Goal: Transaction & Acquisition: Book appointment/travel/reservation

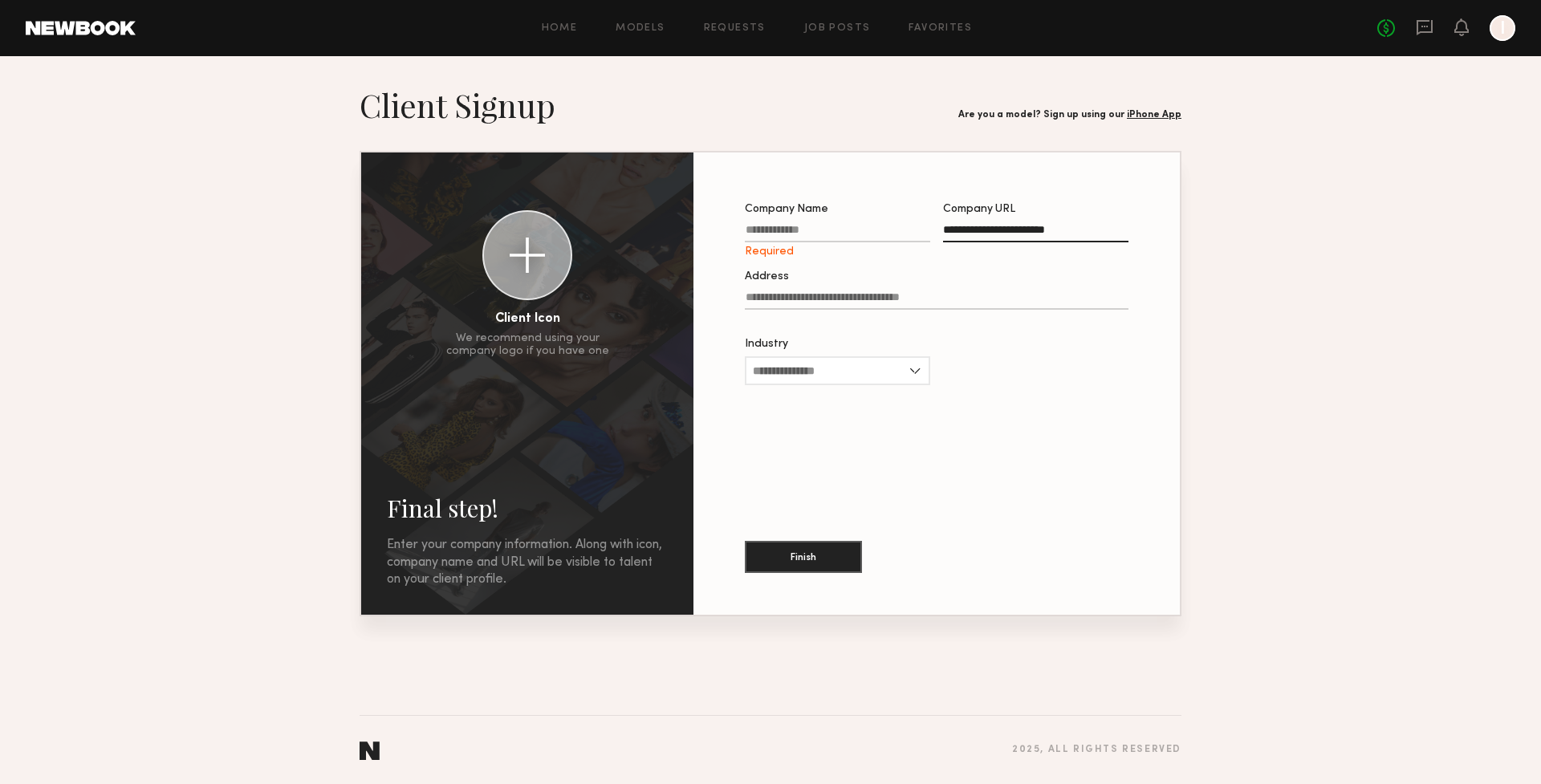
type input "**********"
click at [807, 226] on input "Company Name Required" at bounding box center [837, 233] width 185 height 19
type input "*********"
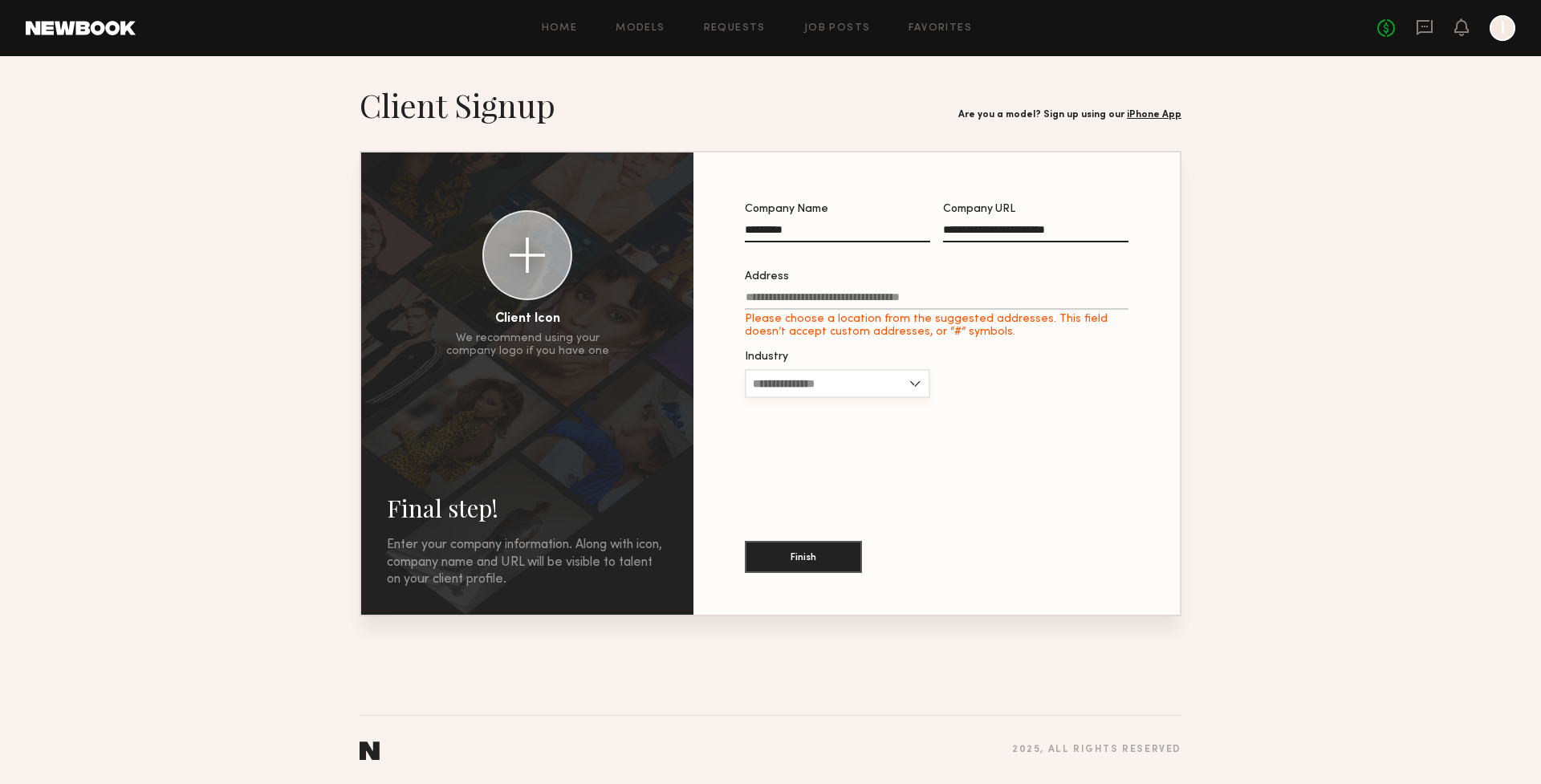
click at [823, 364] on div "Industry Advertising Apparel Cosmetics Entertainment Publishing CPG Other" at bounding box center [837, 383] width 185 height 63
click at [823, 386] on input "Industry" at bounding box center [837, 383] width 185 height 29
click at [805, 411] on span "Advertising" at bounding box center [782, 410] width 60 height 11
type input "**********"
click at [769, 287] on label "Address Please choose a location from the suggested addresses. This field doesn…" at bounding box center [936, 304] width 383 height 68
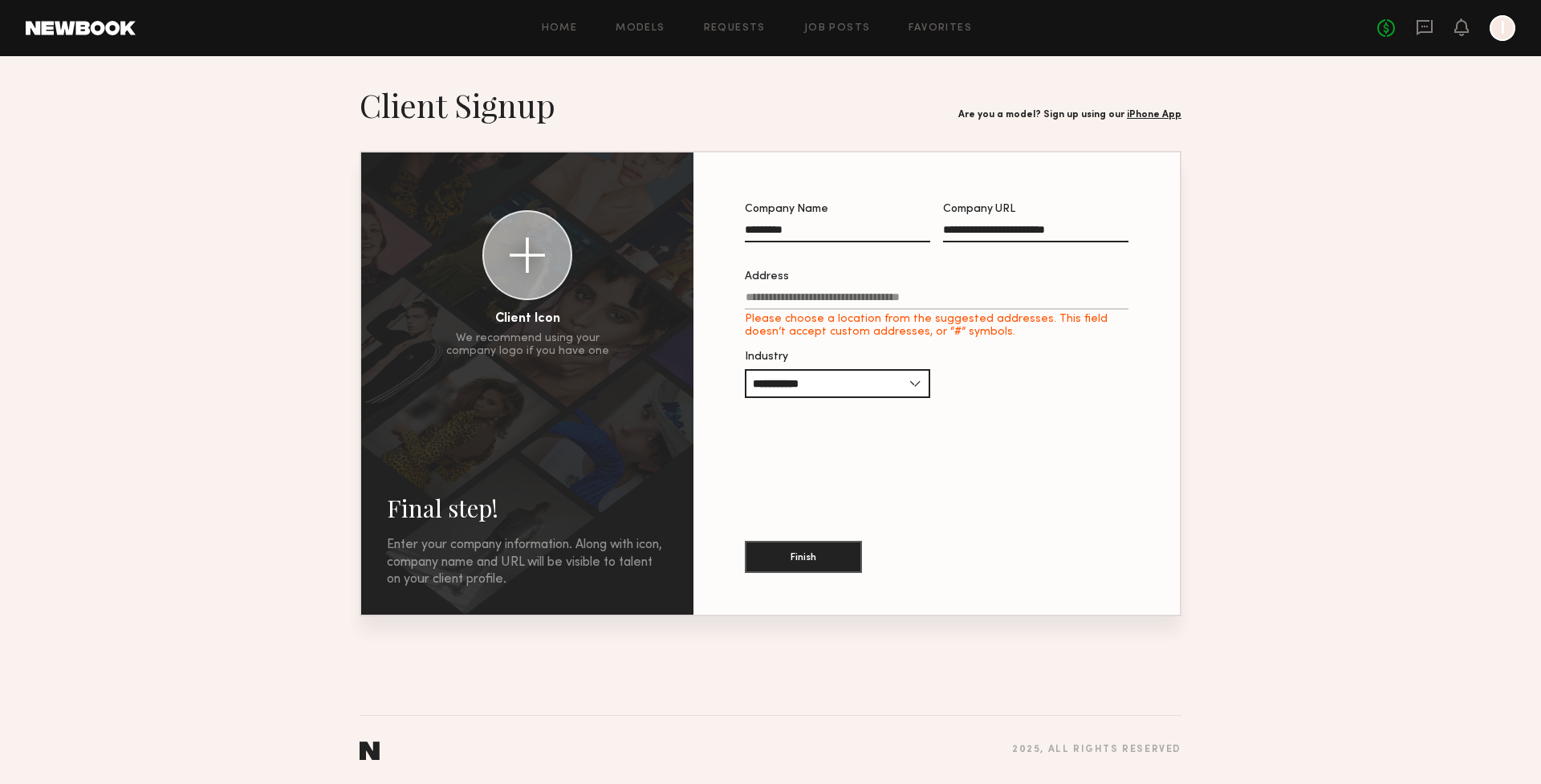
click at [769, 292] on input "Address Please choose a location from the suggested addresses. This field doesn…" at bounding box center [936, 301] width 383 height 19
click at [769, 293] on input "Address Please choose a location from the suggested addresses. This field doesn…" at bounding box center [936, 301] width 383 height 19
paste input "**********"
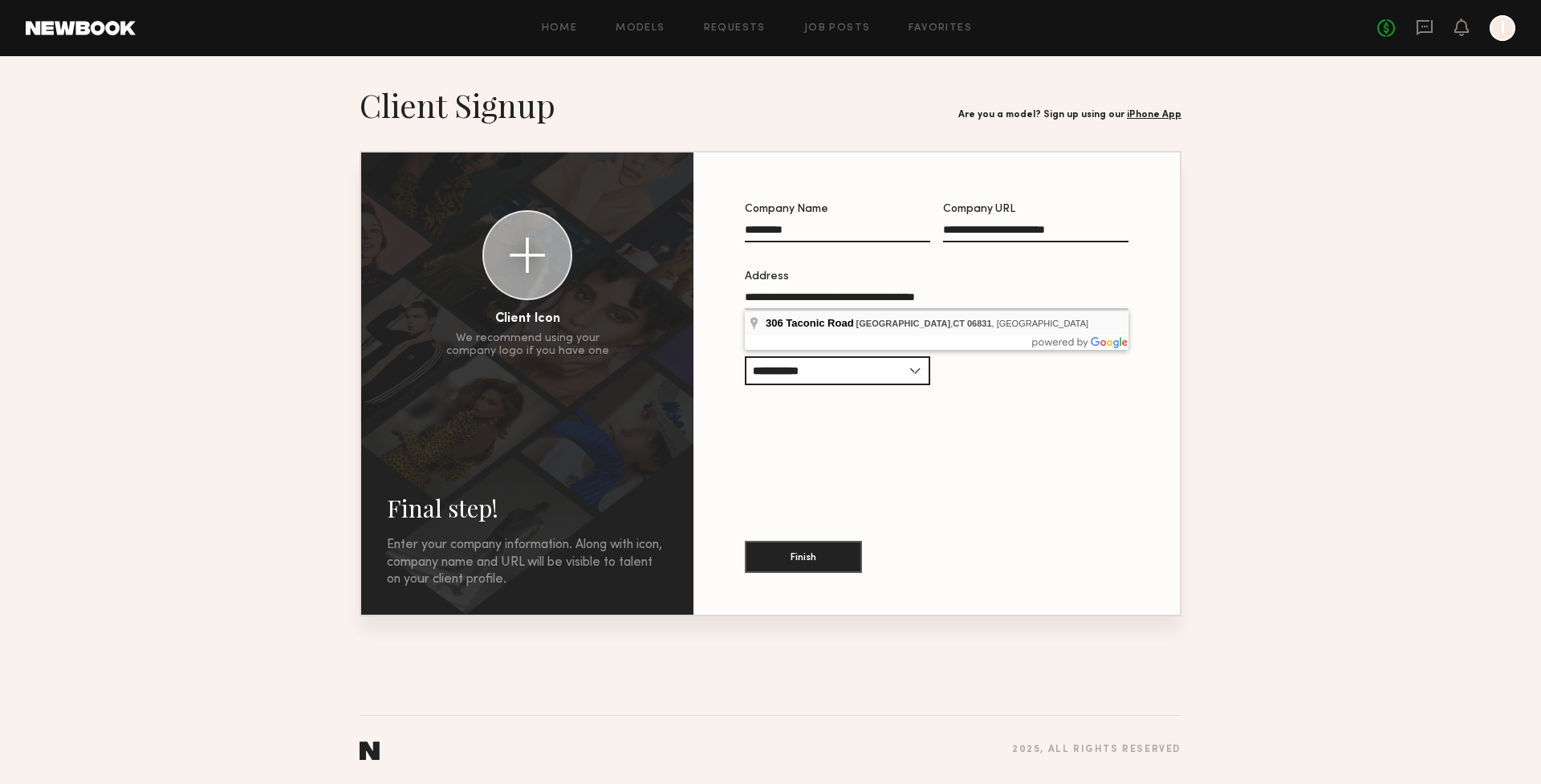
type input "**********"
click at [501, 266] on div at bounding box center [527, 255] width 86 height 86
click at [499, 231] on div "button" at bounding box center [494, 222] width 18 height 18
click at [527, 264] on div at bounding box center [527, 255] width 35 height 35
click at [514, 243] on div at bounding box center [527, 255] width 35 height 35
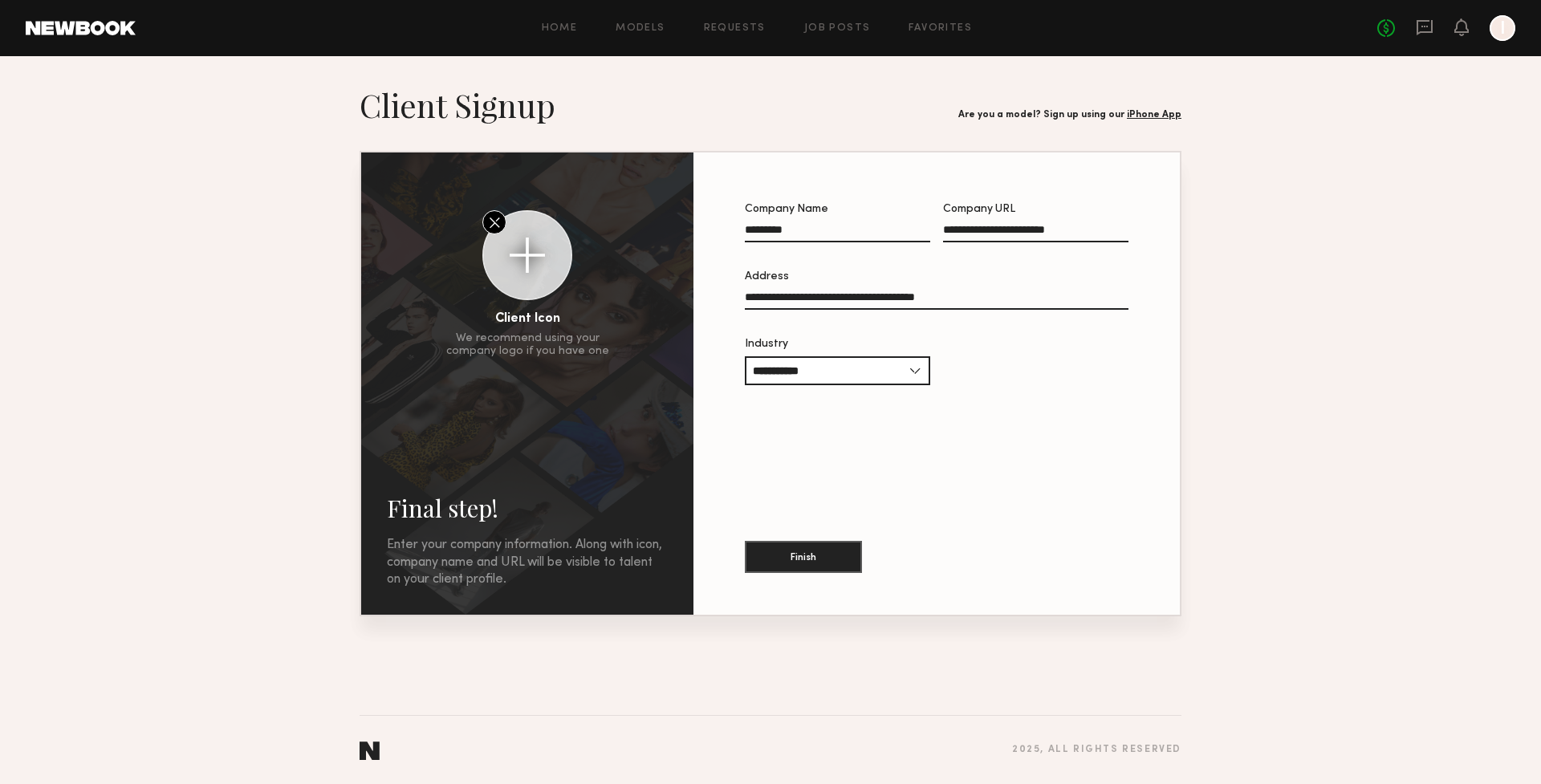
click at [521, 263] on div at bounding box center [527, 255] width 35 height 35
drag, startPoint x: 537, startPoint y: 230, endPoint x: 538, endPoint y: 239, distance: 9.1
click at [538, 239] on div at bounding box center [527, 255] width 86 height 86
click at [1305, 610] on section "**********" at bounding box center [770, 351] width 1541 height 531
click at [802, 565] on button "Finish" at bounding box center [803, 556] width 117 height 32
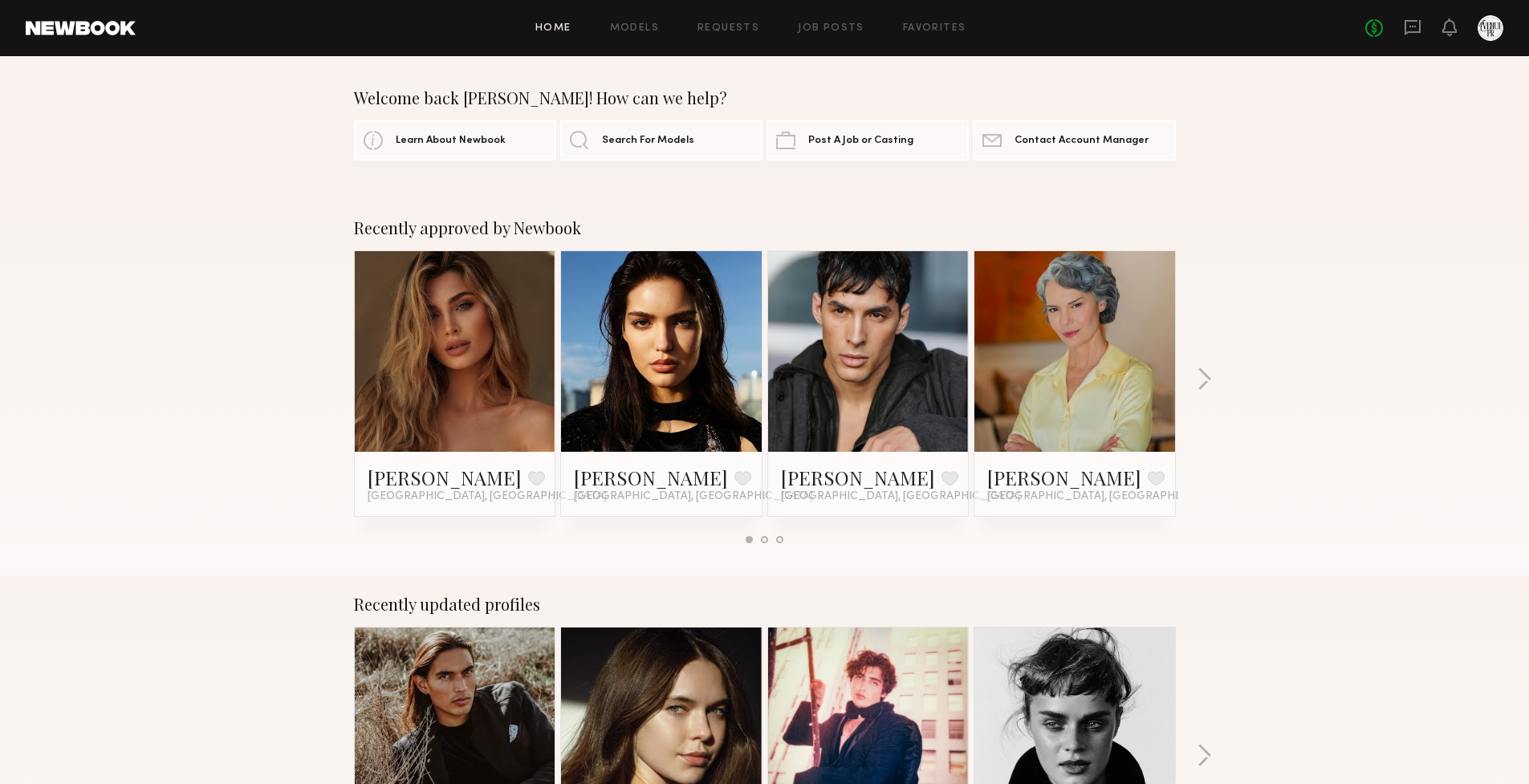
click at [1509, 31] on header "Home Models Requests Job Posts Favorites Sign Out No fees up to $5,000" at bounding box center [764, 28] width 1529 height 56
click at [1487, 33] on div at bounding box center [1490, 28] width 26 height 26
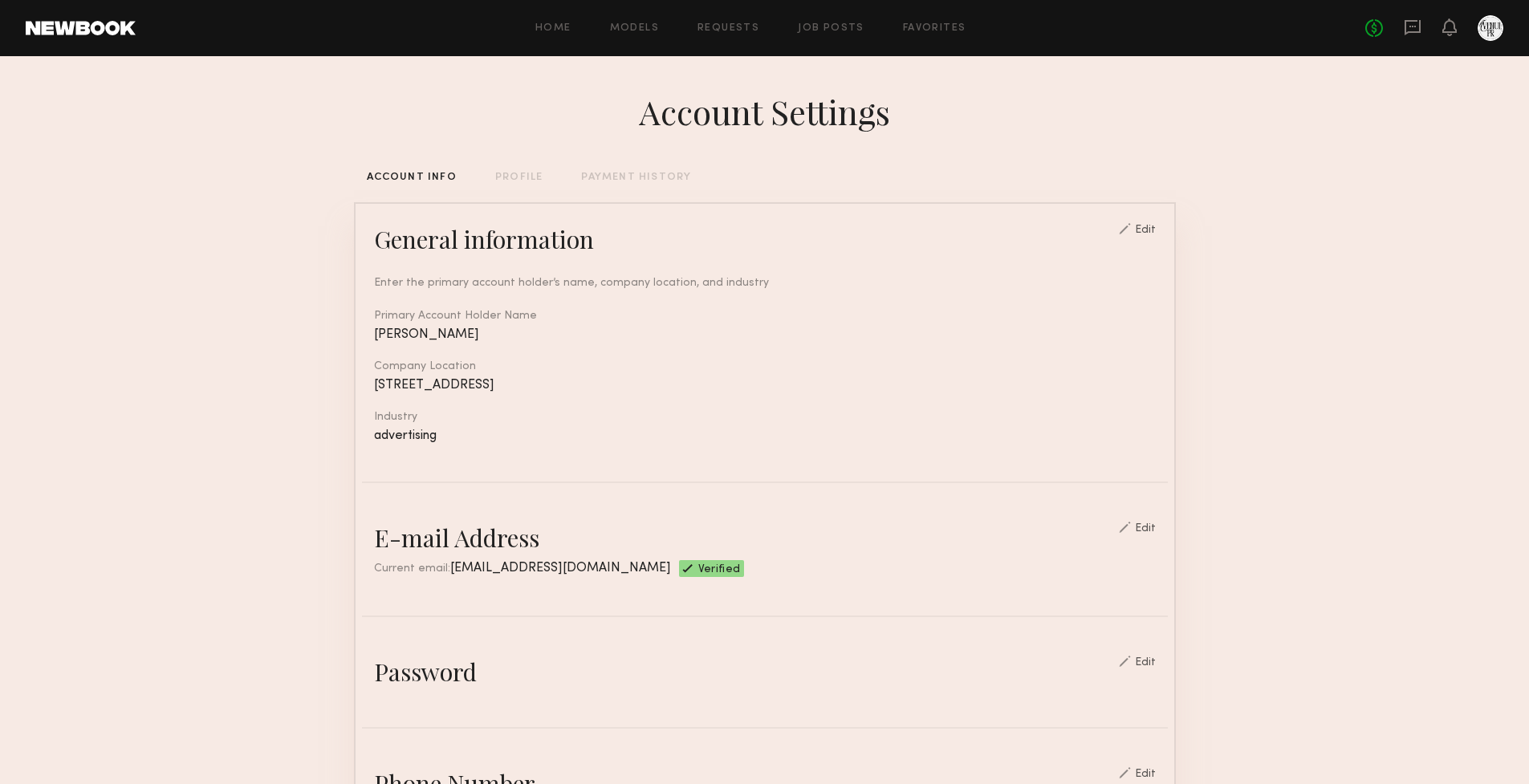
click at [1156, 226] on div "Edit" at bounding box center [1145, 230] width 21 height 11
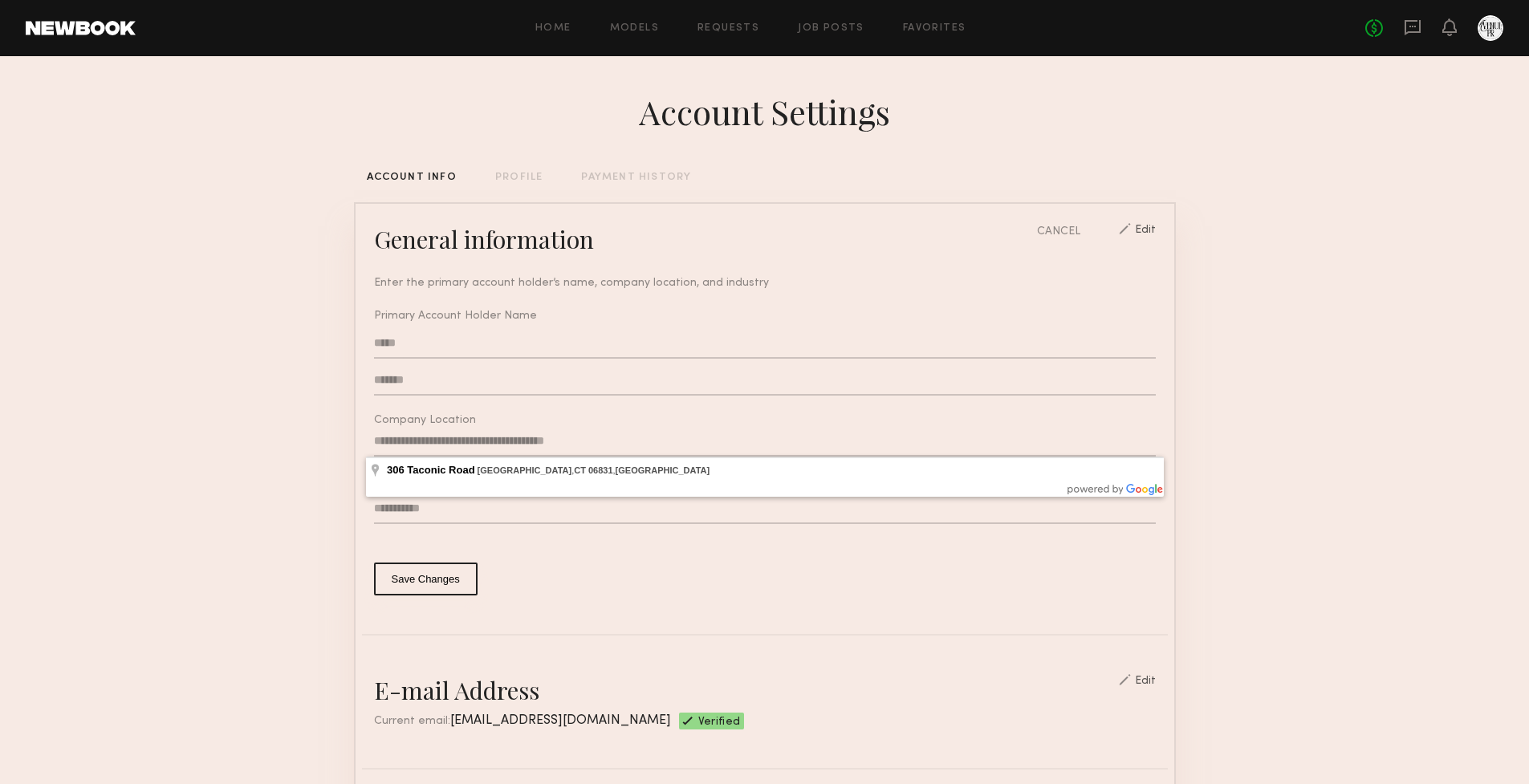
drag, startPoint x: 690, startPoint y: 435, endPoint x: 193, endPoint y: 433, distance: 497.0
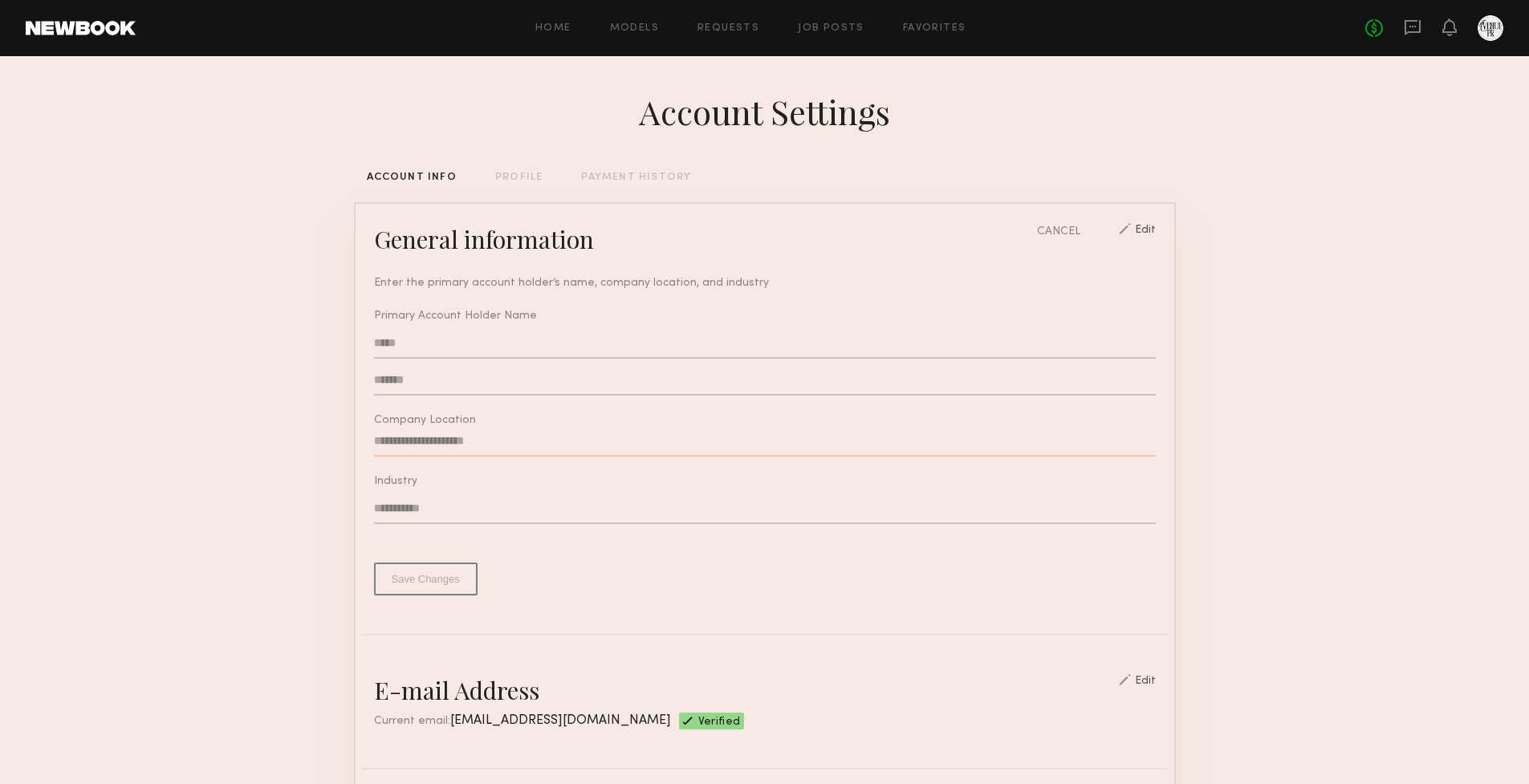
click at [687, 27] on div "Home Models Requests Job Posts Favorites Sign Out" at bounding box center [751, 29] width 1230 height 11
click at [620, 24] on link "Models" at bounding box center [635, 29] width 49 height 11
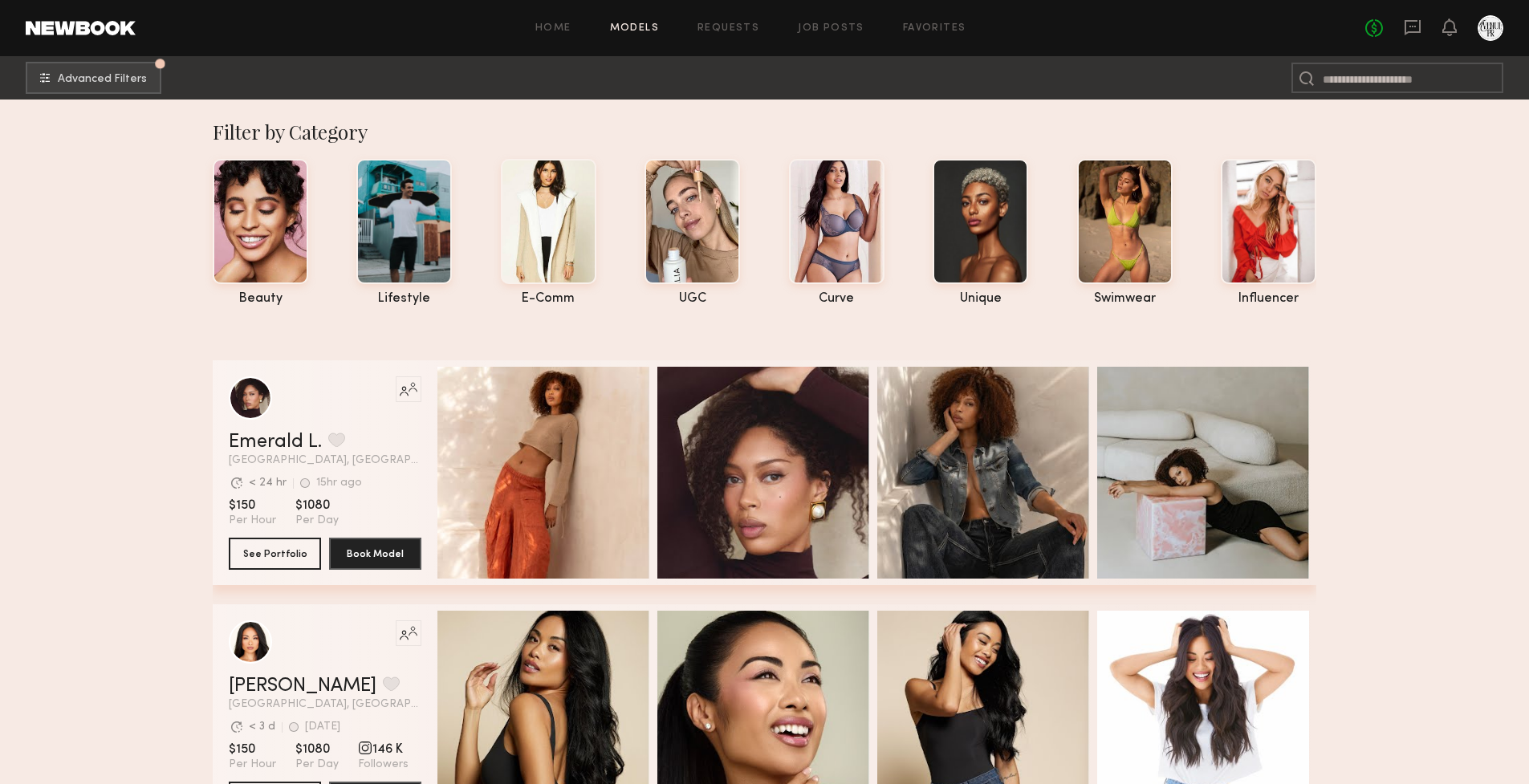
click at [834, 19] on div "Home Models Requests Job Posts Favorites Sign Out No fees up to $5,000" at bounding box center [819, 28] width 1368 height 26
click at [575, 31] on div "Home Models Requests Job Posts Favorites Sign Out" at bounding box center [751, 29] width 1230 height 11
click at [565, 30] on link "Home" at bounding box center [554, 29] width 36 height 11
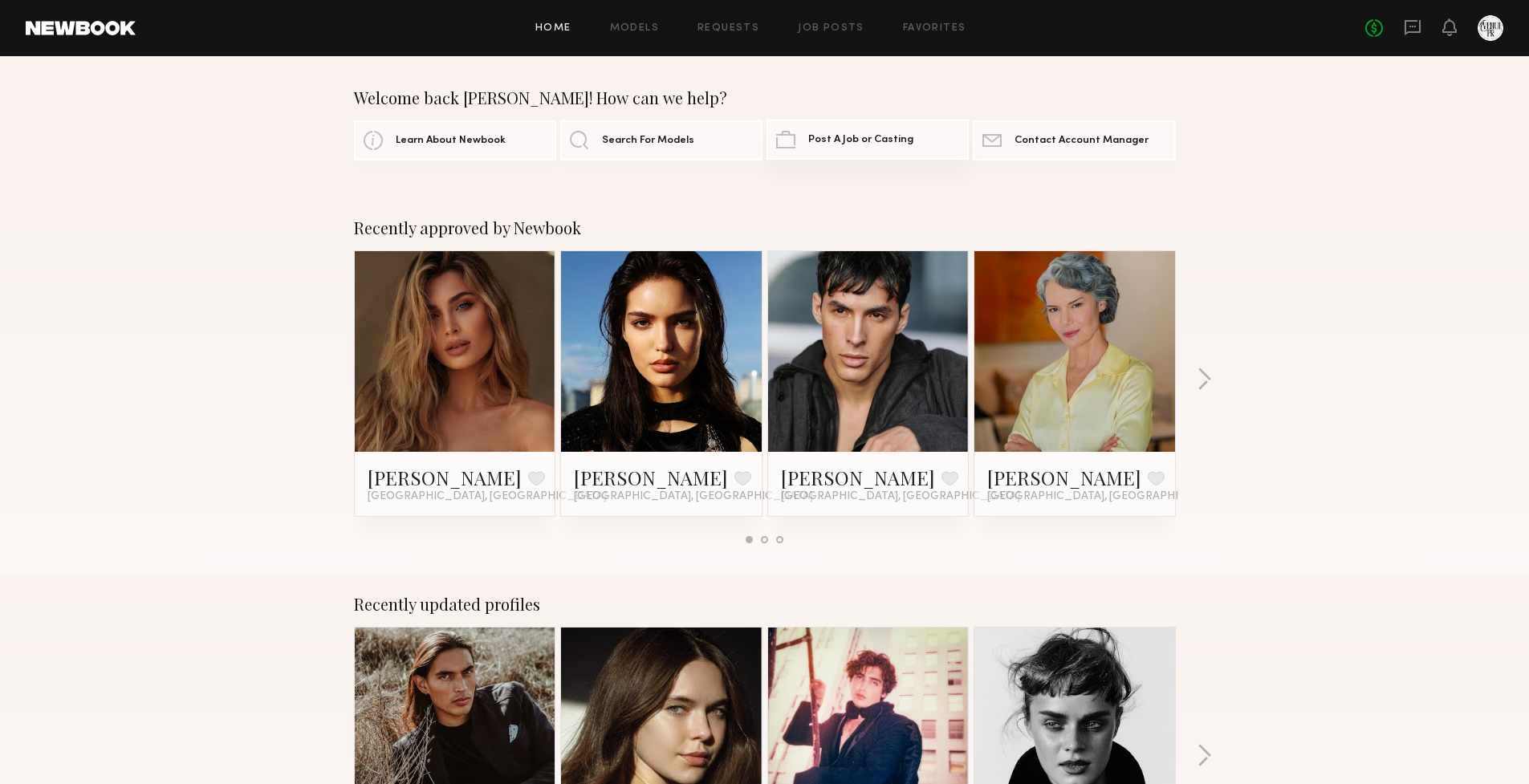
click at [879, 143] on span "Post A Job or Casting" at bounding box center [861, 140] width 105 height 11
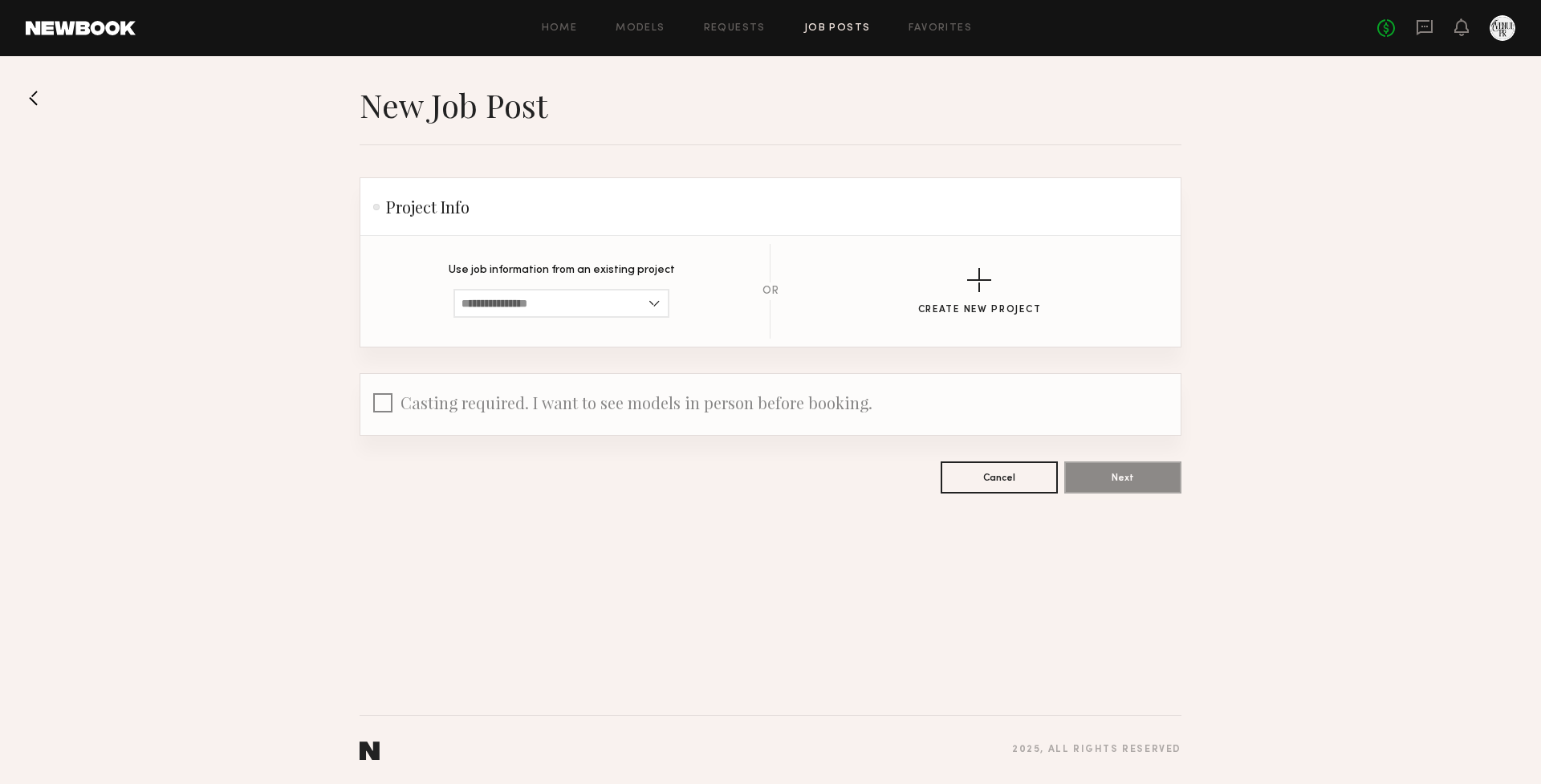
click at [580, 34] on div "Home Models Requests Job Posts Favorites Sign Out No fees up to $5,000" at bounding box center [825, 28] width 1380 height 26
click at [569, 34] on div "Home Models Requests Job Posts Favorites Sign Out No fees up to $5,000" at bounding box center [825, 28] width 1380 height 26
click at [557, 33] on link "Home" at bounding box center [560, 29] width 36 height 11
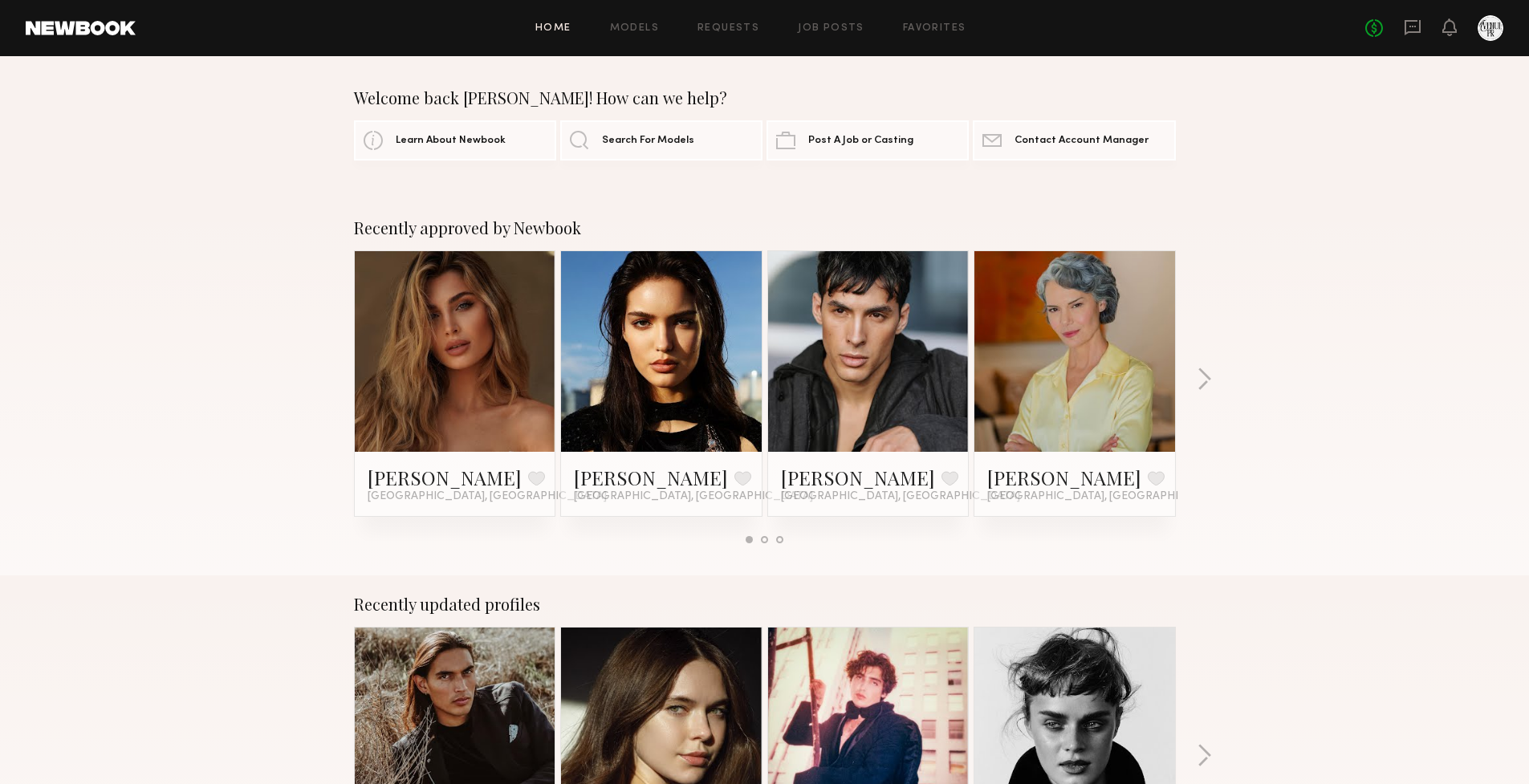
click at [1093, 398] on link at bounding box center [1074, 351] width 98 height 201
click at [657, 16] on div "Home Models Requests Job Posts Favorites Sign Out No fees up to $5,000" at bounding box center [819, 28] width 1368 height 26
click at [674, 23] on div "Home Models Requests Job Posts Favorites Sign Out" at bounding box center [751, 29] width 1230 height 11
click at [650, 29] on link "Models" at bounding box center [635, 29] width 49 height 11
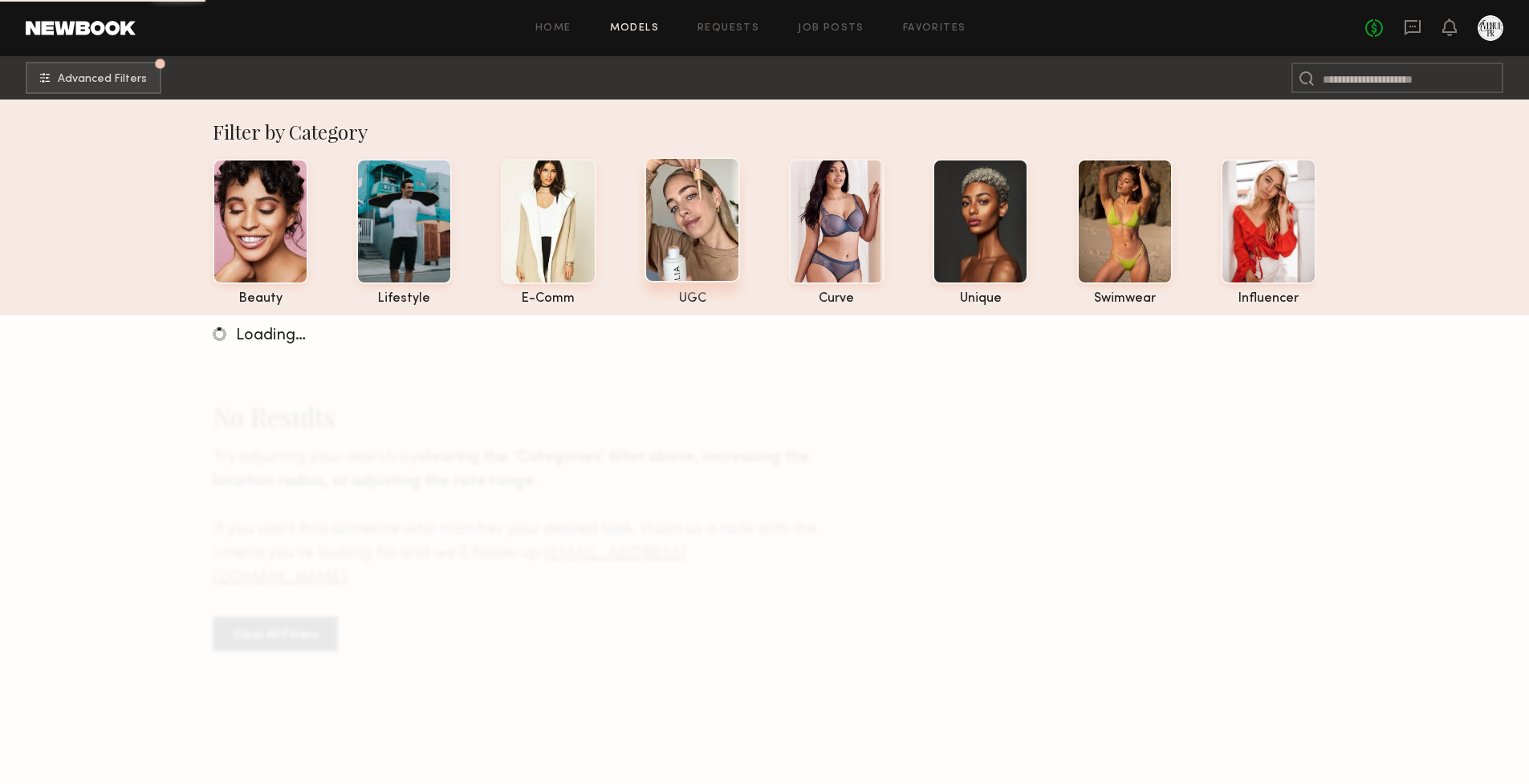
click at [712, 179] on div at bounding box center [692, 220] width 95 height 125
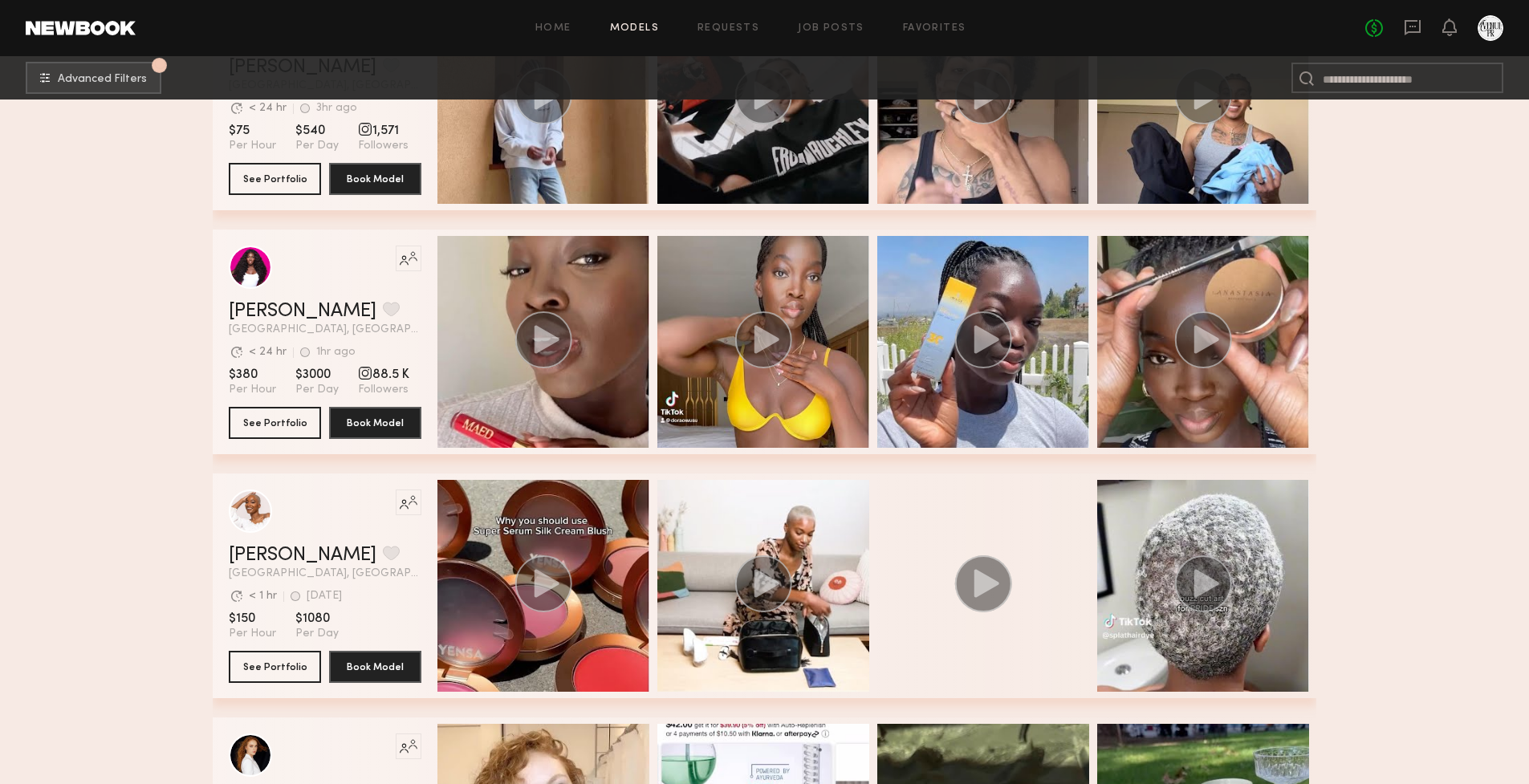
scroll to position [26725, 0]
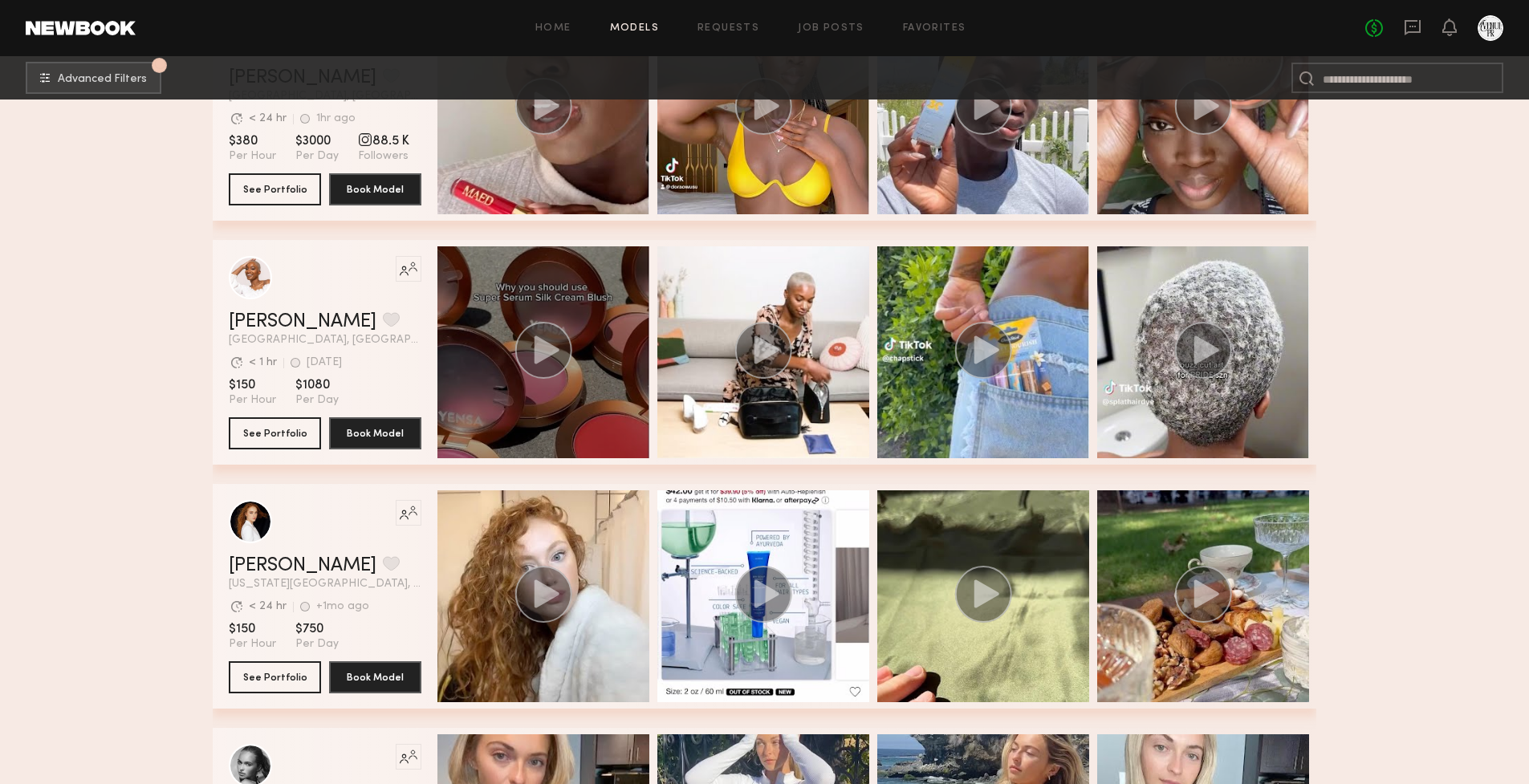
click at [543, 356] on icon "grid" at bounding box center [547, 349] width 25 height 28
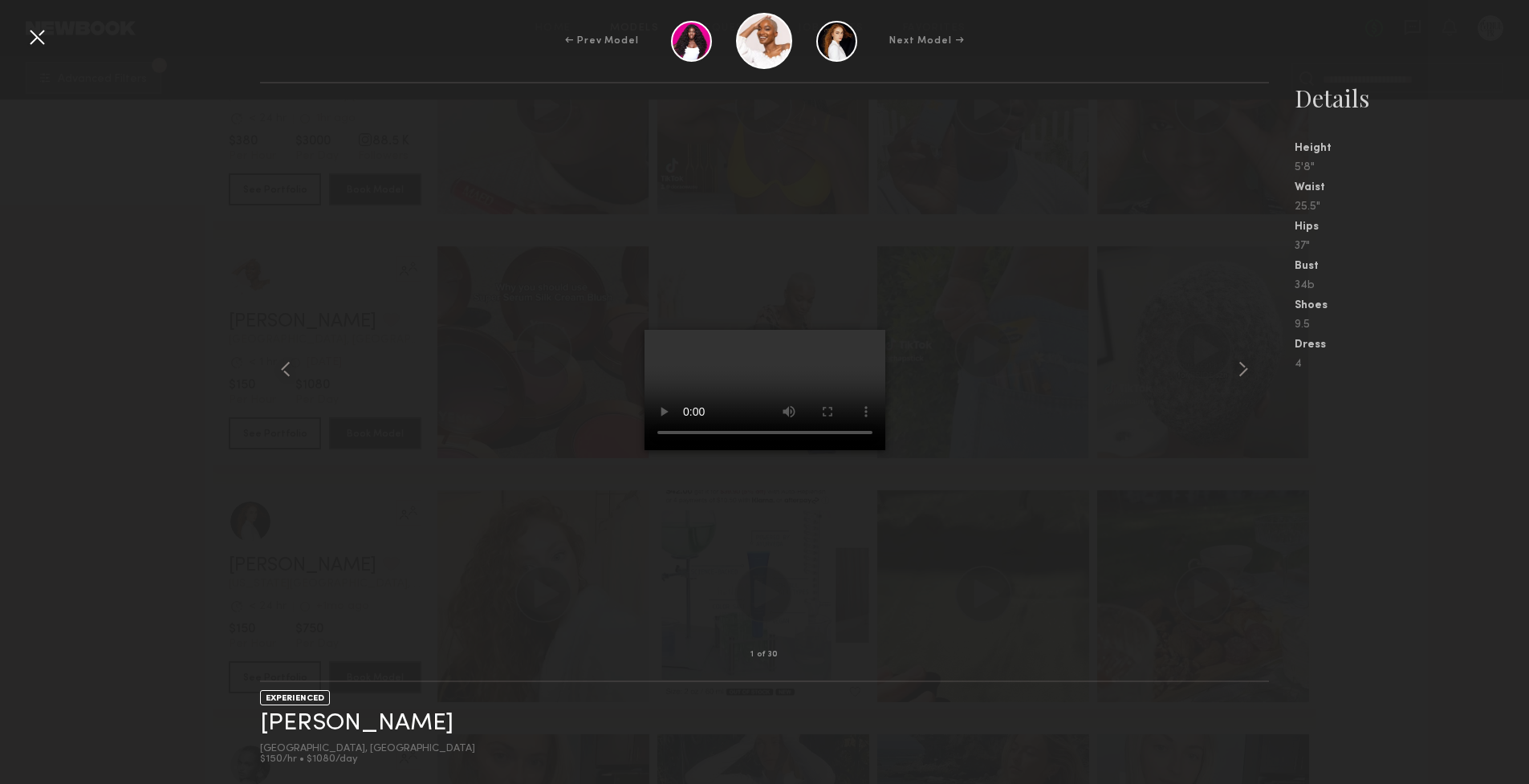
click at [40, 33] on div at bounding box center [37, 37] width 26 height 26
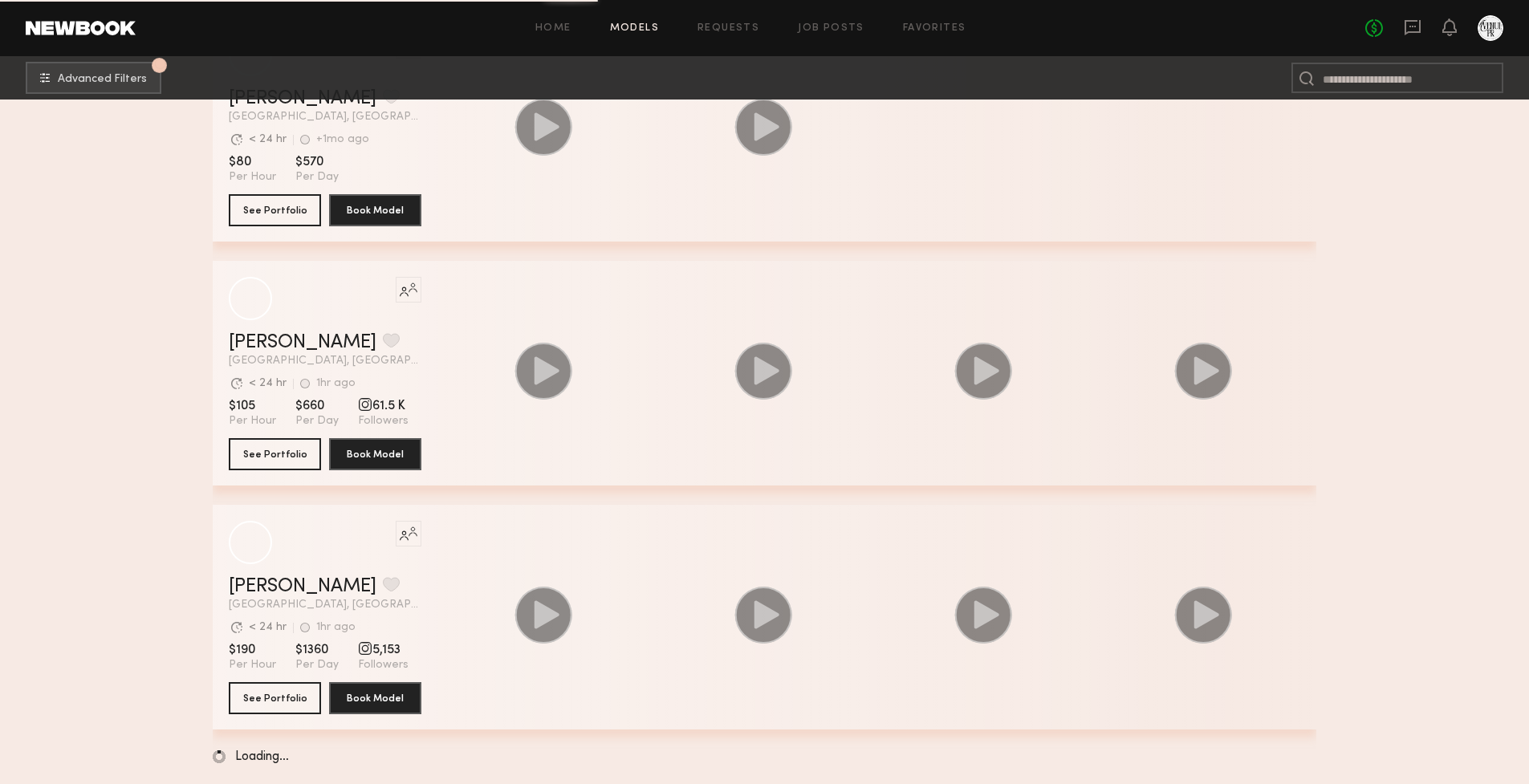
scroll to position [61107, 0]
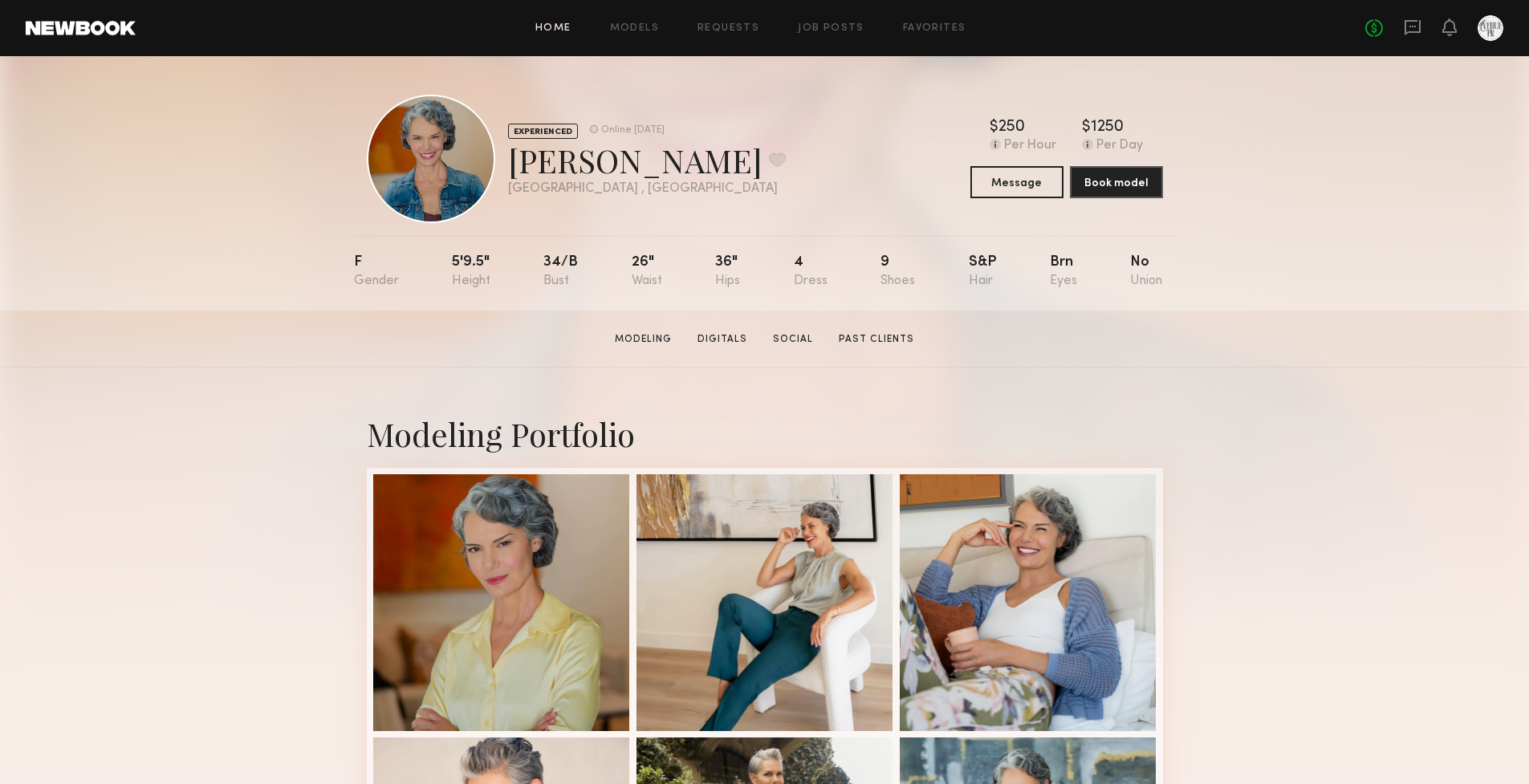
click at [566, 25] on link "Home" at bounding box center [554, 29] width 36 height 11
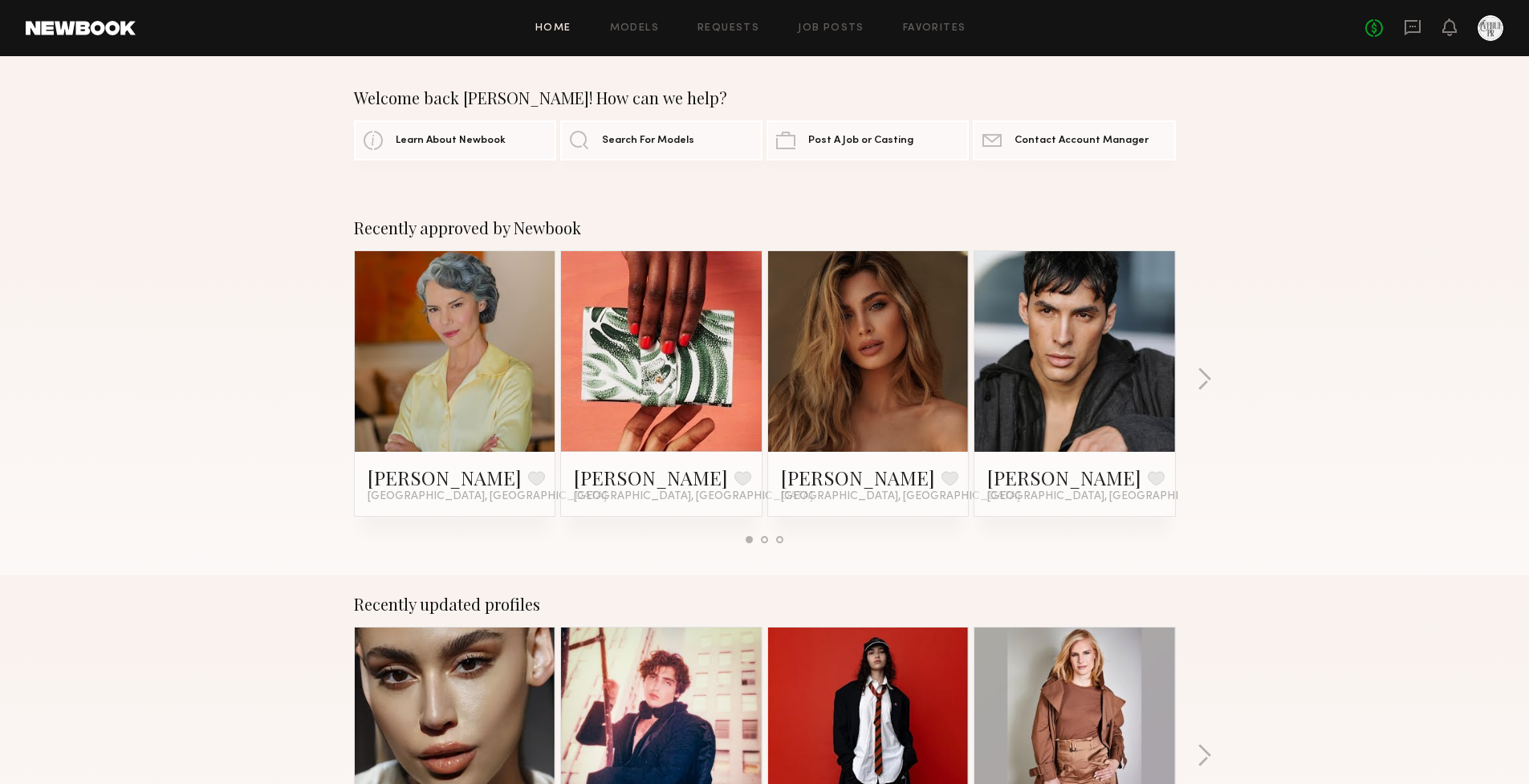
scroll to position [303, 0]
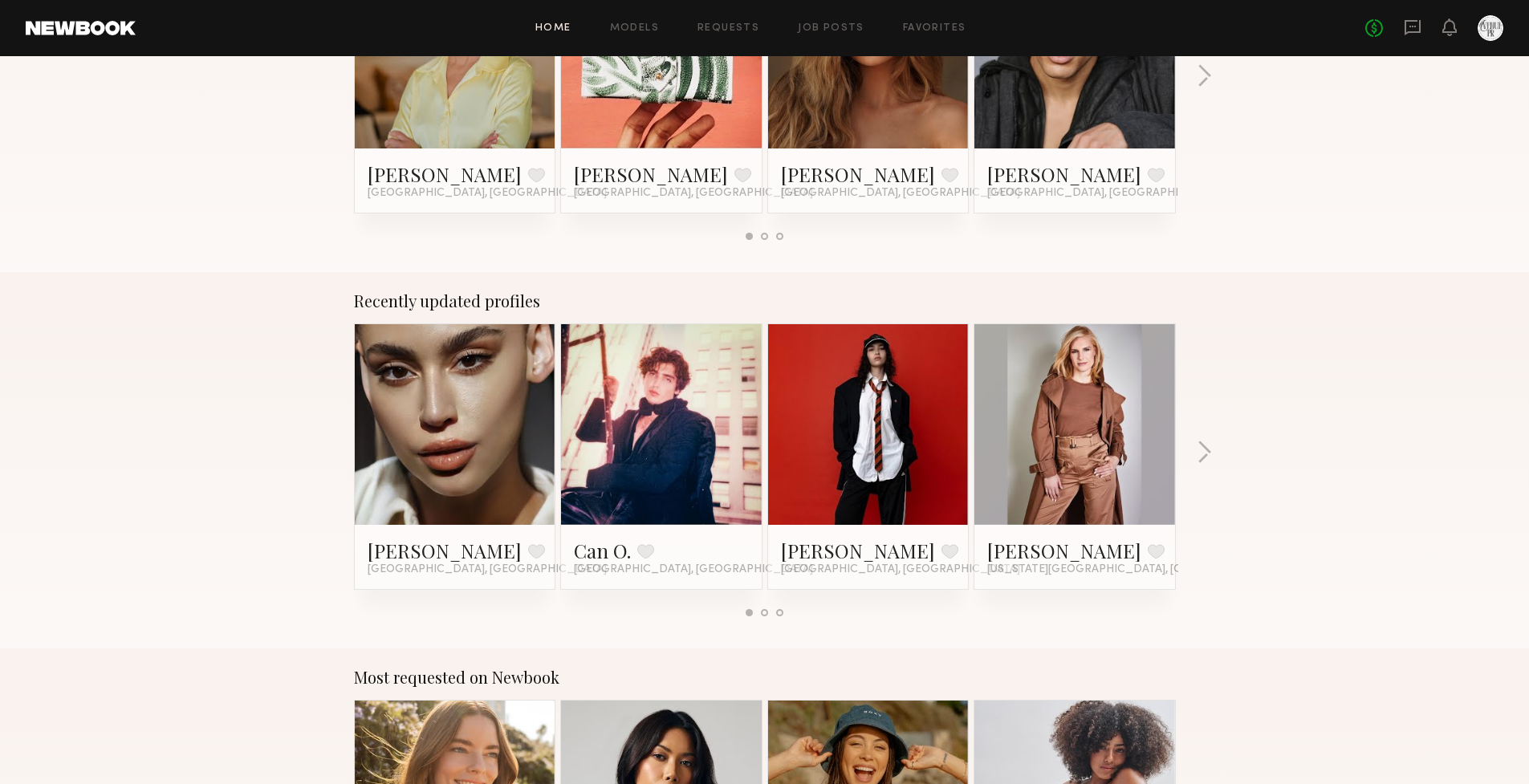
click at [1482, 33] on div at bounding box center [1490, 28] width 26 height 26
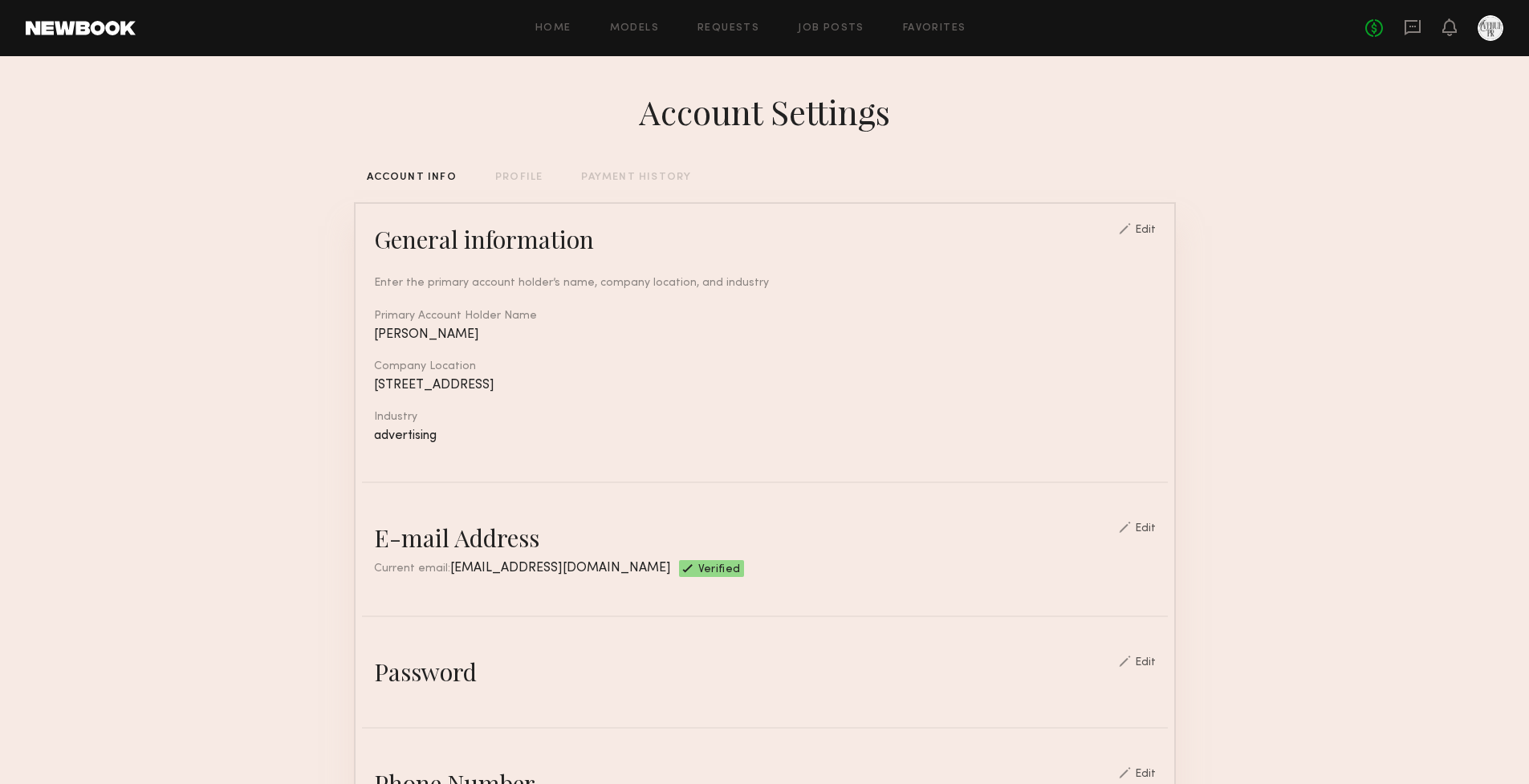
click at [533, 177] on div "PROFILE" at bounding box center [519, 178] width 48 height 11
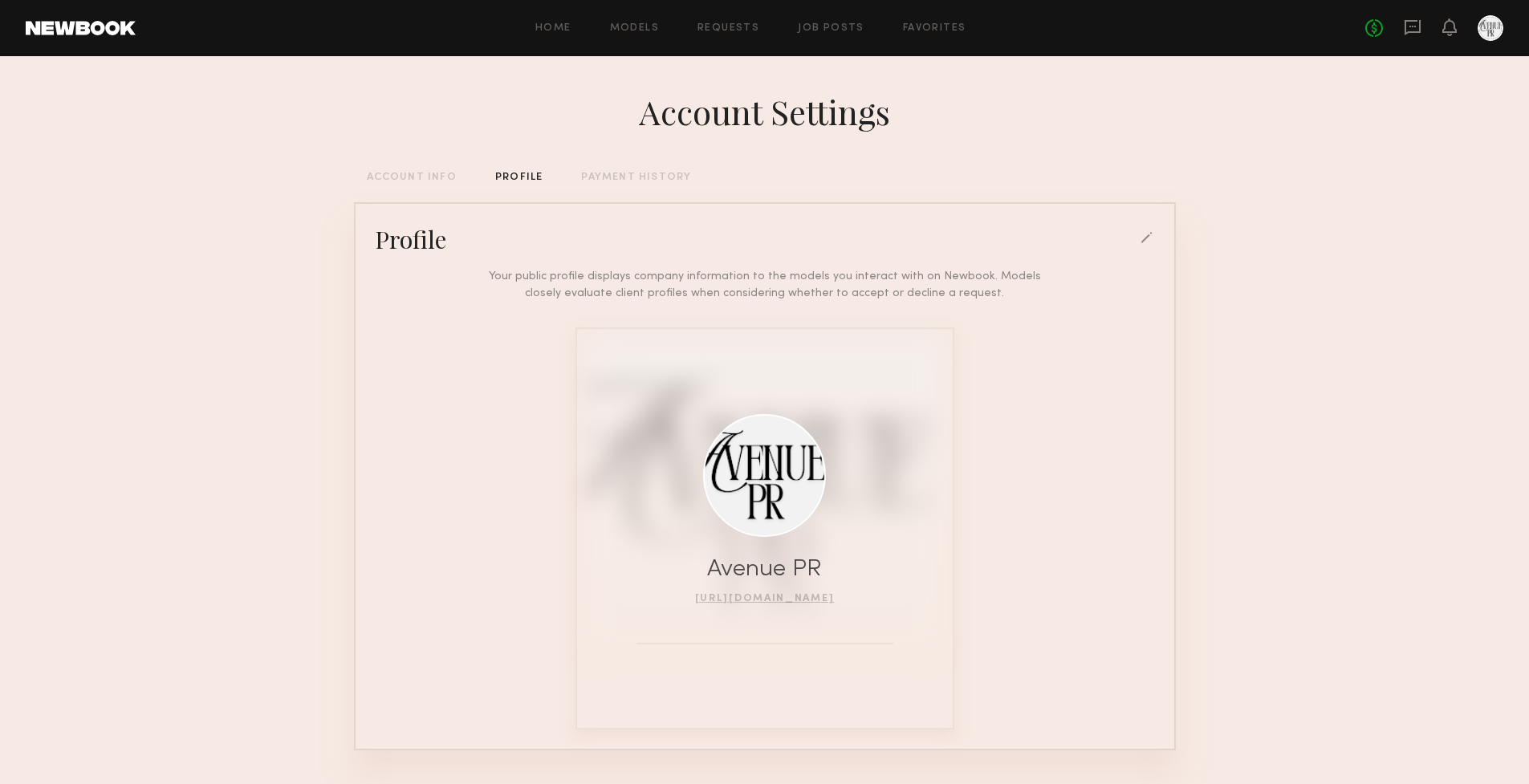
click at [787, 497] on div at bounding box center [764, 475] width 122 height 122
click at [1144, 242] on div at bounding box center [1148, 239] width 14 height 14
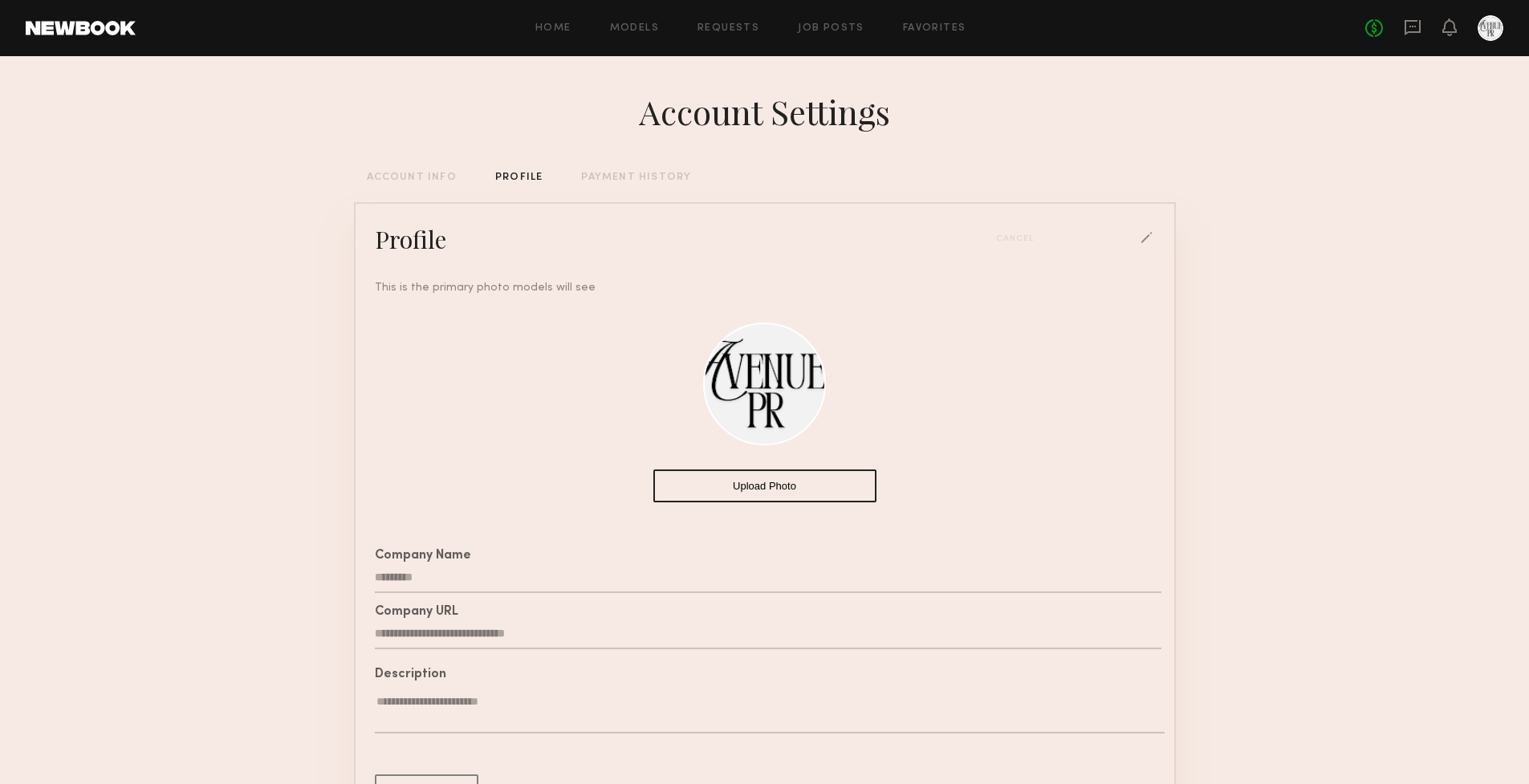
click at [756, 366] on div at bounding box center [764, 383] width 122 height 122
click at [780, 499] on button "Upload Photo" at bounding box center [765, 486] width 223 height 33
click at [795, 487] on button "Upload Photo" at bounding box center [765, 486] width 223 height 33
click at [761, 484] on button "Upload Photo" at bounding box center [765, 486] width 223 height 33
click at [1449, 1] on header "Home Models Requests Job Posts Favorites Sign Out No fees up to $5,000" at bounding box center [764, 28] width 1529 height 56
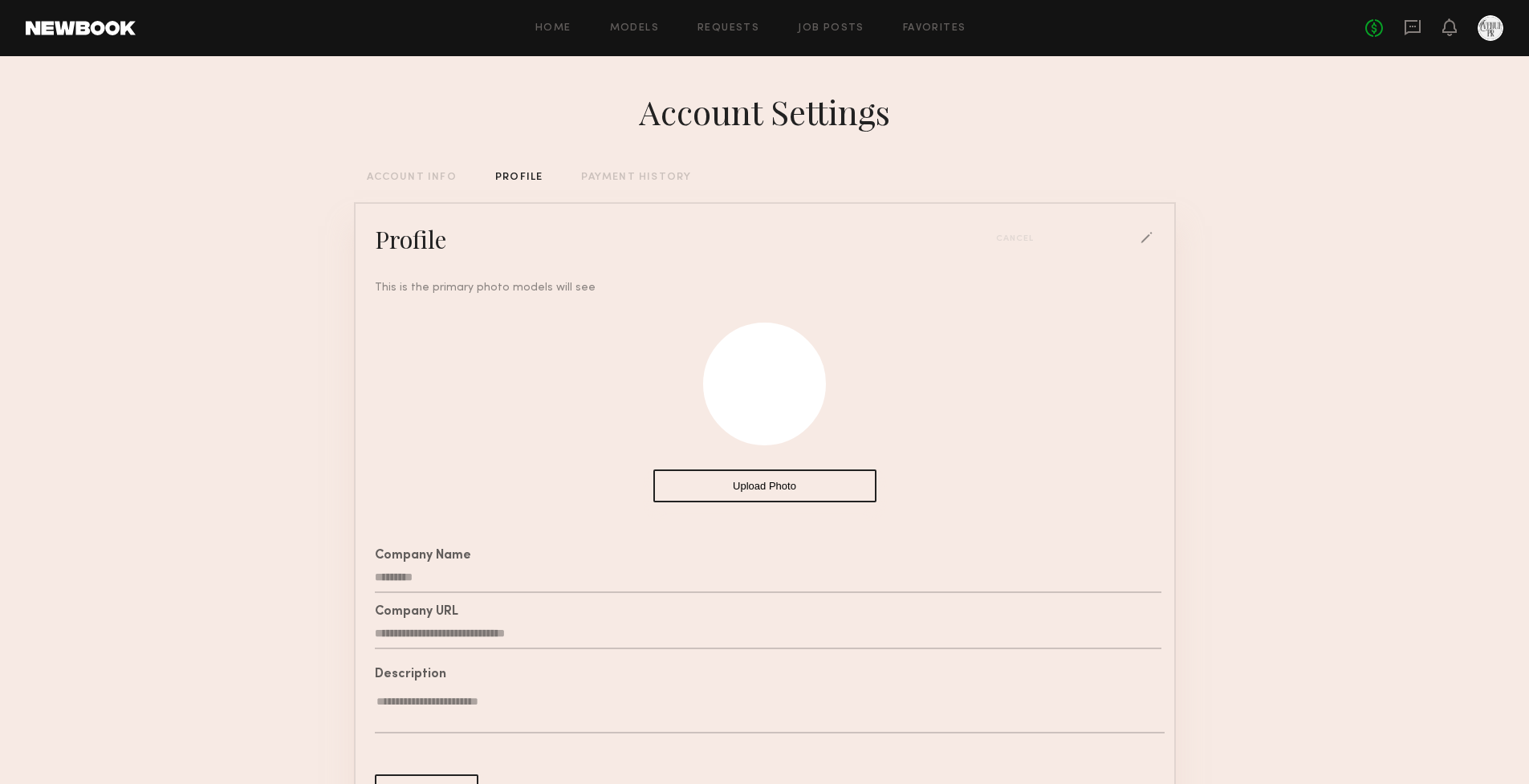
click at [800, 472] on button "Upload Photo" at bounding box center [765, 486] width 223 height 33
click at [719, 490] on button "Upload Photo" at bounding box center [765, 486] width 223 height 33
click at [914, 572] on input "*********" at bounding box center [768, 578] width 787 height 31
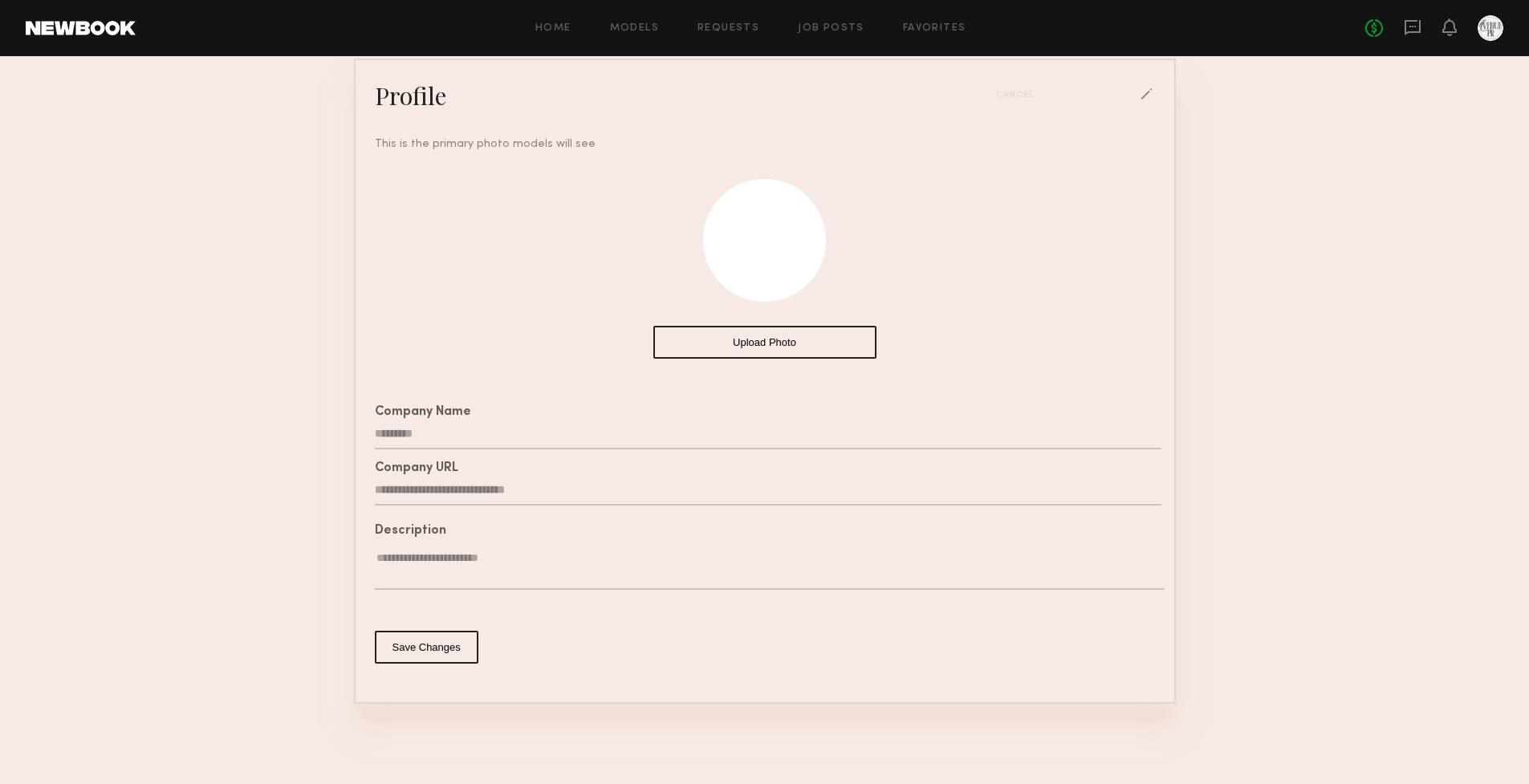
click at [443, 650] on button "Save Changes" at bounding box center [426, 647] width 104 height 33
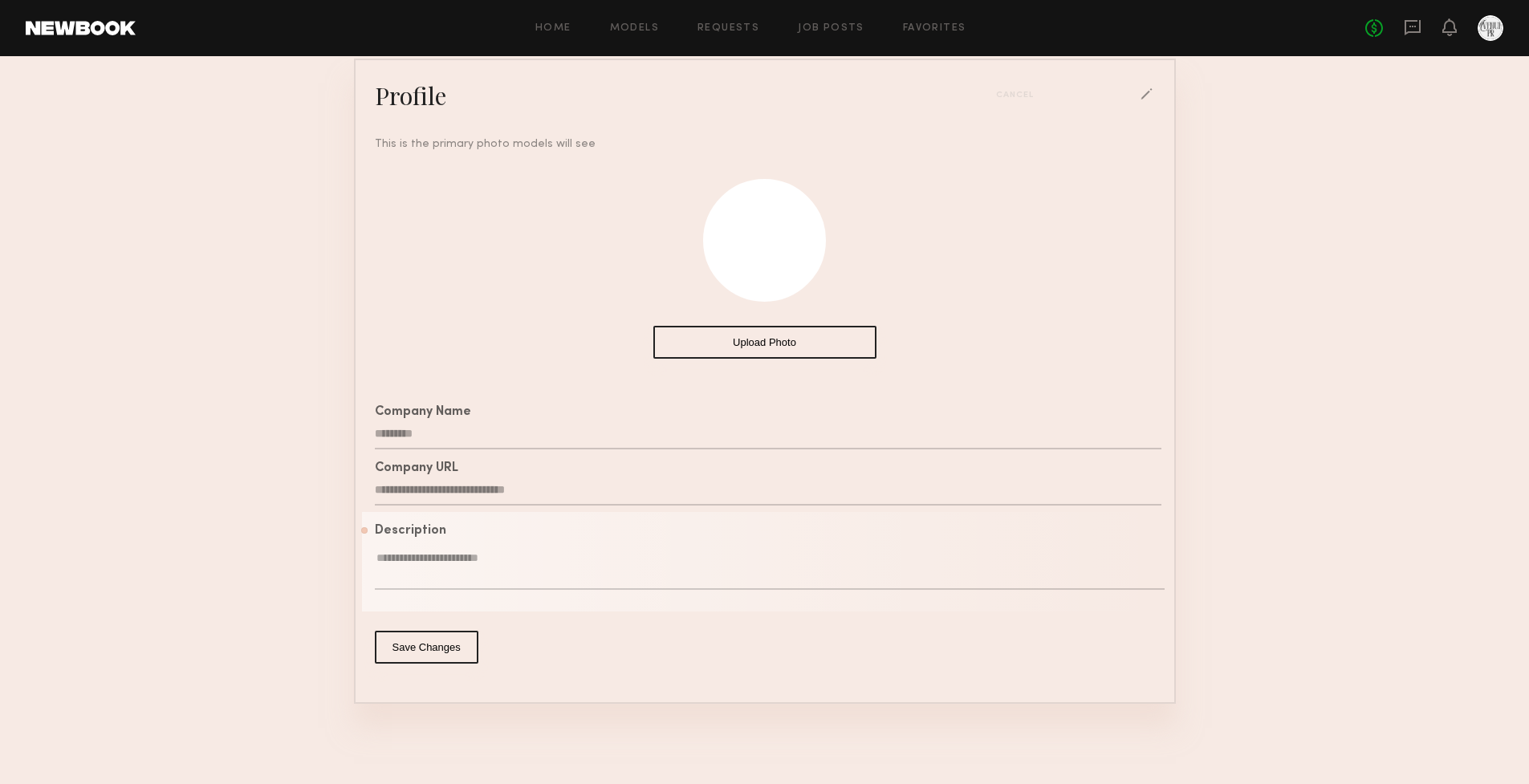
click at [476, 572] on textarea at bounding box center [769, 571] width 790 height 40
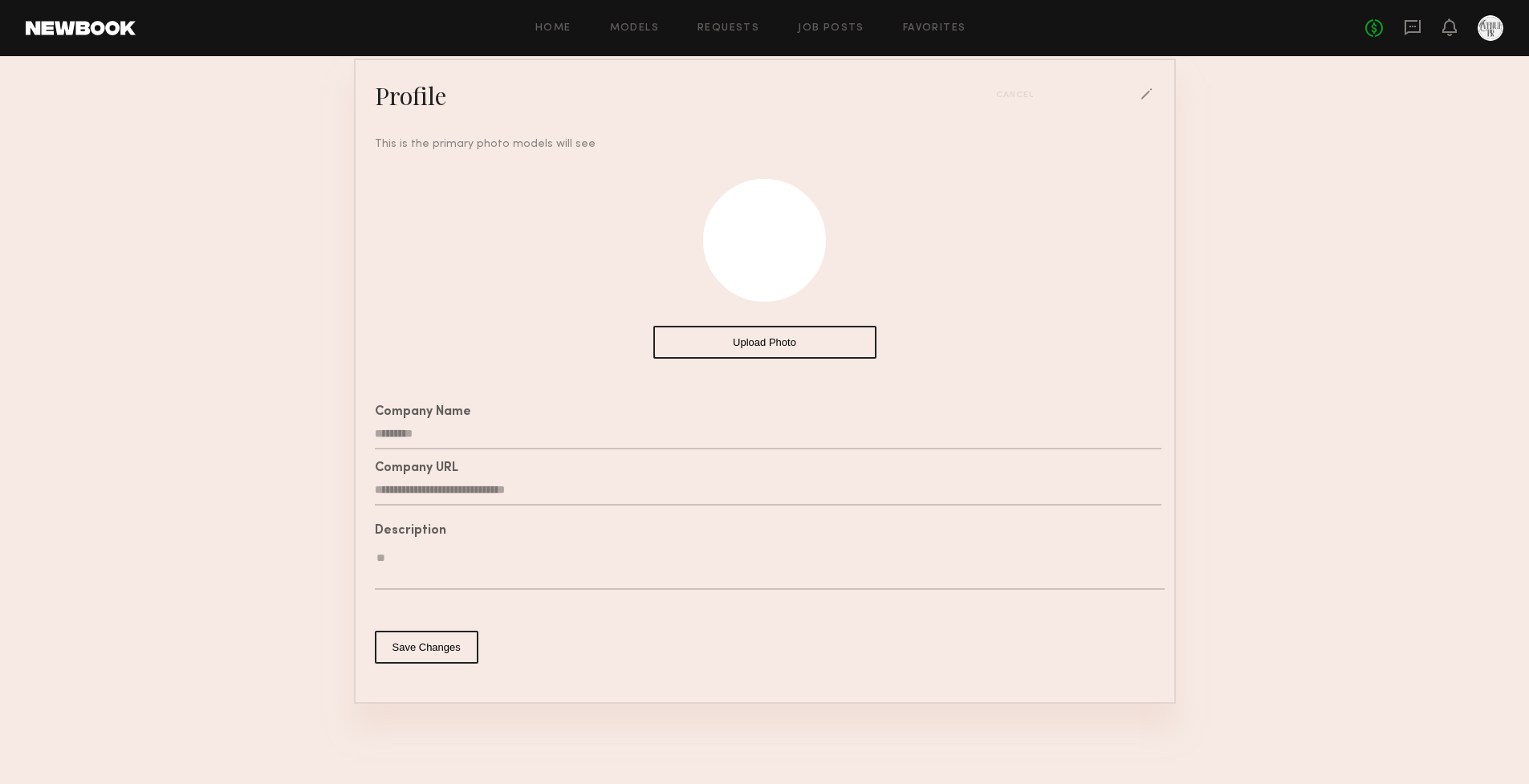
type textarea "*"
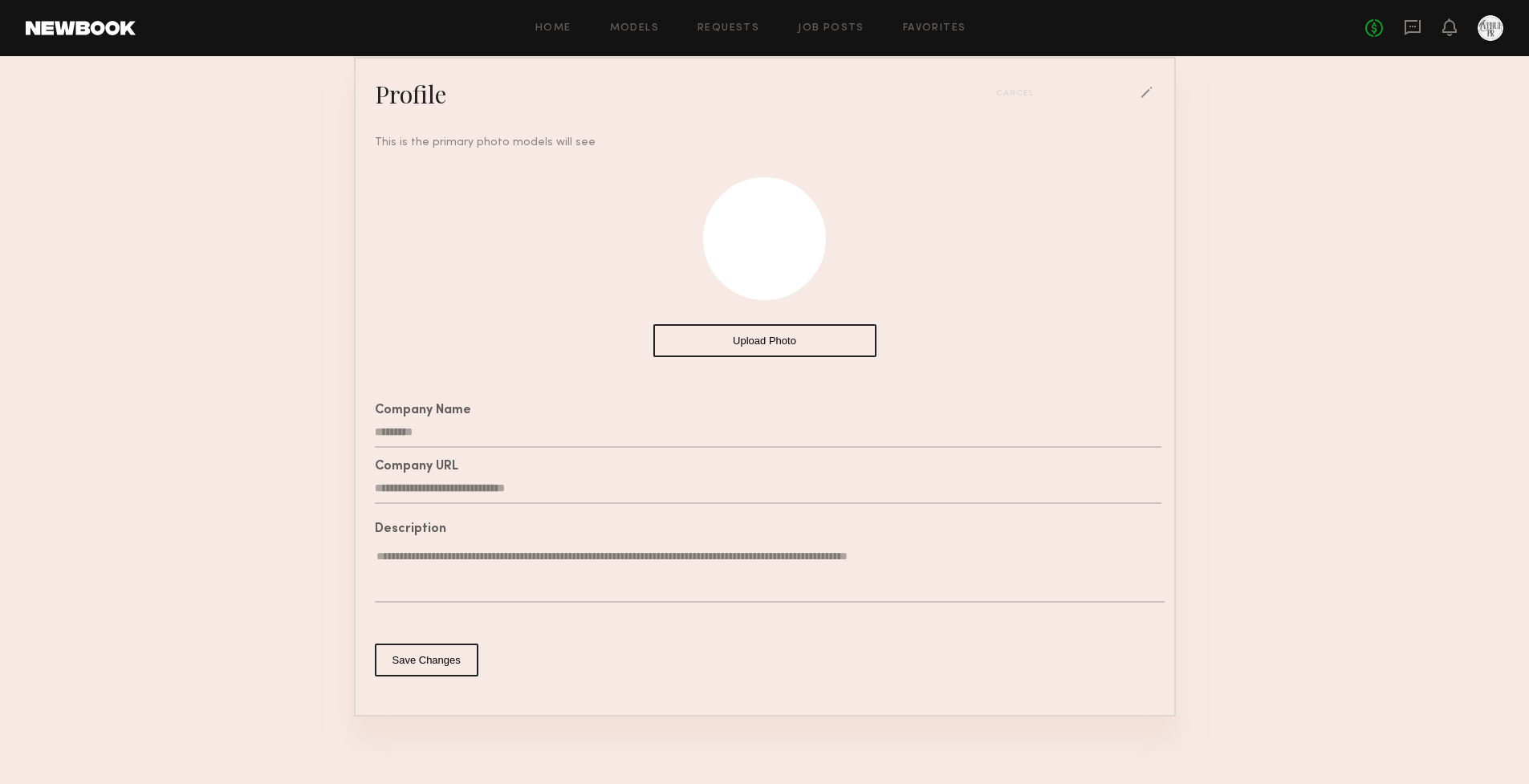
click at [435, 560] on textarea "**********" at bounding box center [769, 576] width 790 height 54
type textarea "**********"
click at [470, 671] on button "Save Changes" at bounding box center [426, 660] width 104 height 33
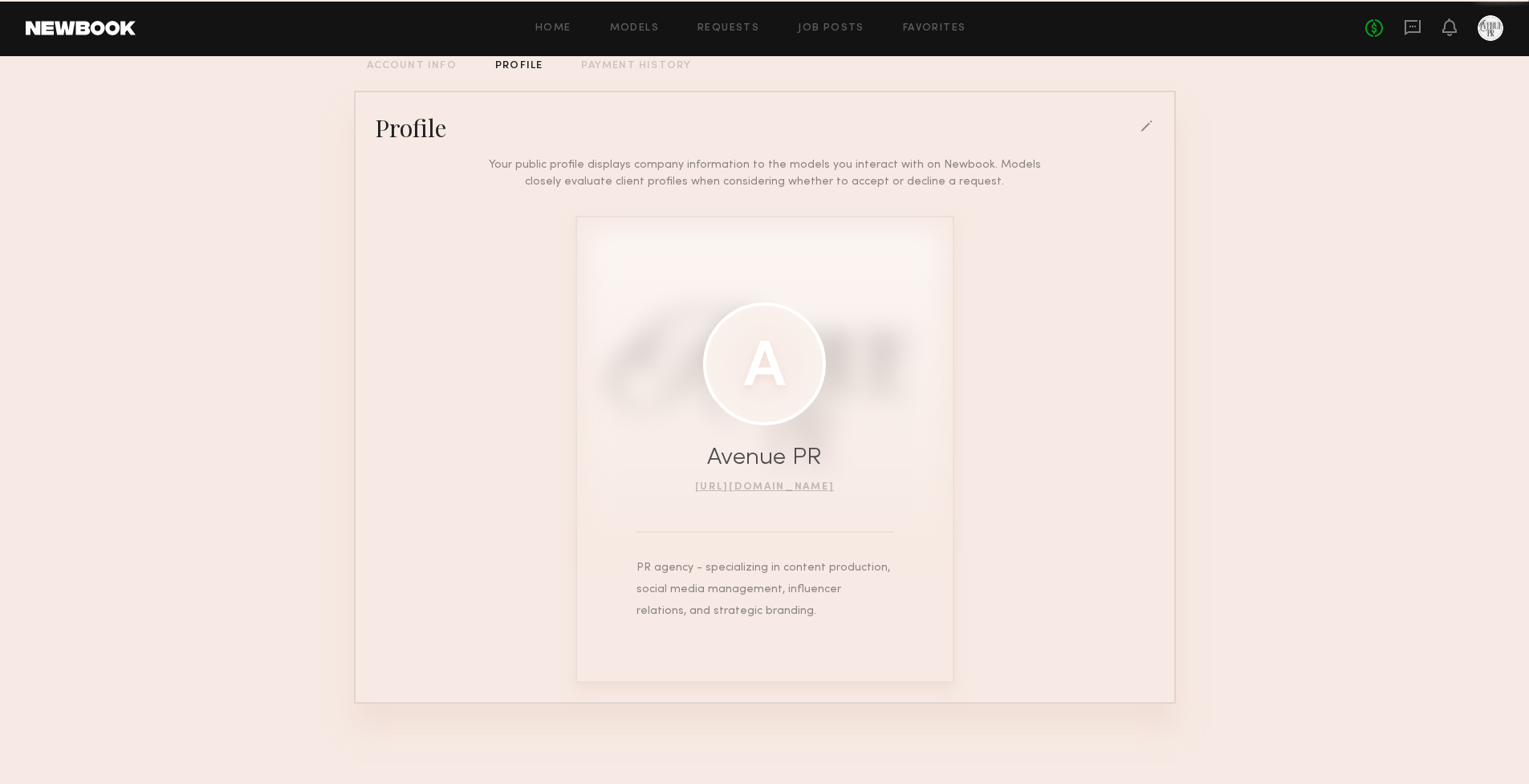
scroll to position [112, 0]
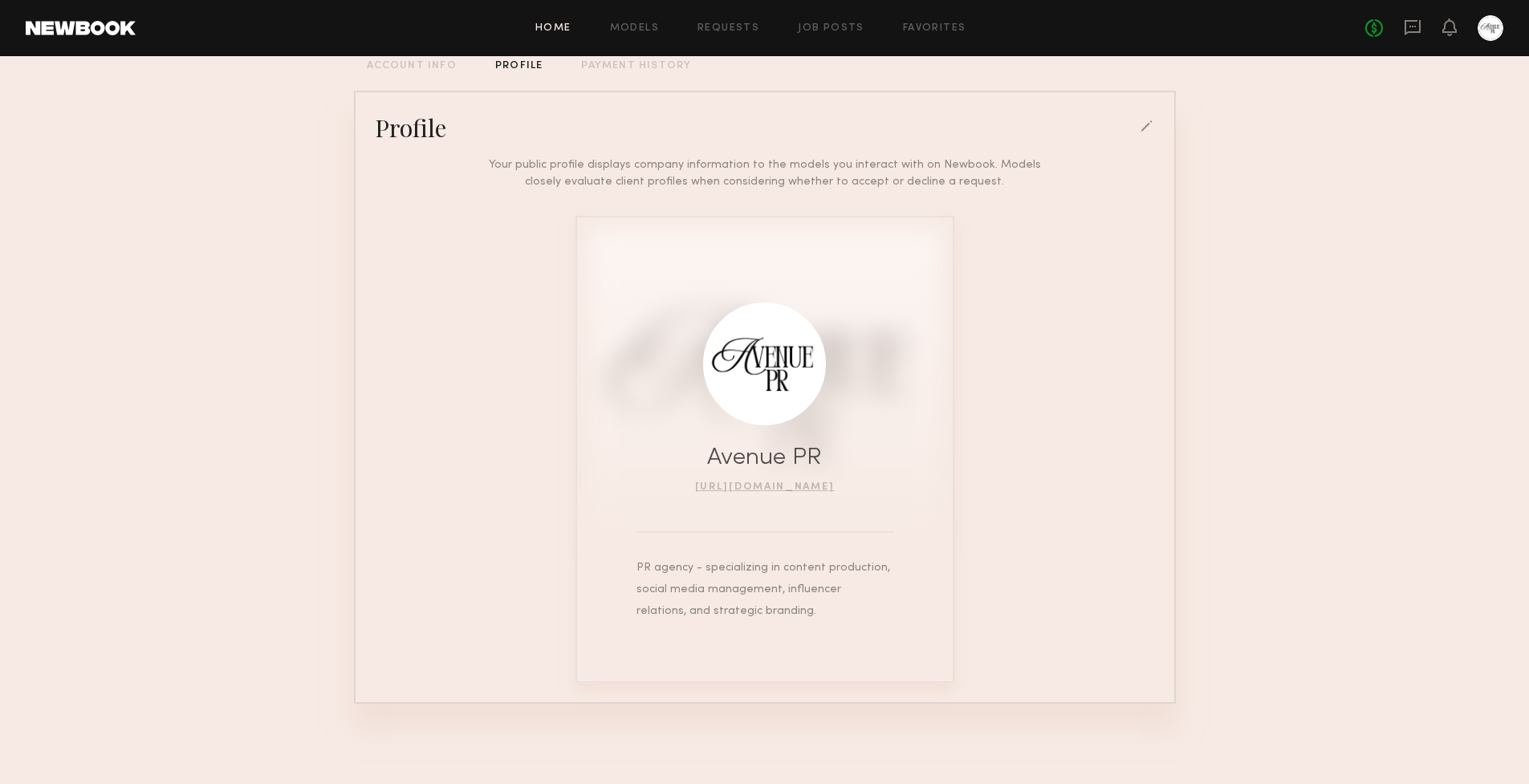
click at [568, 28] on link "Home" at bounding box center [554, 29] width 36 height 11
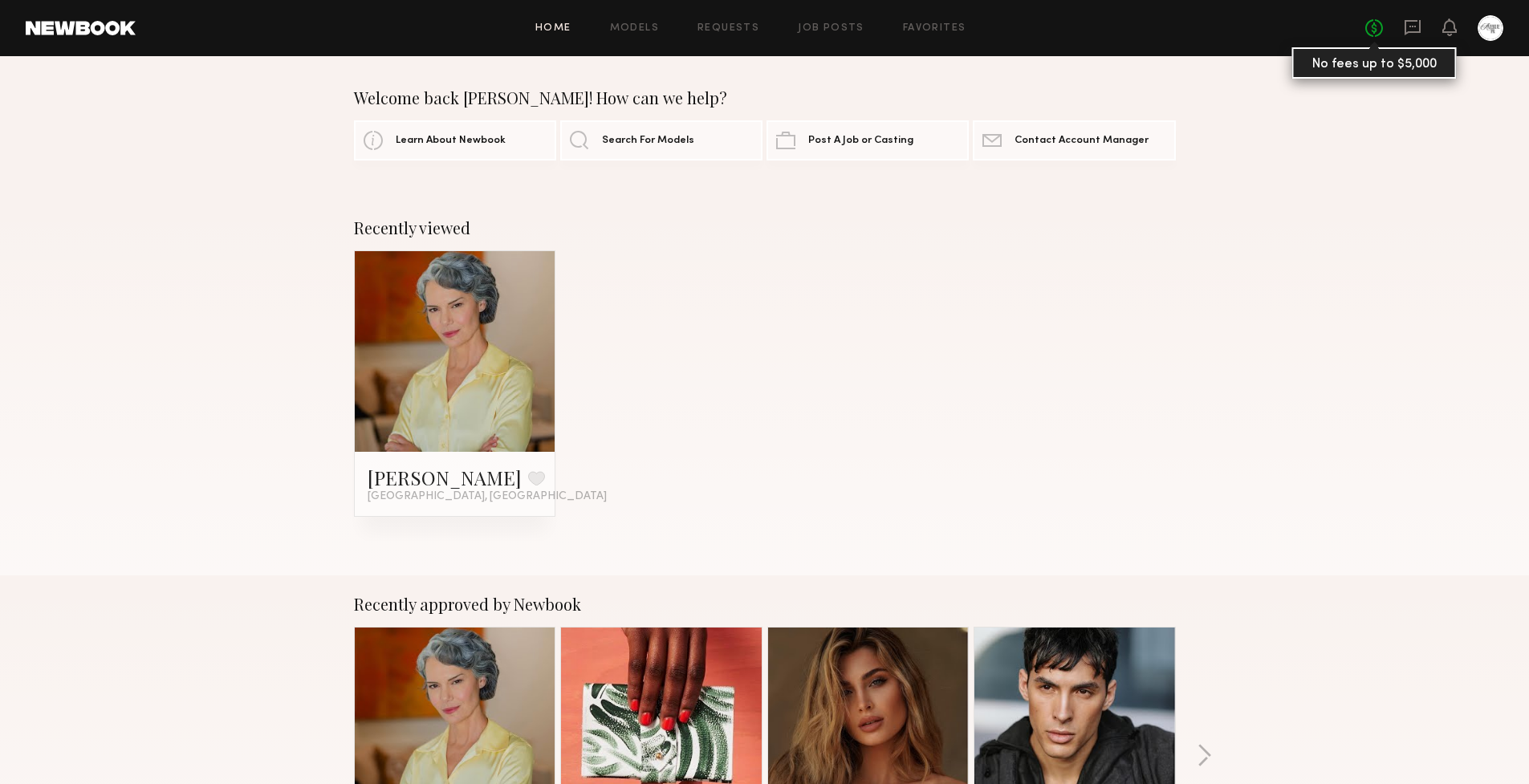
click at [1380, 32] on link "No fees up to $5,000" at bounding box center [1374, 28] width 18 height 18
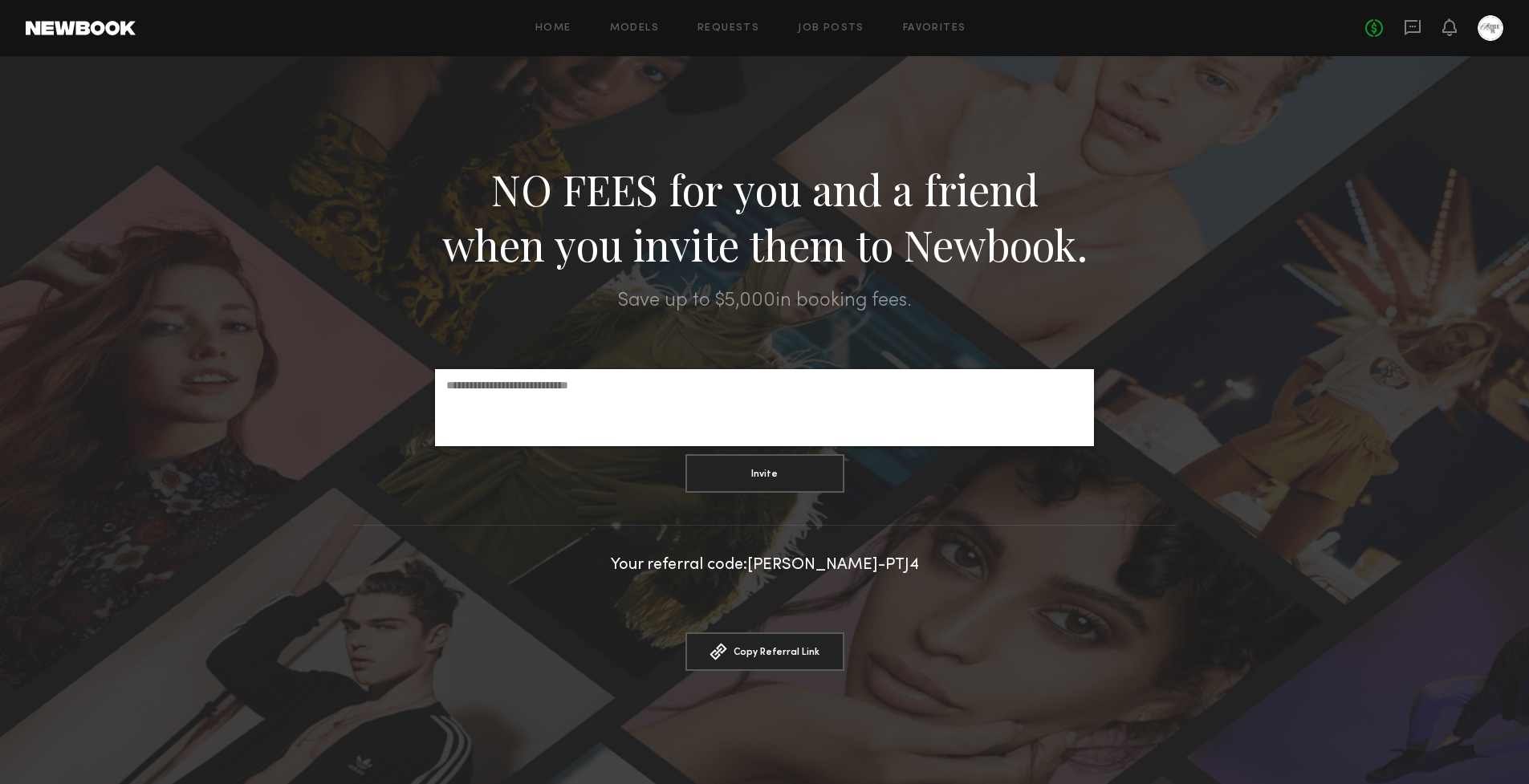
click at [1429, 32] on div "No fees up to $5,000" at bounding box center [1434, 28] width 138 height 26
click at [1420, 31] on icon at bounding box center [1413, 27] width 16 height 15
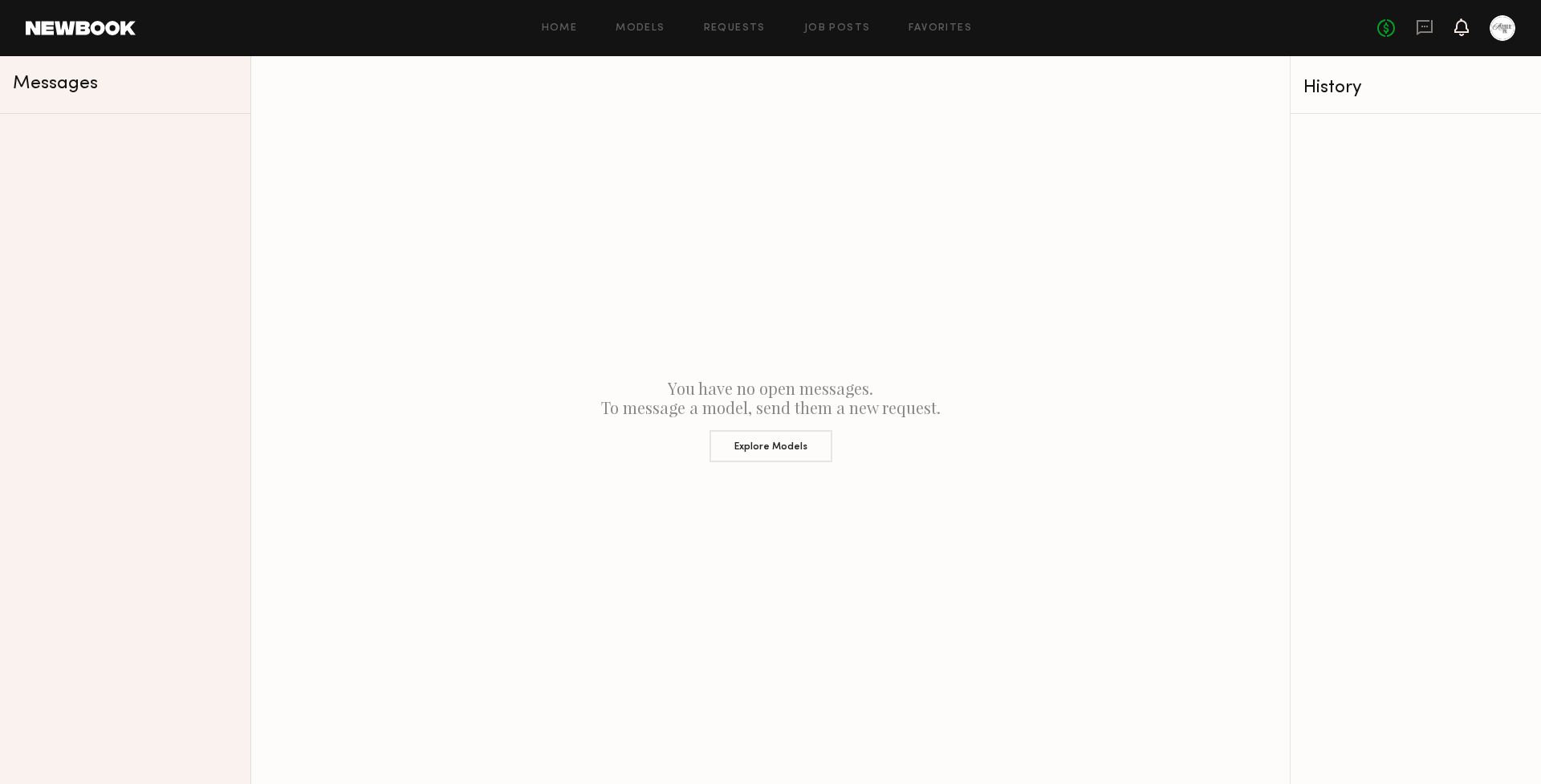
click at [1462, 26] on icon at bounding box center [1461, 26] width 13 height 11
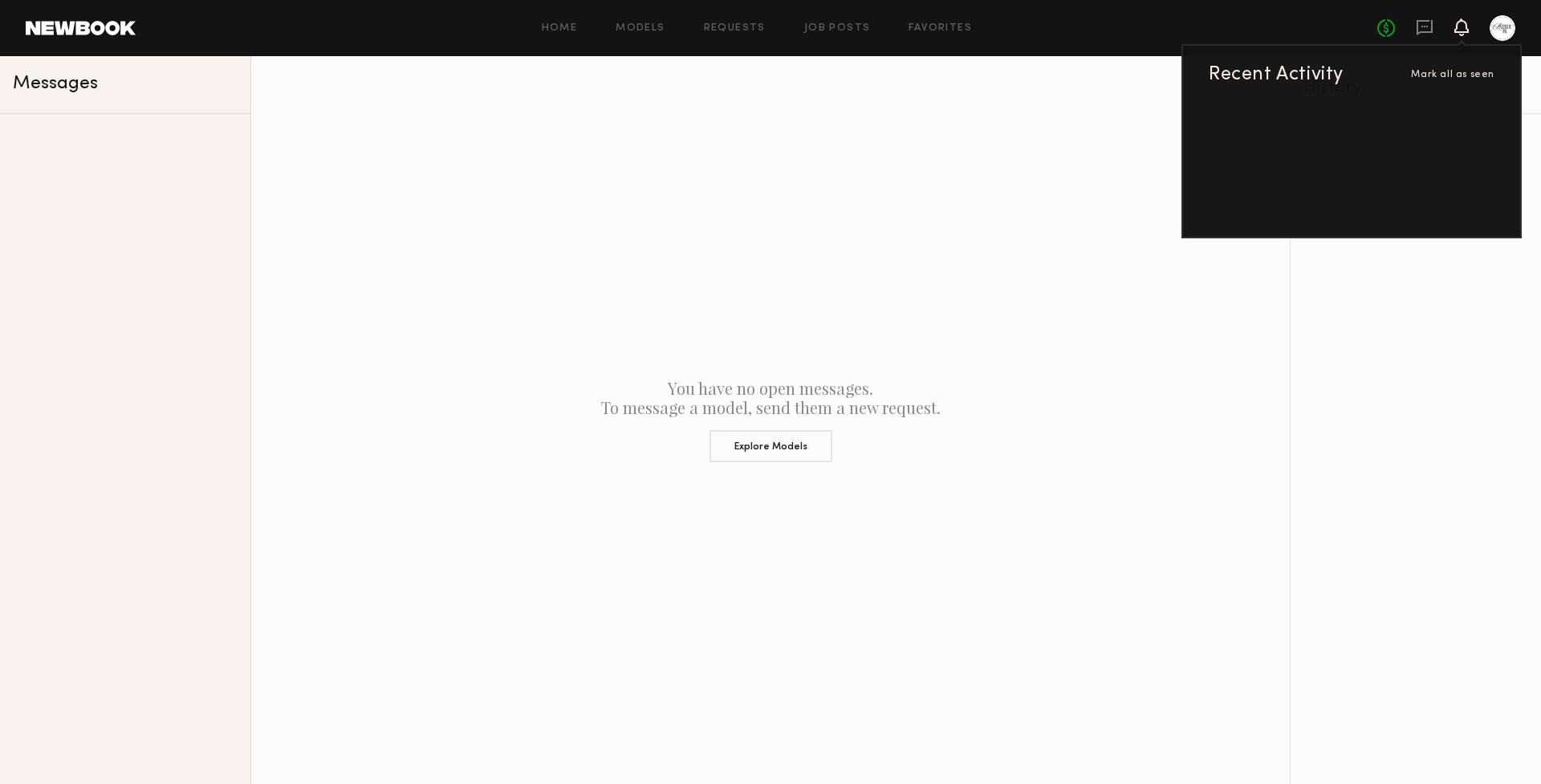
click at [1511, 24] on div at bounding box center [1502, 28] width 26 height 26
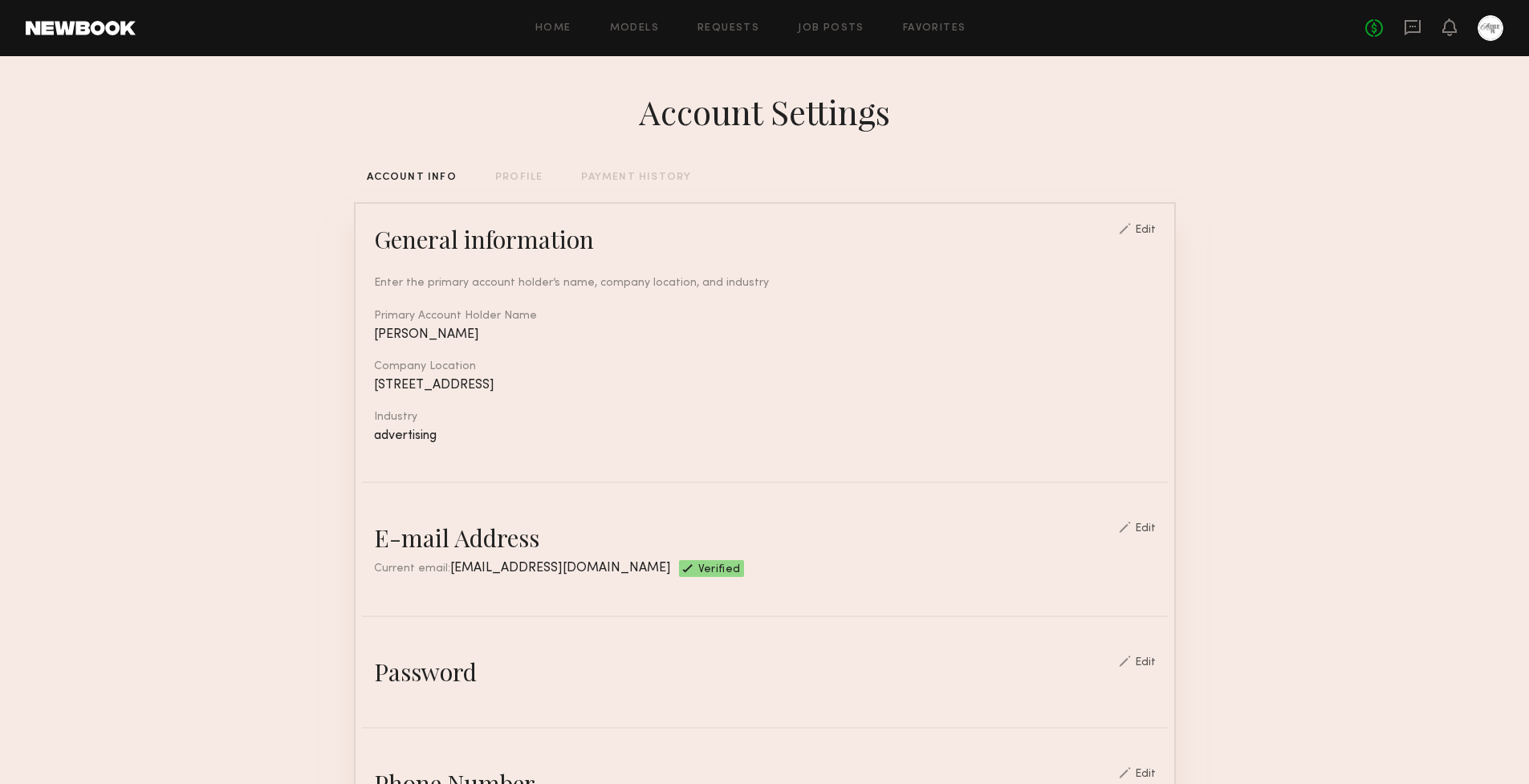
scroll to position [128, 0]
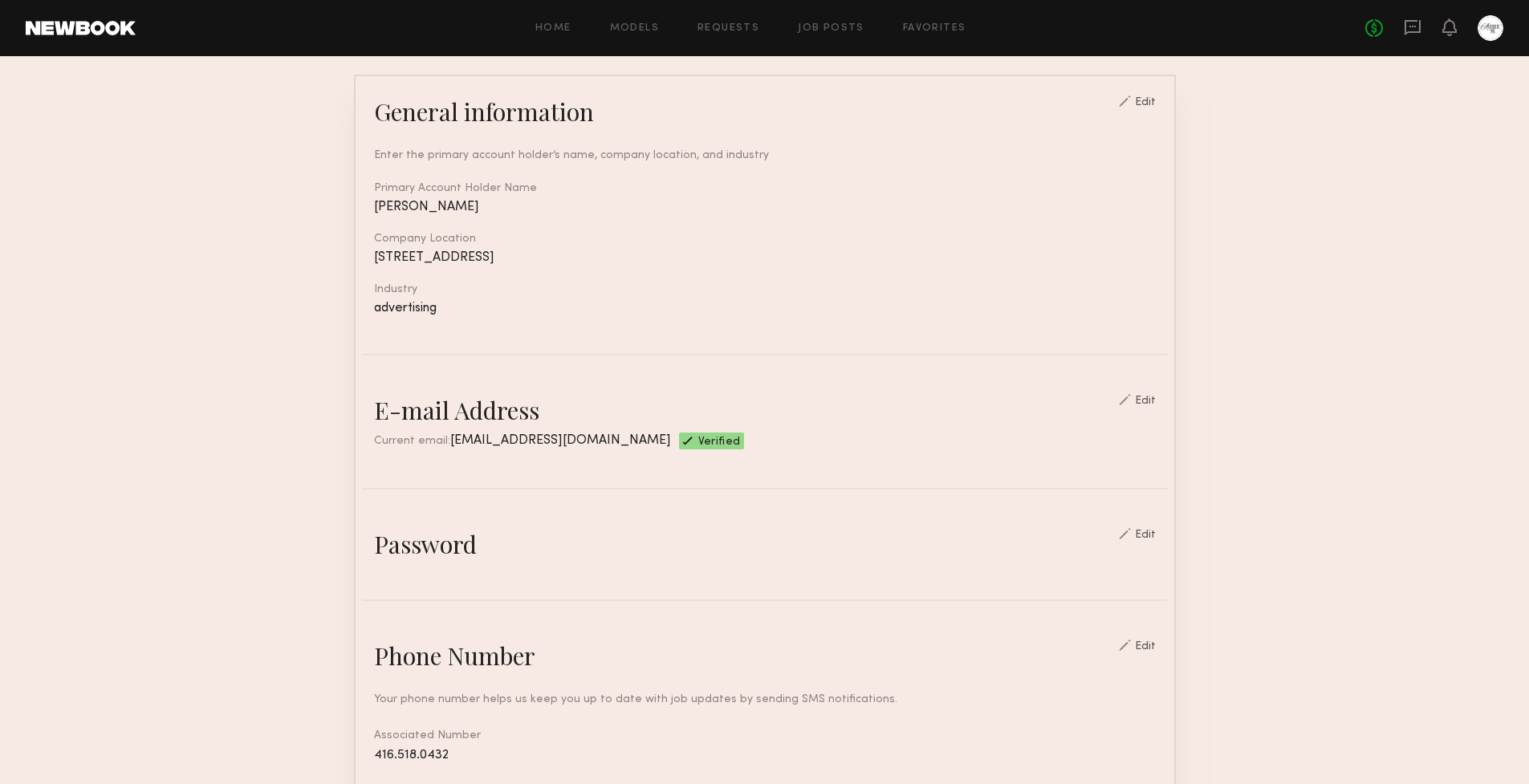
click at [1167, 394] on div "E-mail Address Edit Current email: ilonaspirina63@gmail.com Verified" at bounding box center [764, 422] width 806 height 56
click at [1149, 396] on div "Edit" at bounding box center [1145, 401] width 21 height 11
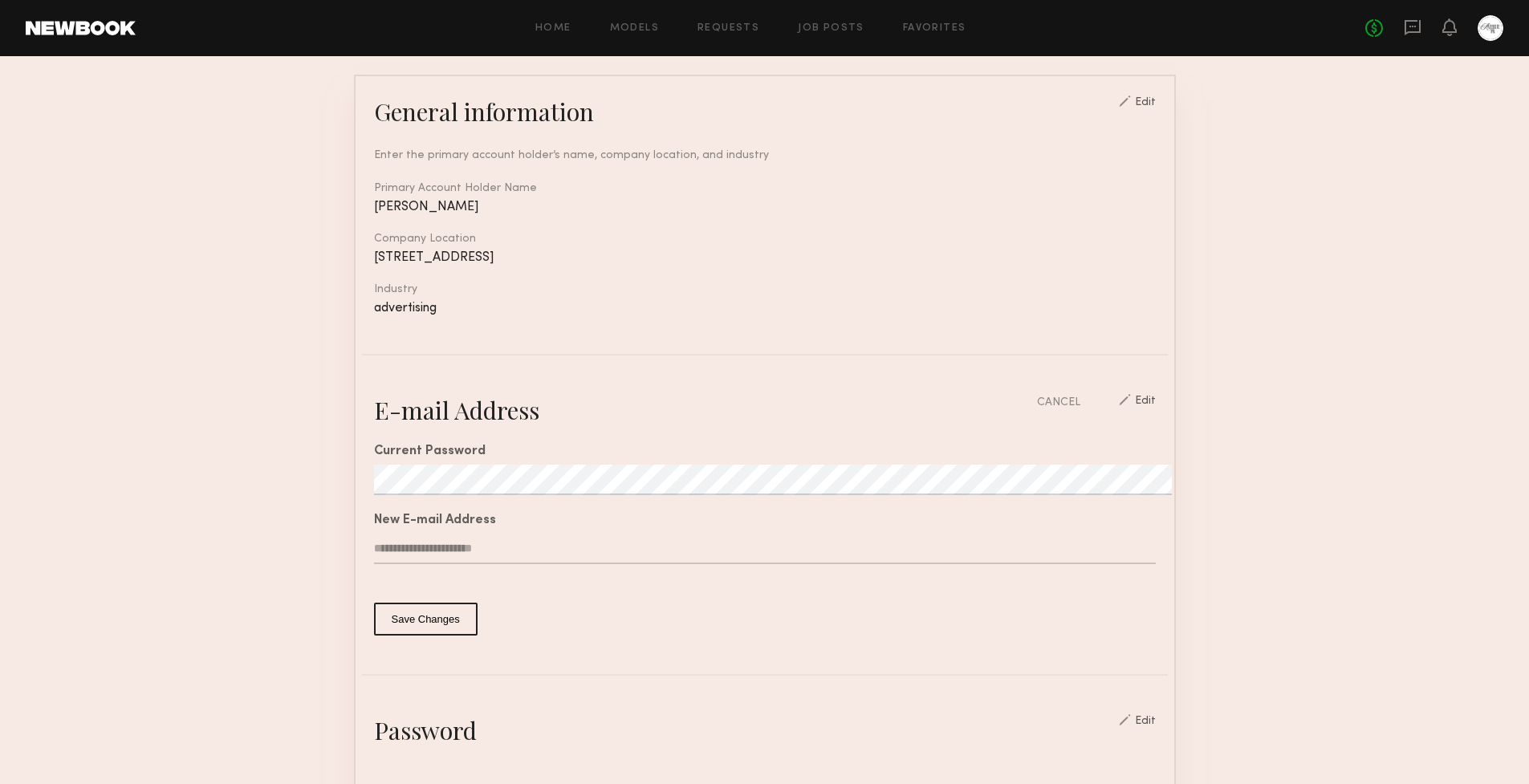
click at [418, 619] on button "Save Changes" at bounding box center [425, 619] width 104 height 33
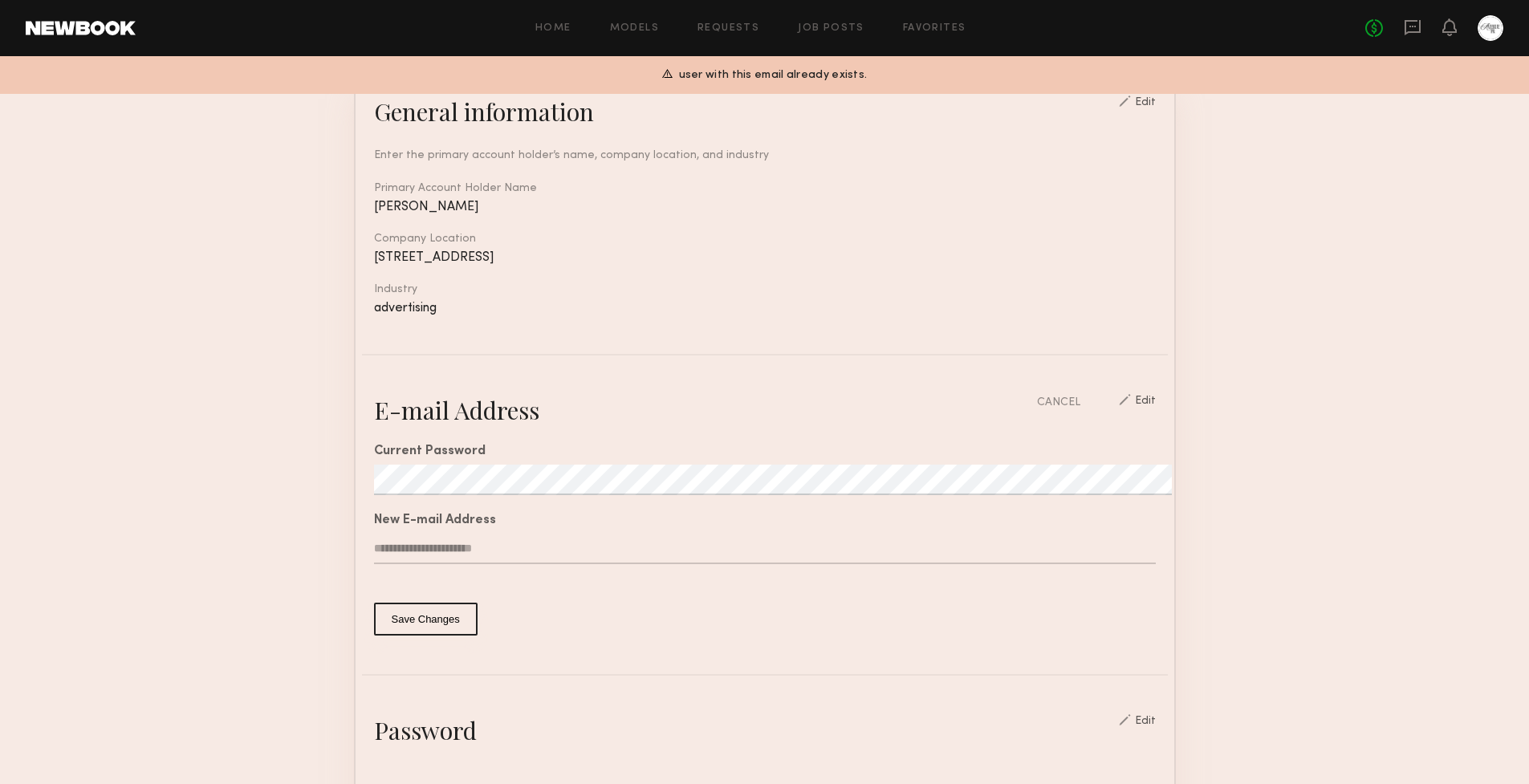
click at [566, 556] on input "**********" at bounding box center [764, 549] width 782 height 31
drag, startPoint x: 569, startPoint y: 549, endPoint x: 274, endPoint y: 545, distance: 295.0
click at [274, 545] on section "**********" at bounding box center [764, 745] width 1529 height 1633
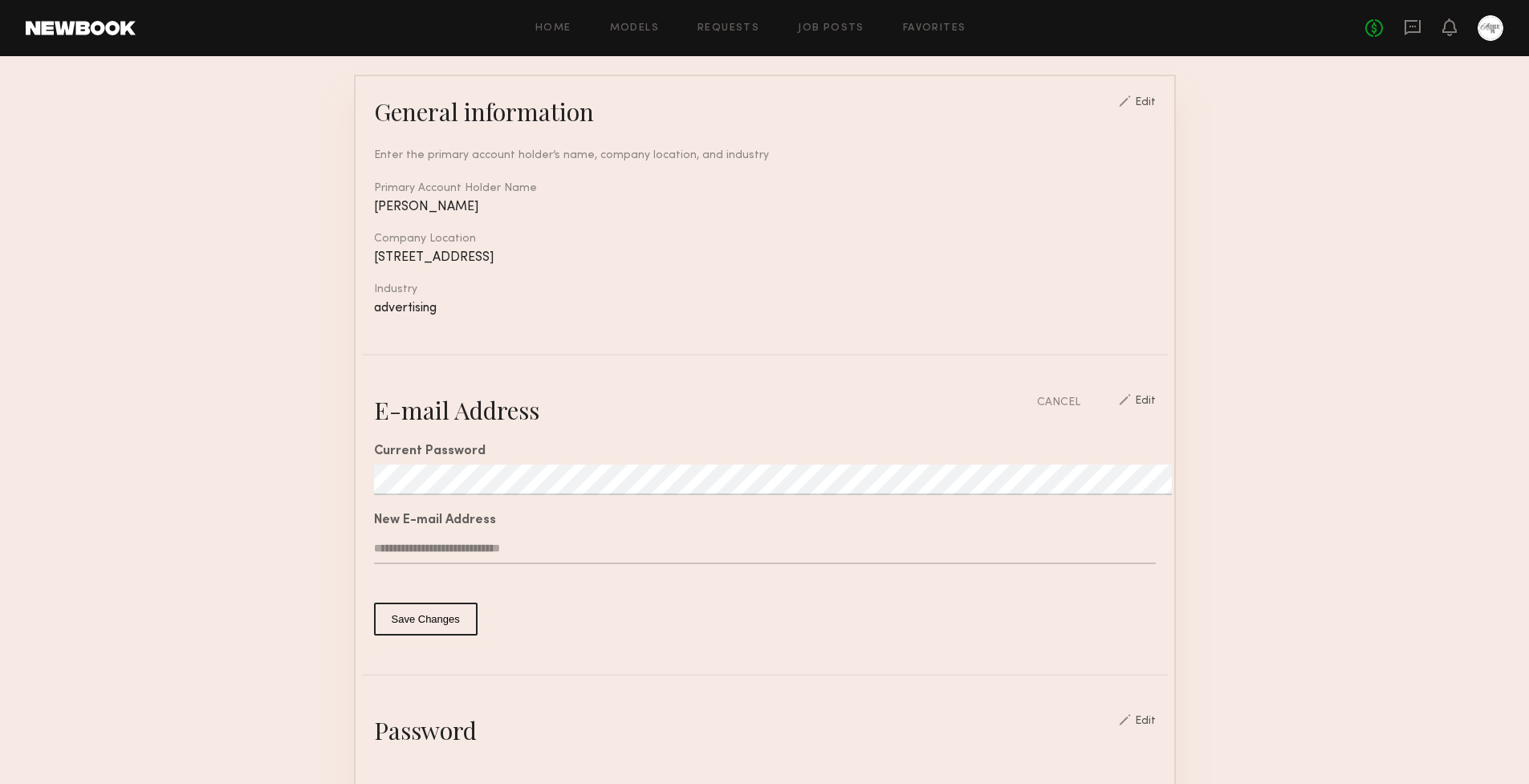
type input "**********"
click at [795, 625] on common-button-deprecated "Save Changes" at bounding box center [764, 619] width 782 height 33
click at [448, 618] on button "Save Changes" at bounding box center [425, 619] width 104 height 33
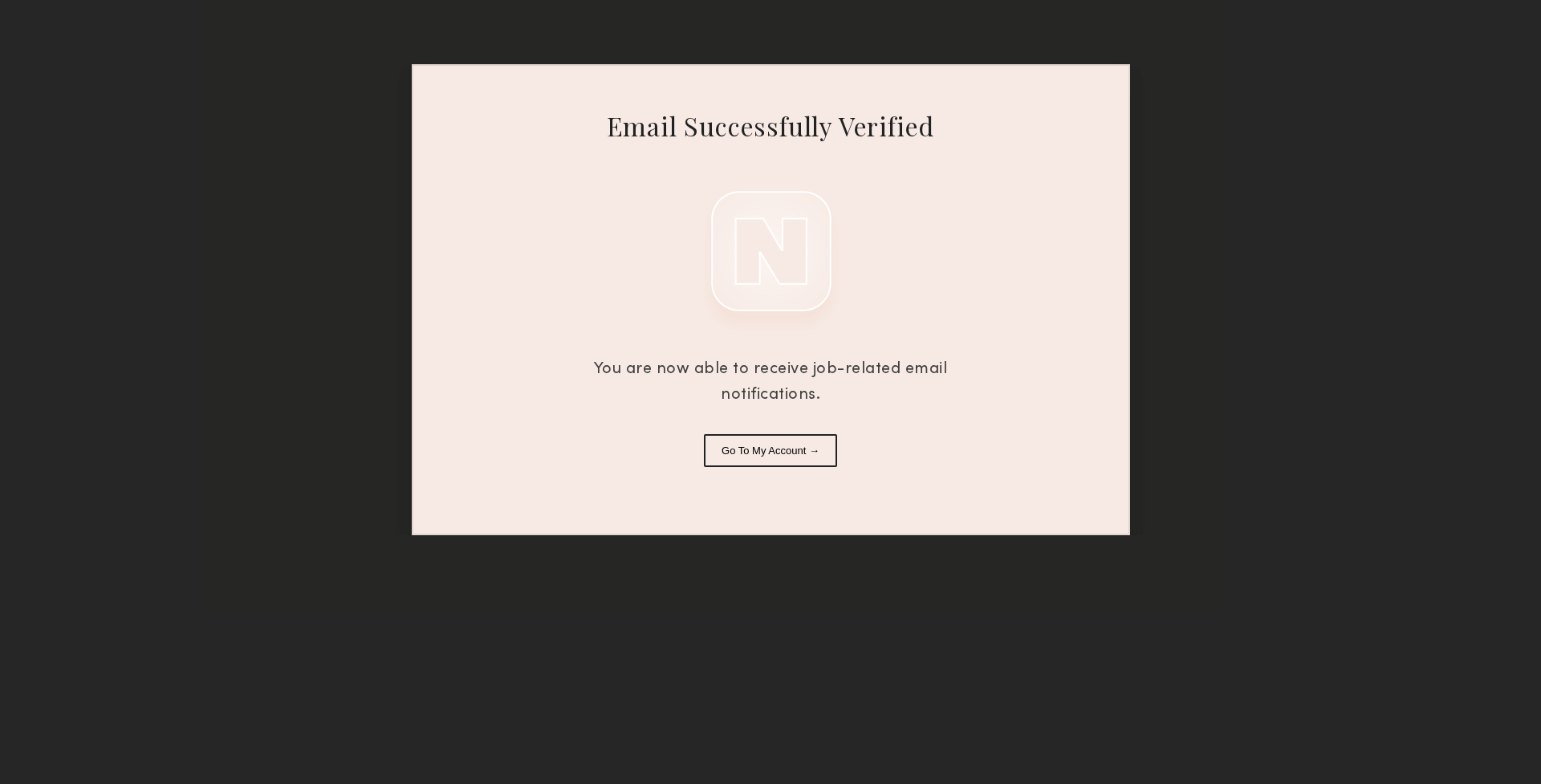
click at [832, 456] on button "Go To My Account →" at bounding box center [770, 450] width 133 height 33
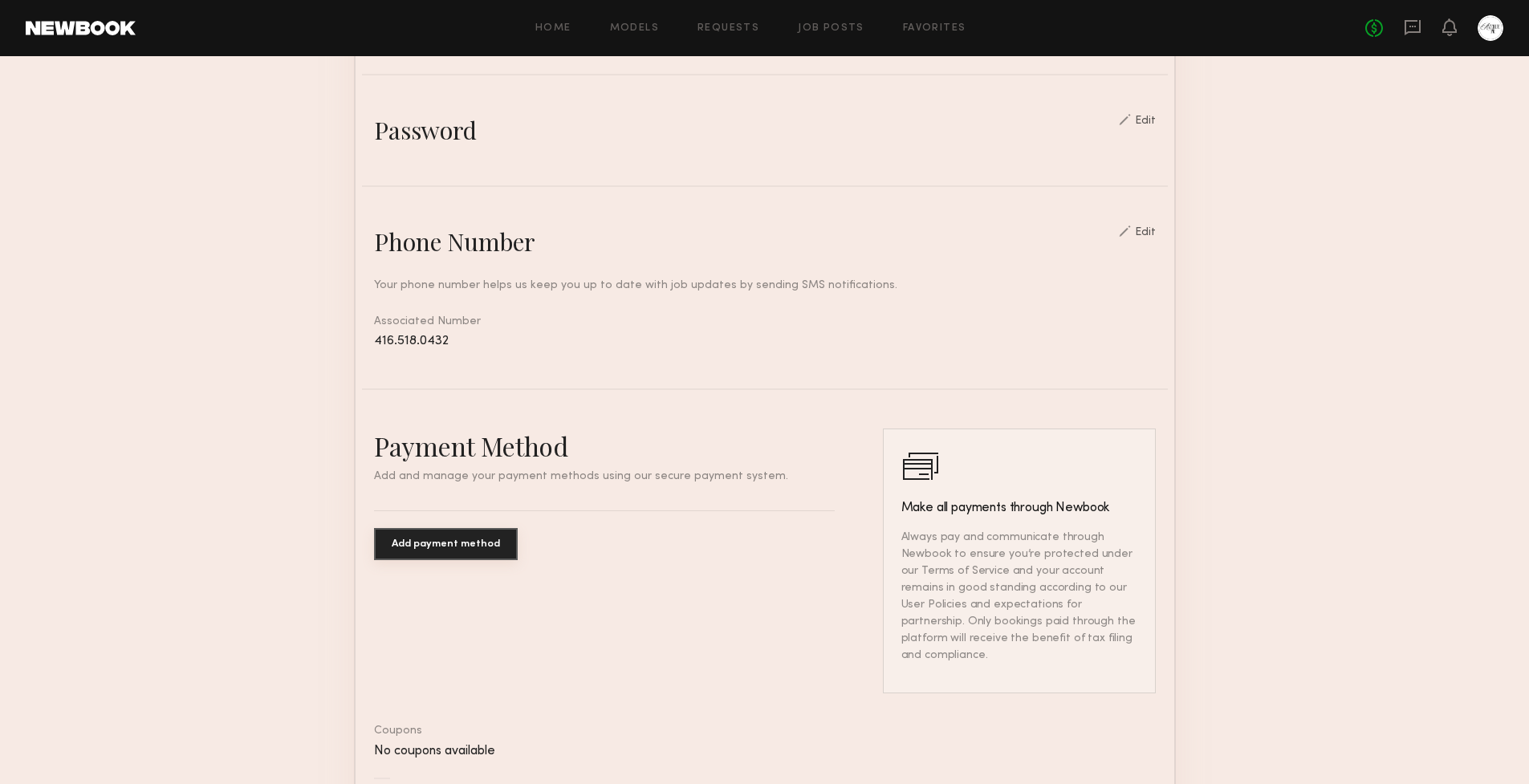
scroll to position [671, 0]
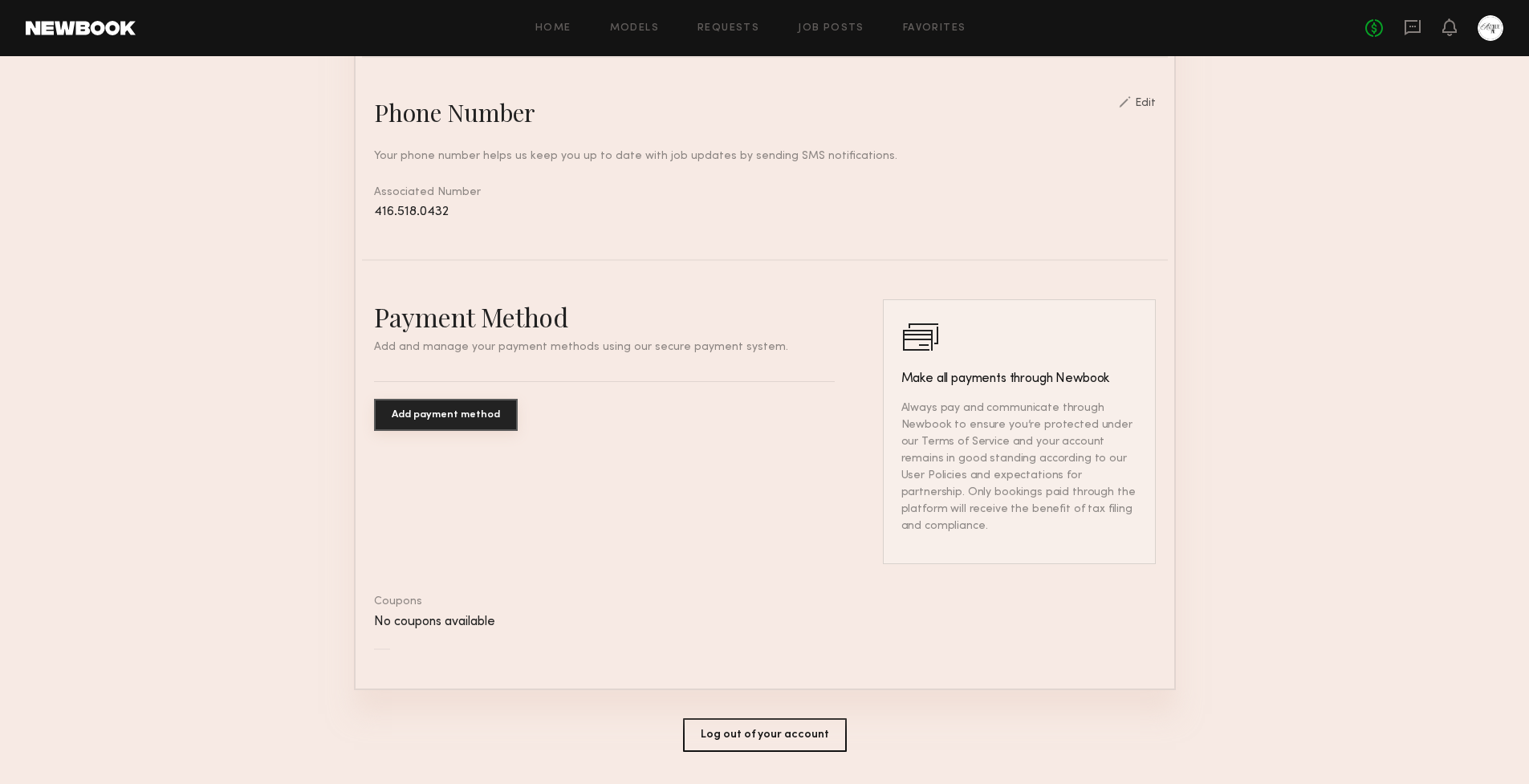
click at [470, 425] on button "Add payment method" at bounding box center [446, 415] width 144 height 32
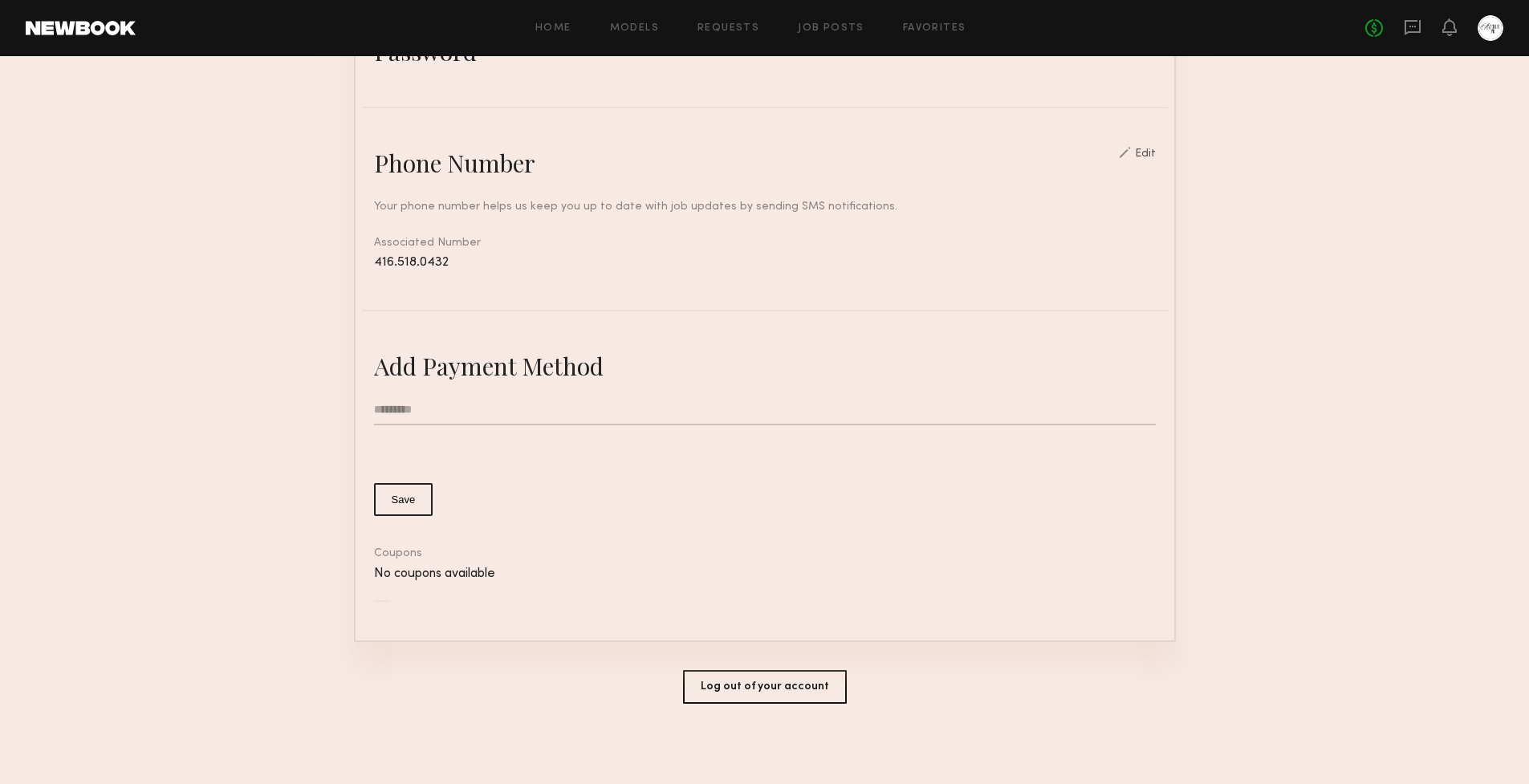
scroll to position [621, 0]
click at [477, 414] on input "text" at bounding box center [764, 410] width 782 height 31
click at [618, 628] on common-border "General information Edit Enter the primary account holder’s name, company locat…" at bounding box center [764, 113] width 822 height 1060
click at [414, 414] on input "text" at bounding box center [764, 410] width 782 height 31
type input "**********"
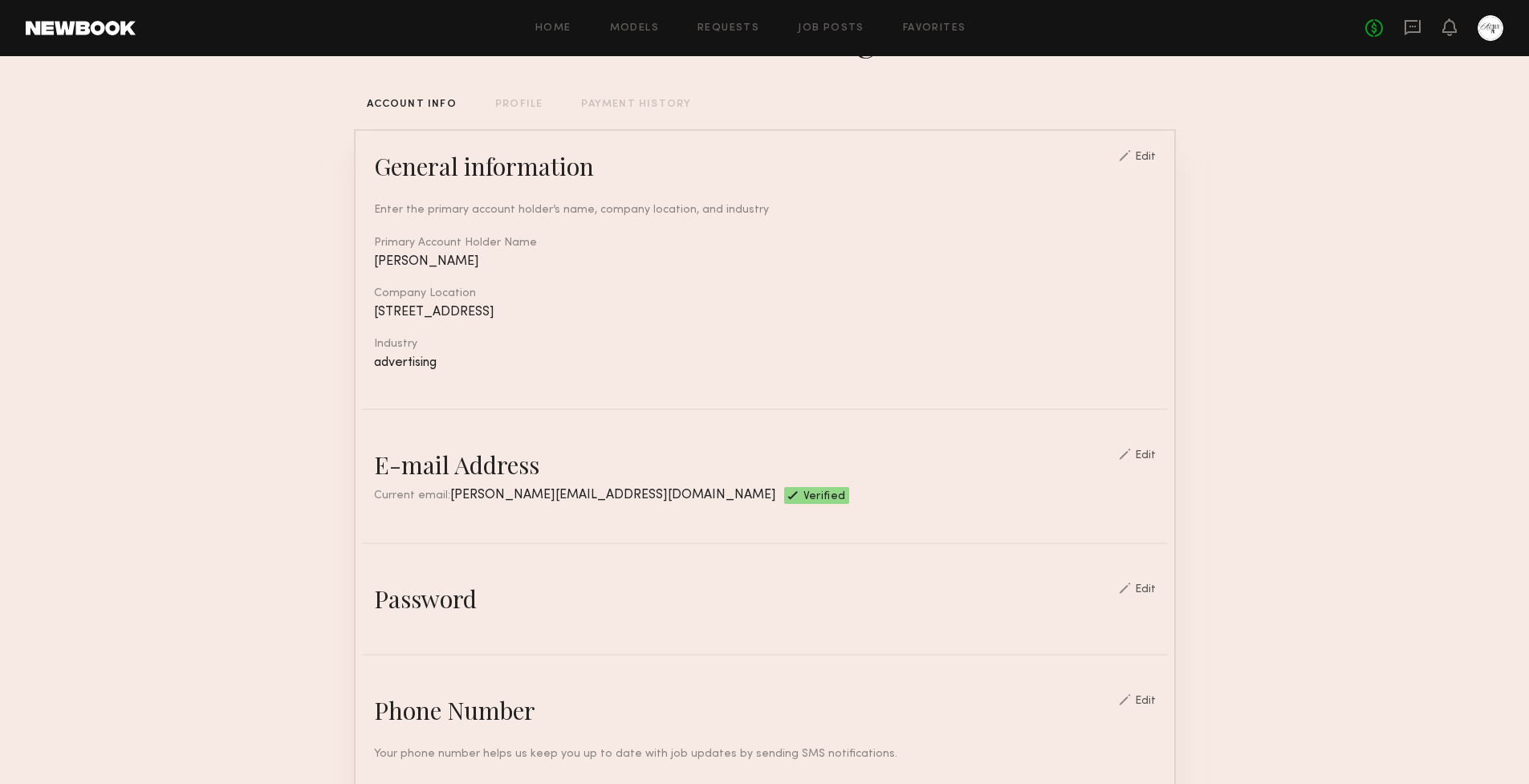
scroll to position [411, 0]
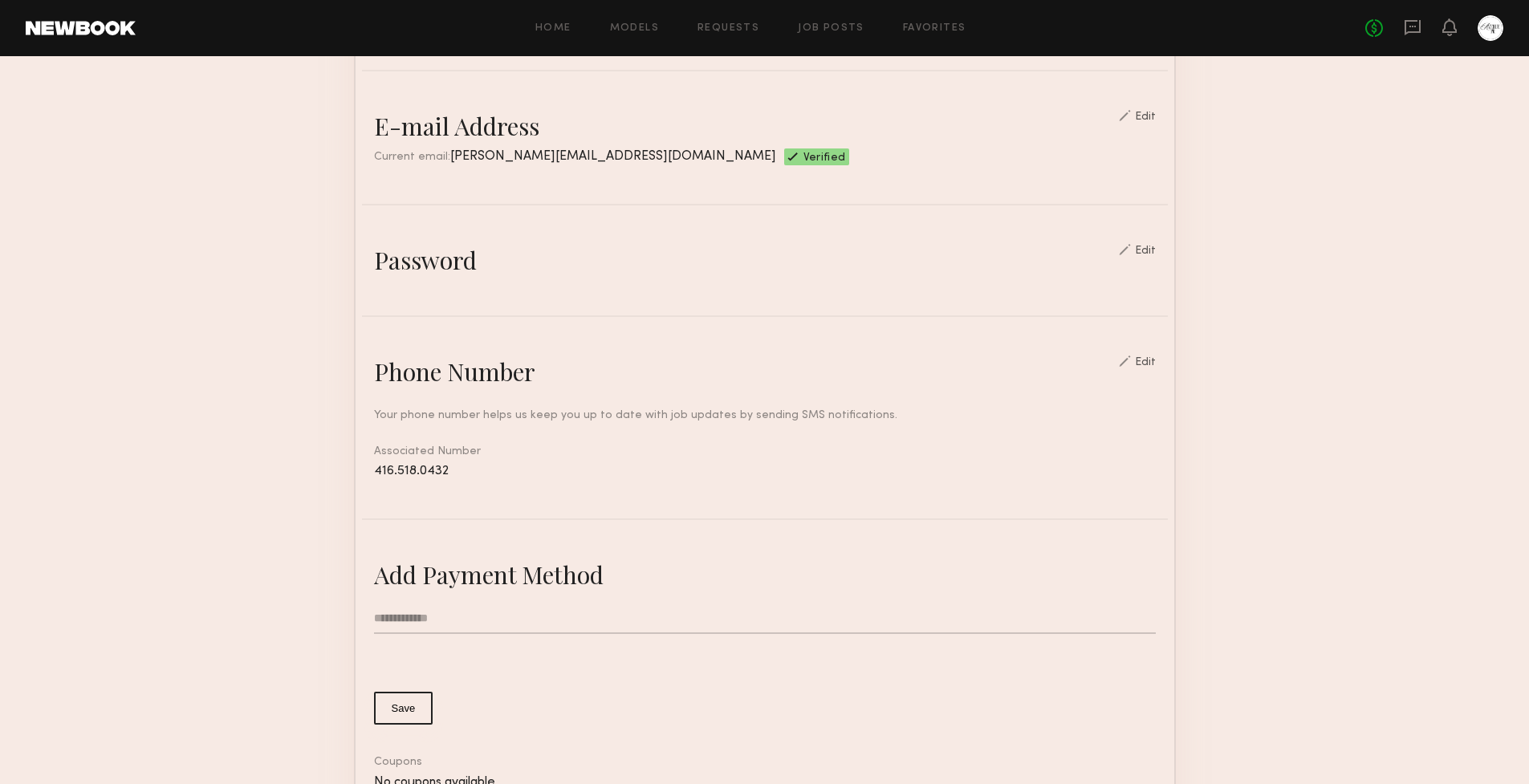
click at [837, 19] on div "Home Models Requests Job Posts Favorites Sign Out No fees up to $5,000" at bounding box center [819, 28] width 1368 height 26
click at [837, 36] on div "Home Models Requests Job Posts Favorites Sign Out No fees up to $5,000" at bounding box center [819, 28] width 1368 height 26
click at [837, 28] on link "Job Posts" at bounding box center [831, 29] width 67 height 11
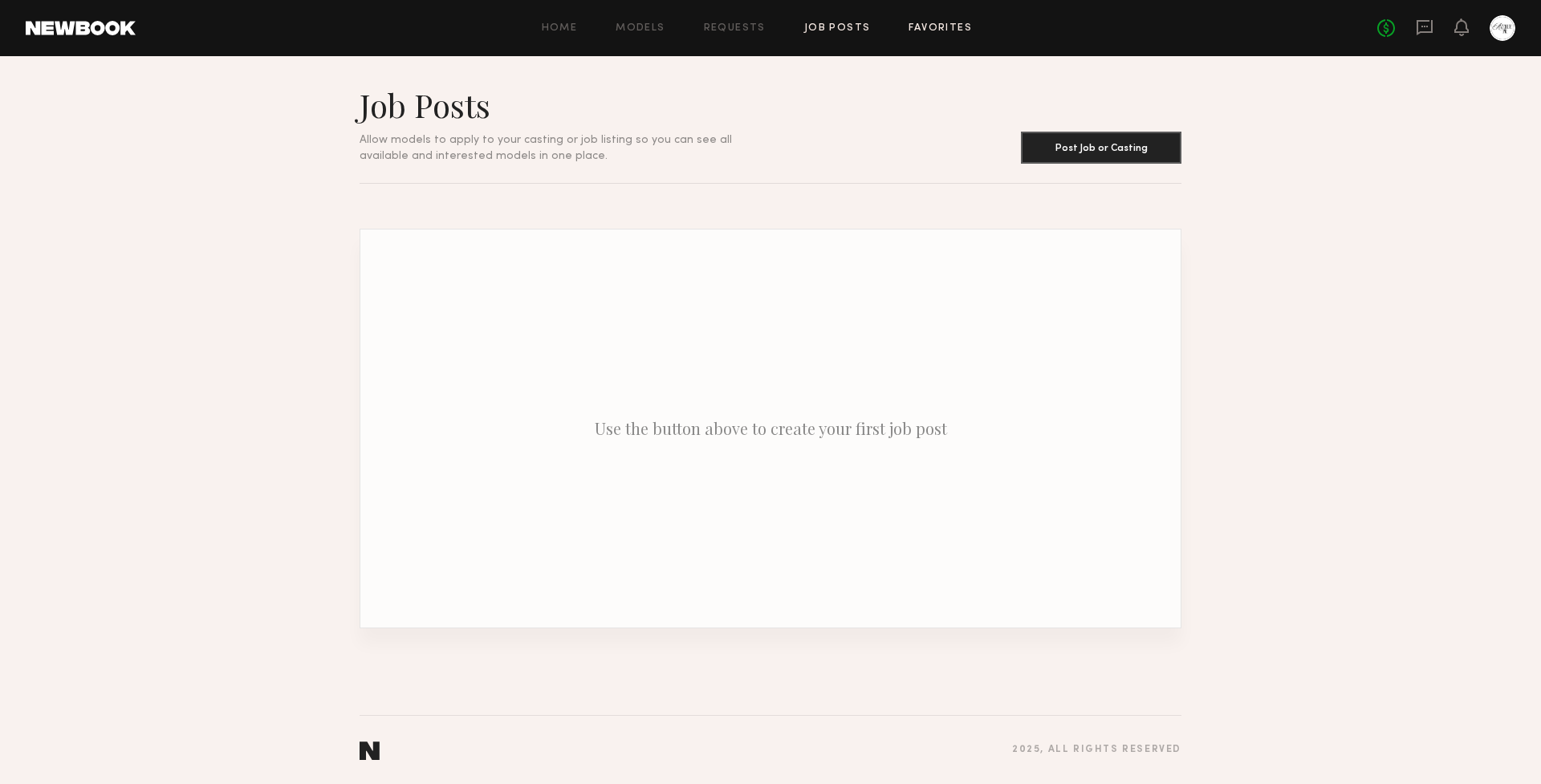
click at [911, 26] on link "Favorites" at bounding box center [940, 29] width 63 height 11
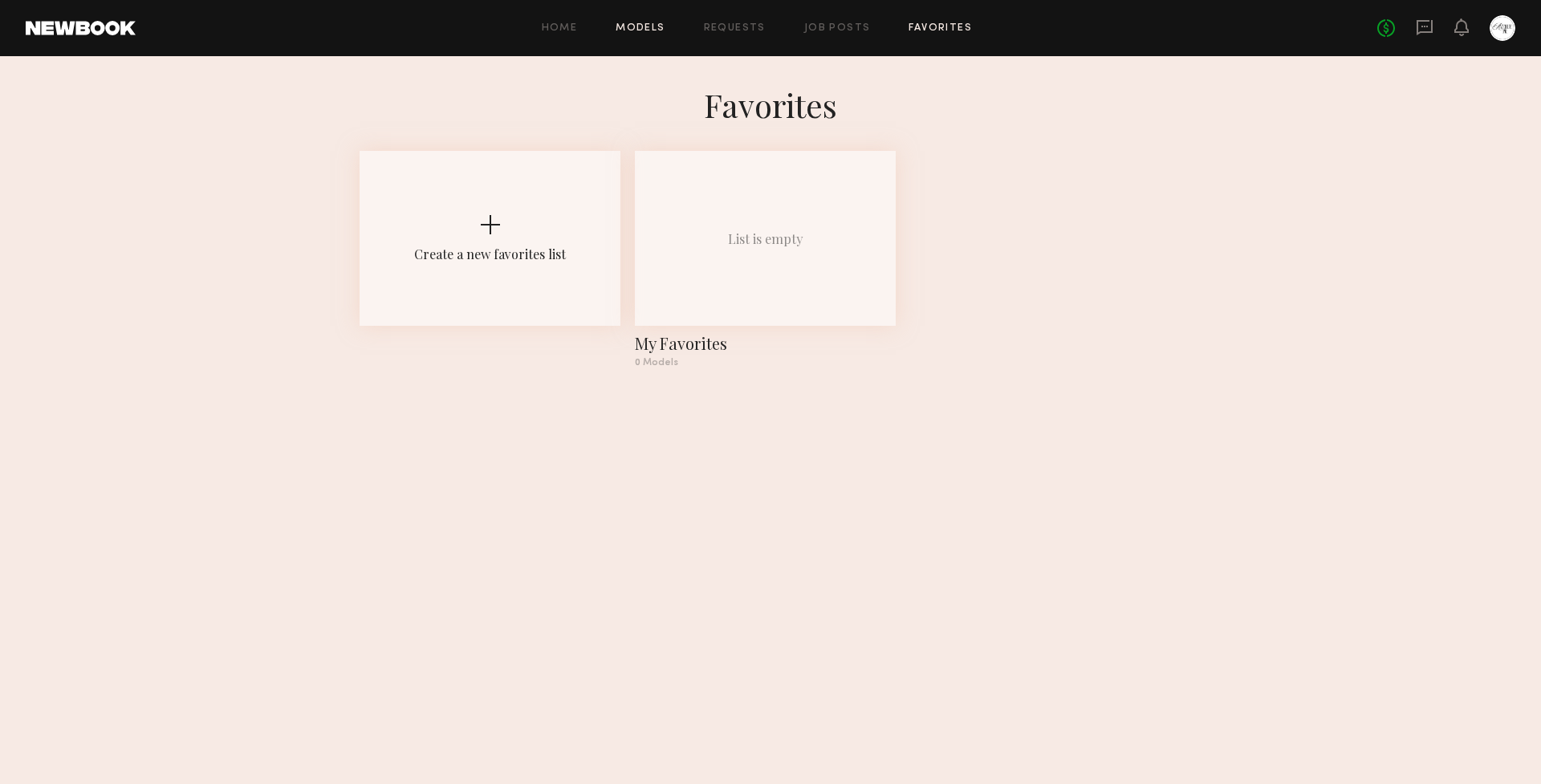
click at [644, 26] on link "Models" at bounding box center [640, 29] width 49 height 11
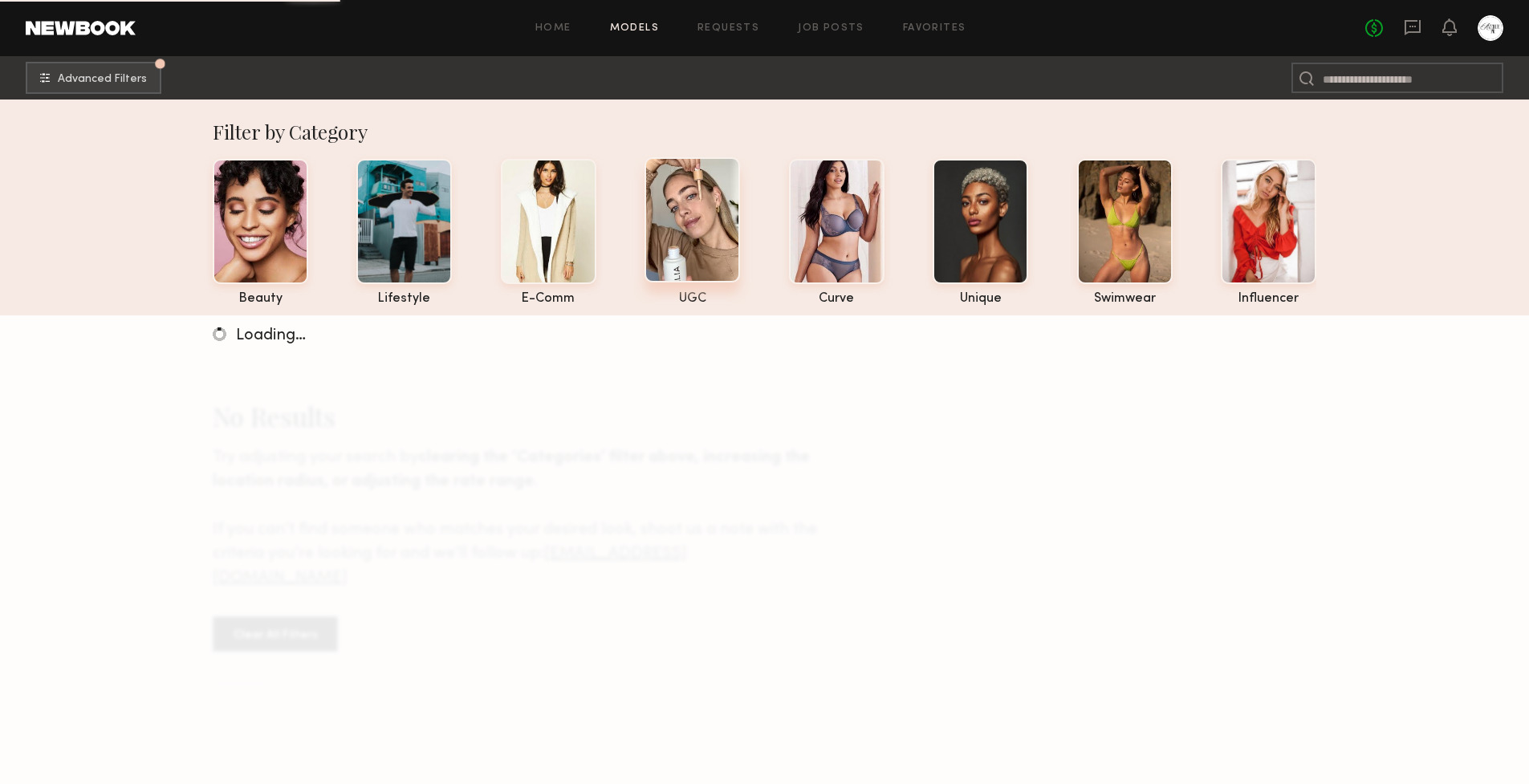
click at [729, 214] on div at bounding box center [692, 220] width 95 height 125
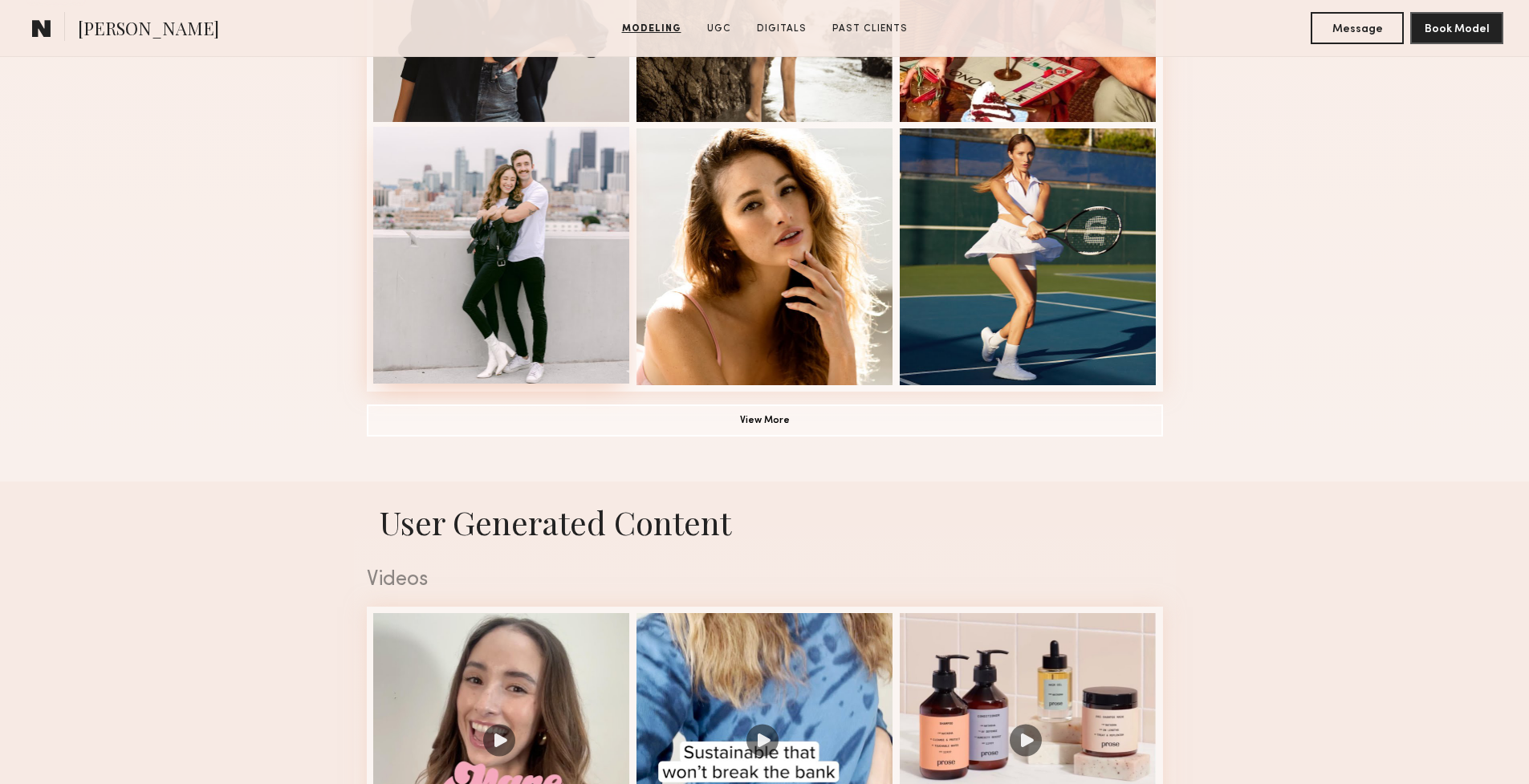
scroll to position [1316, 0]
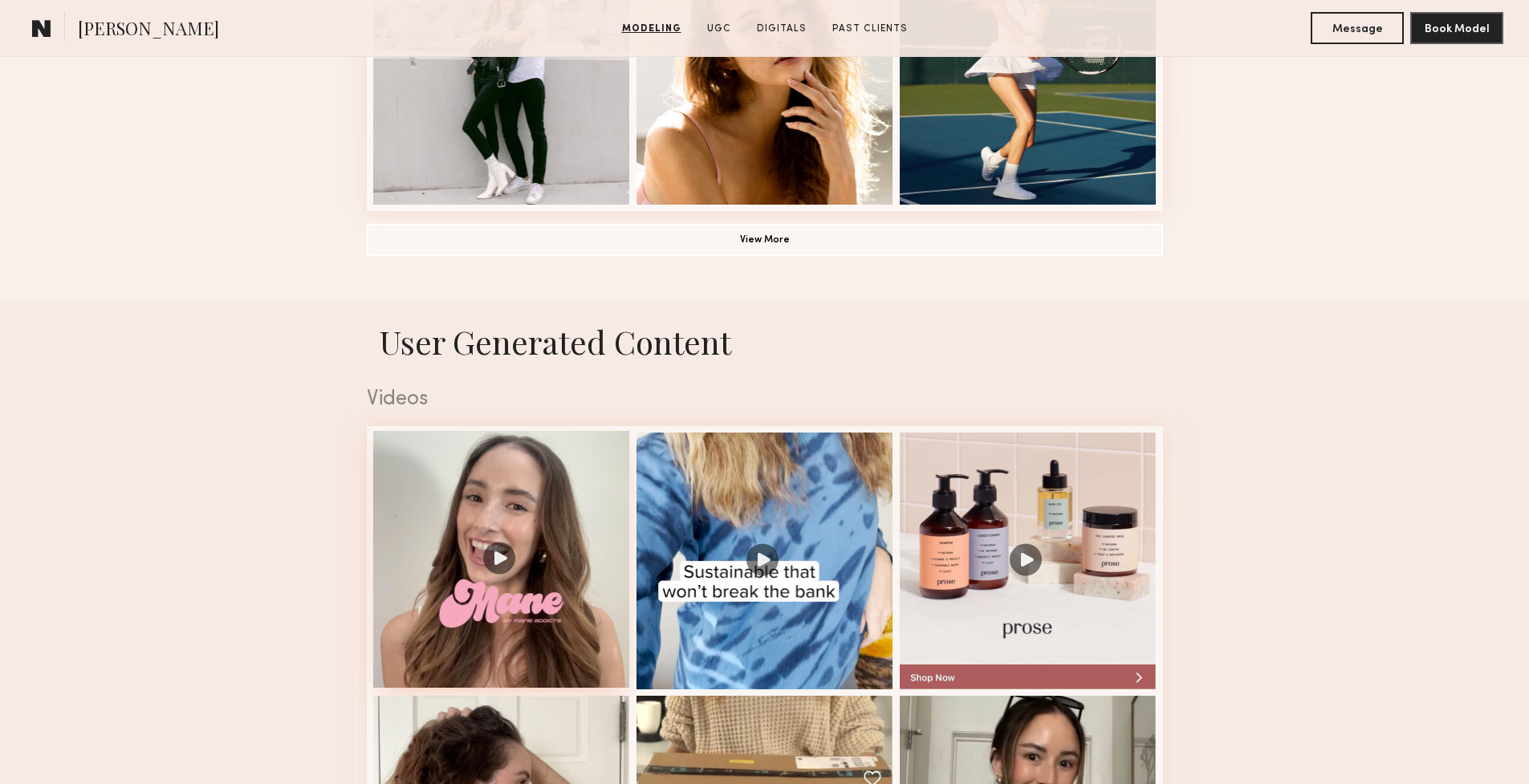
click at [501, 563] on div at bounding box center [502, 559] width 257 height 257
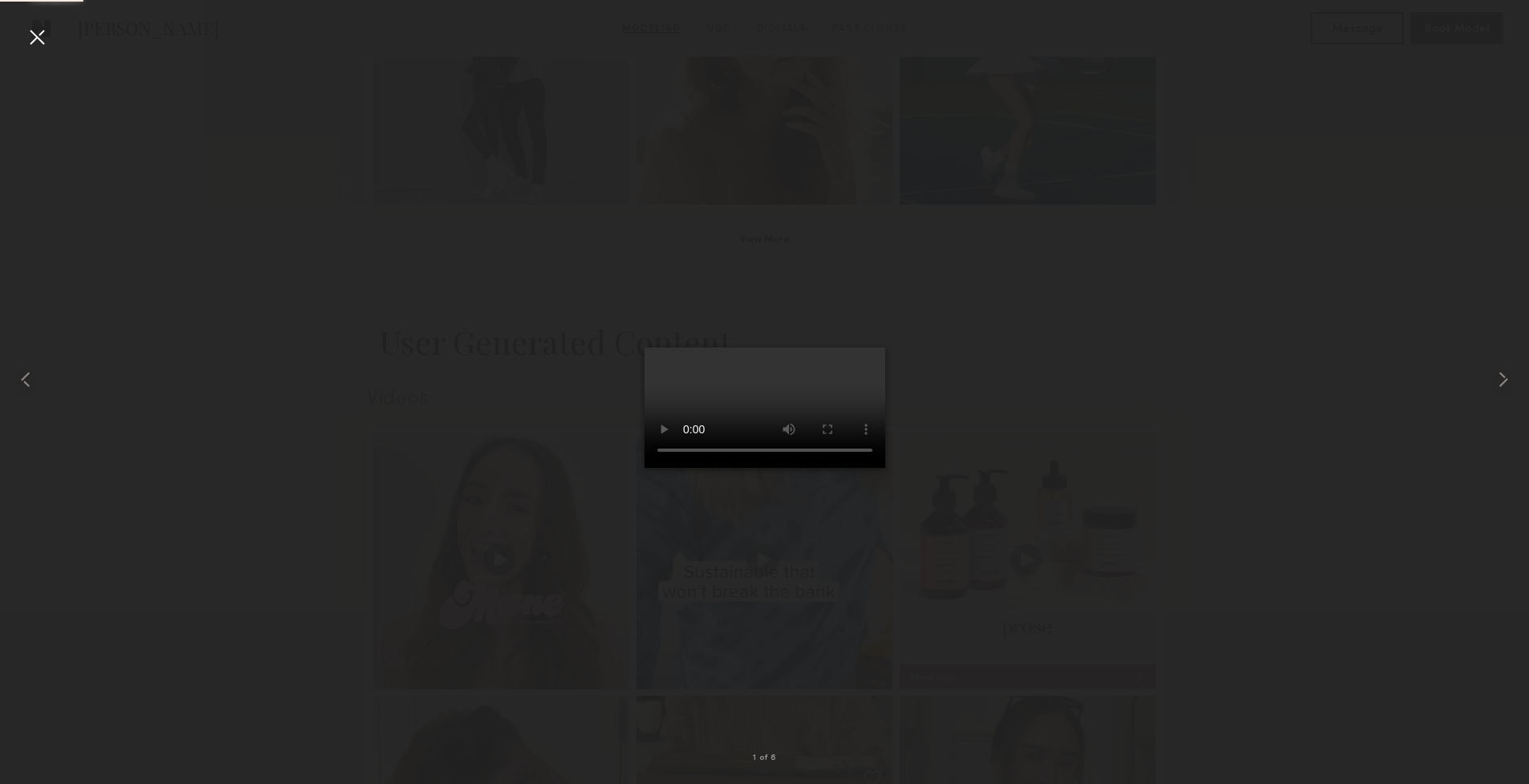
click at [867, 468] on video at bounding box center [764, 408] width 240 height 121
click at [1497, 374] on common-icon at bounding box center [1504, 379] width 26 height 26
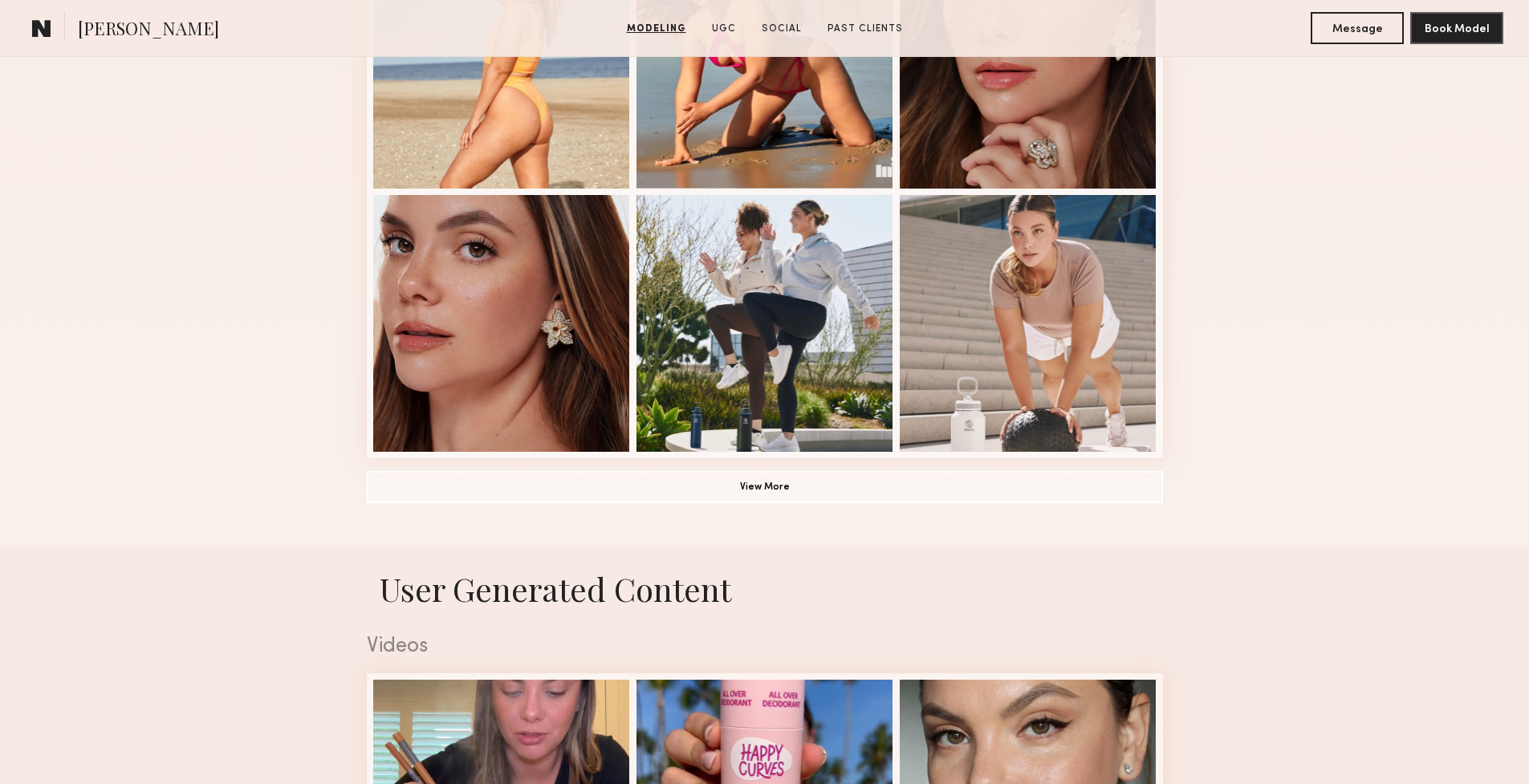
scroll to position [1371, 0]
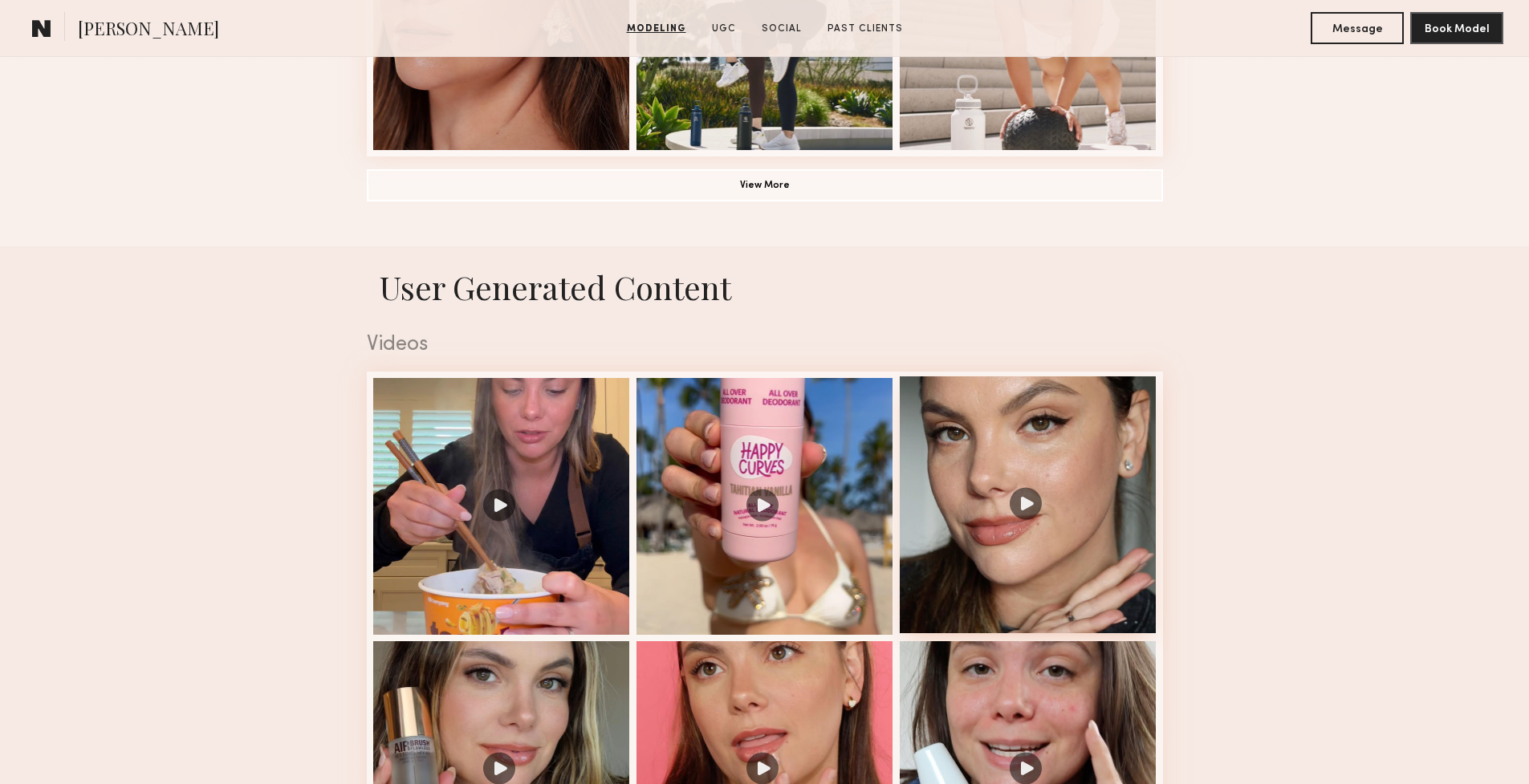
click at [1021, 509] on div at bounding box center [1027, 504] width 257 height 257
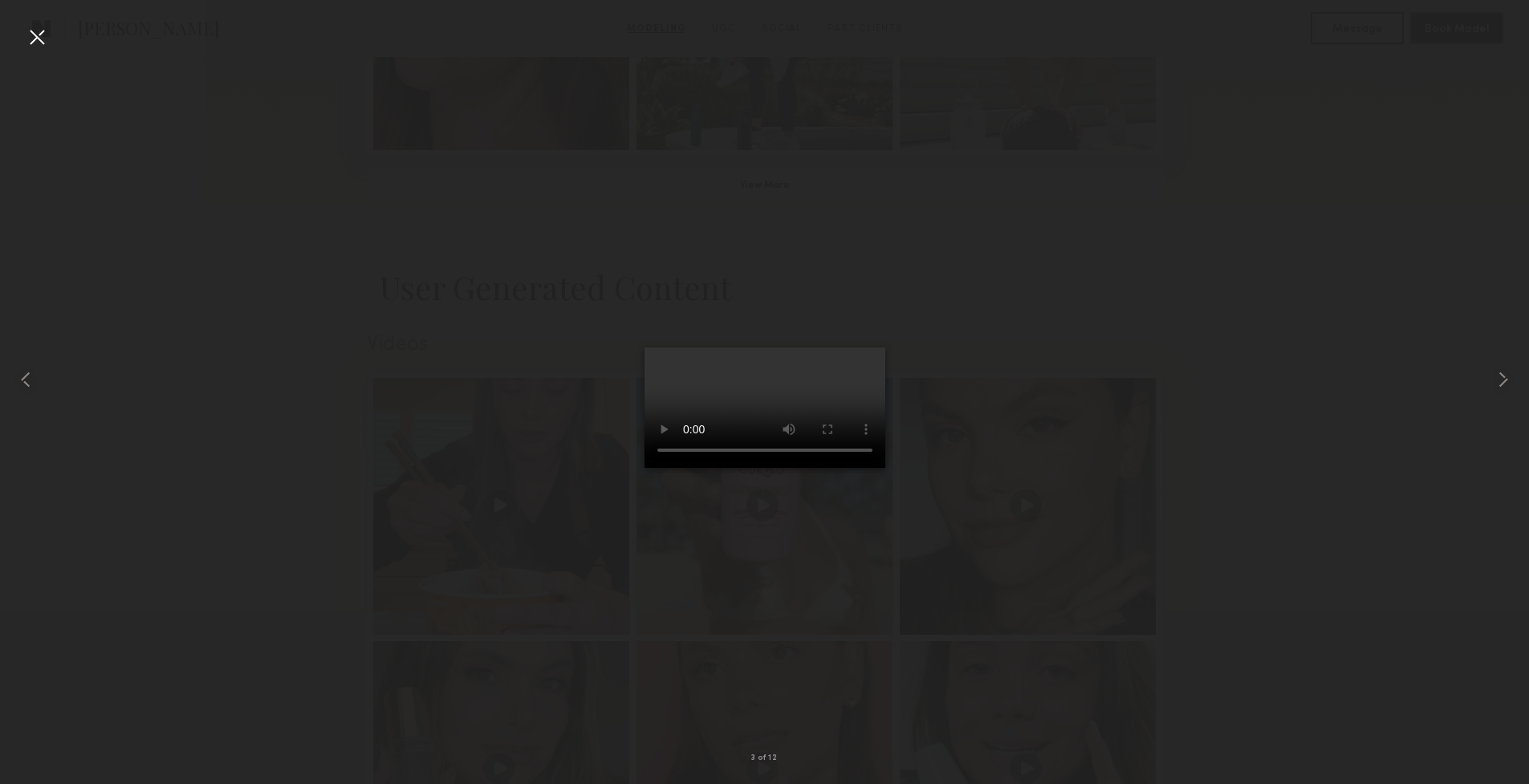
click at [871, 468] on video at bounding box center [764, 408] width 240 height 121
click at [1240, 376] on div at bounding box center [764, 379] width 1529 height 707
click at [45, 38] on div at bounding box center [37, 37] width 26 height 26
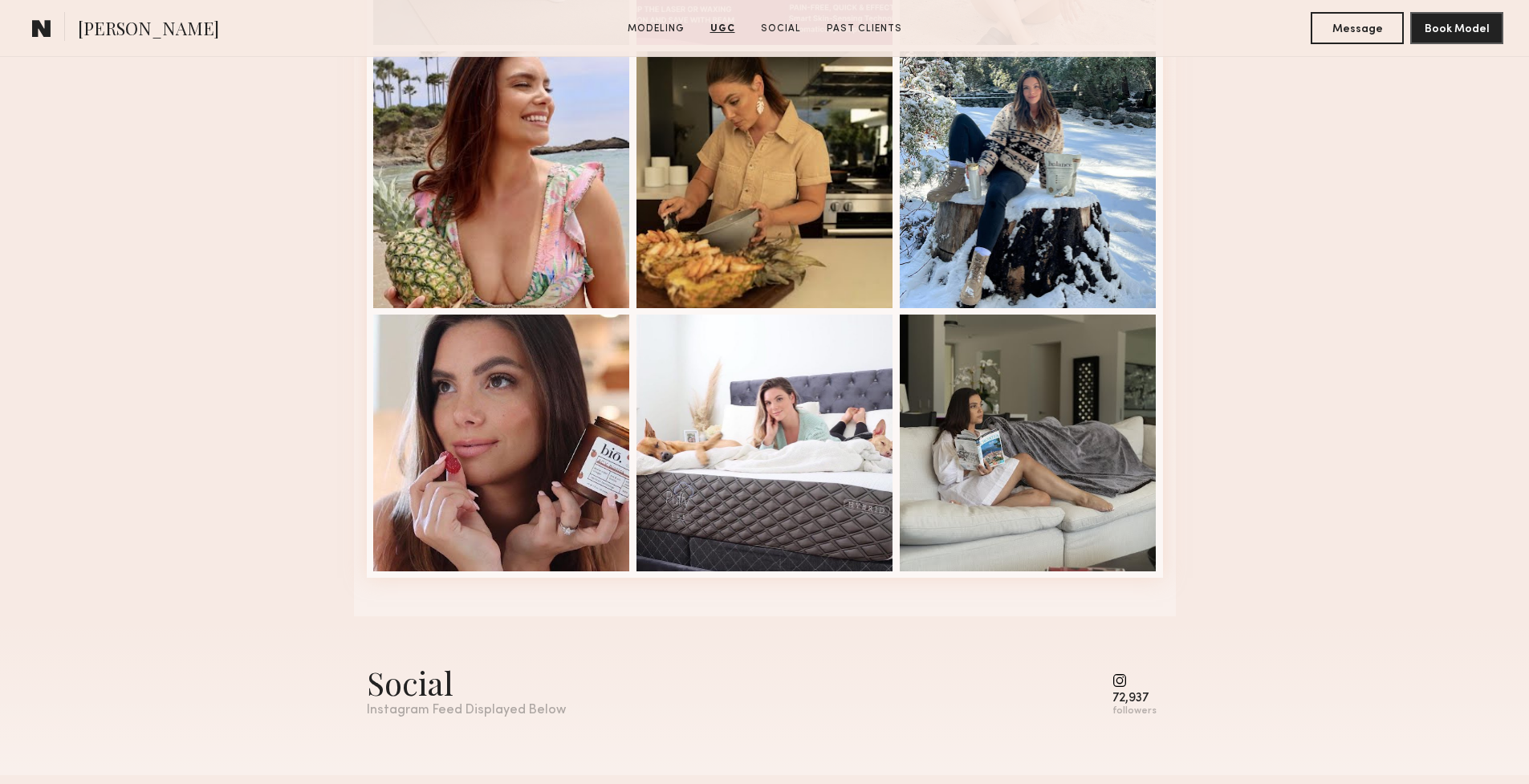
scroll to position [3108, 0]
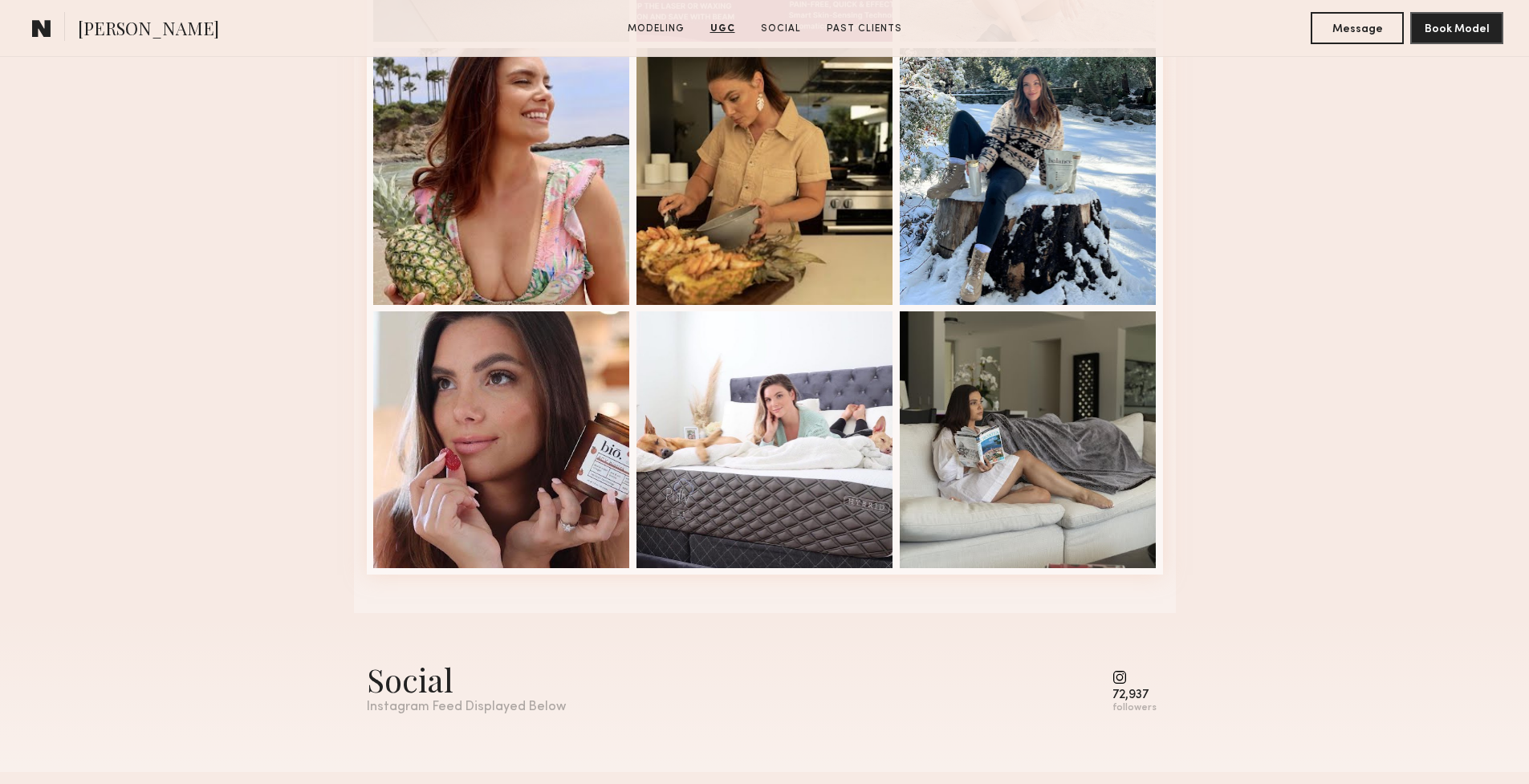
click at [1121, 685] on div "72,937 followers" at bounding box center [1135, 691] width 44 height 44
click at [1121, 670] on div "72,937 followers" at bounding box center [1138, 686] width 50 height 56
click at [452, 689] on div "Social" at bounding box center [466, 679] width 199 height 42
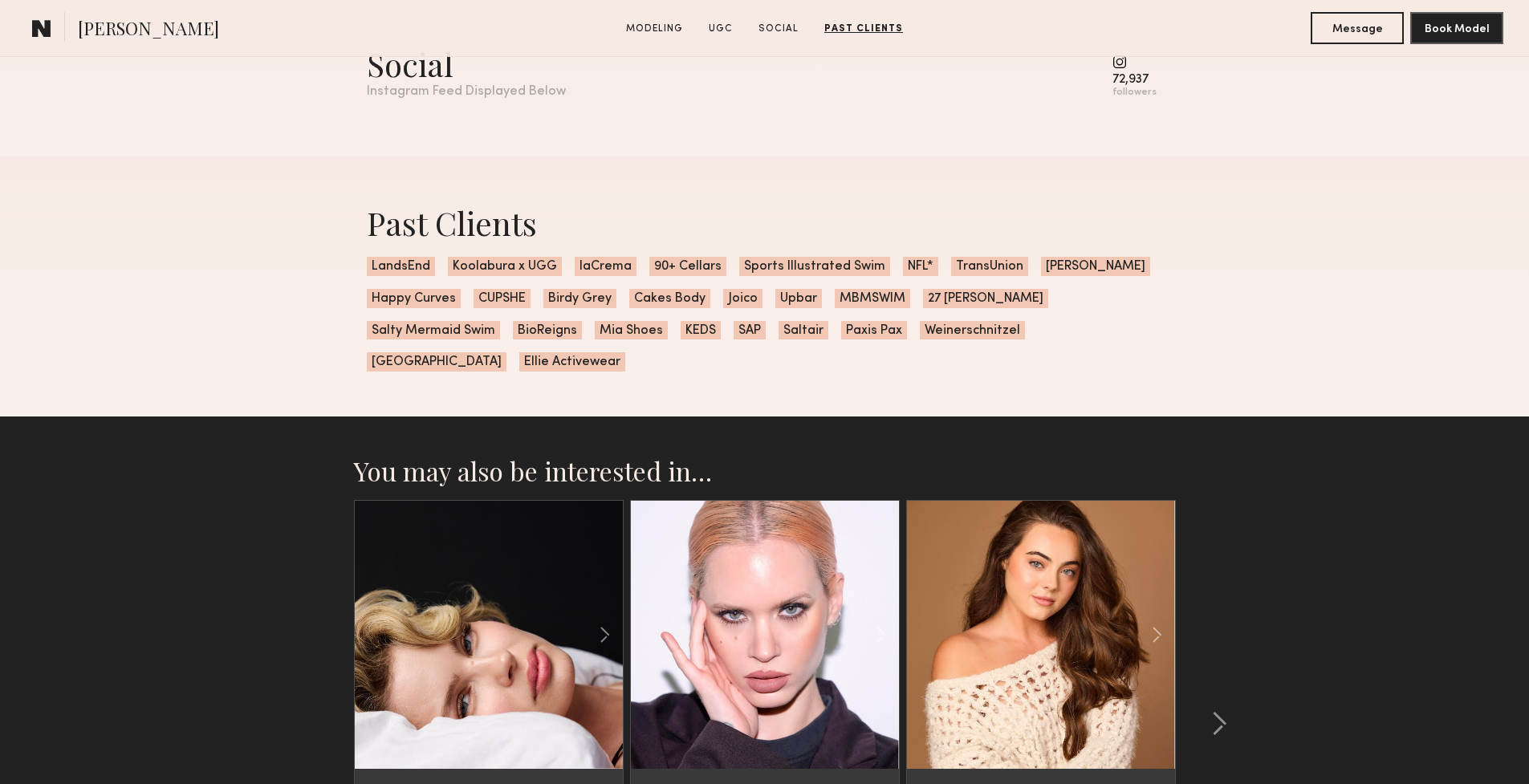
scroll to position [3186, 0]
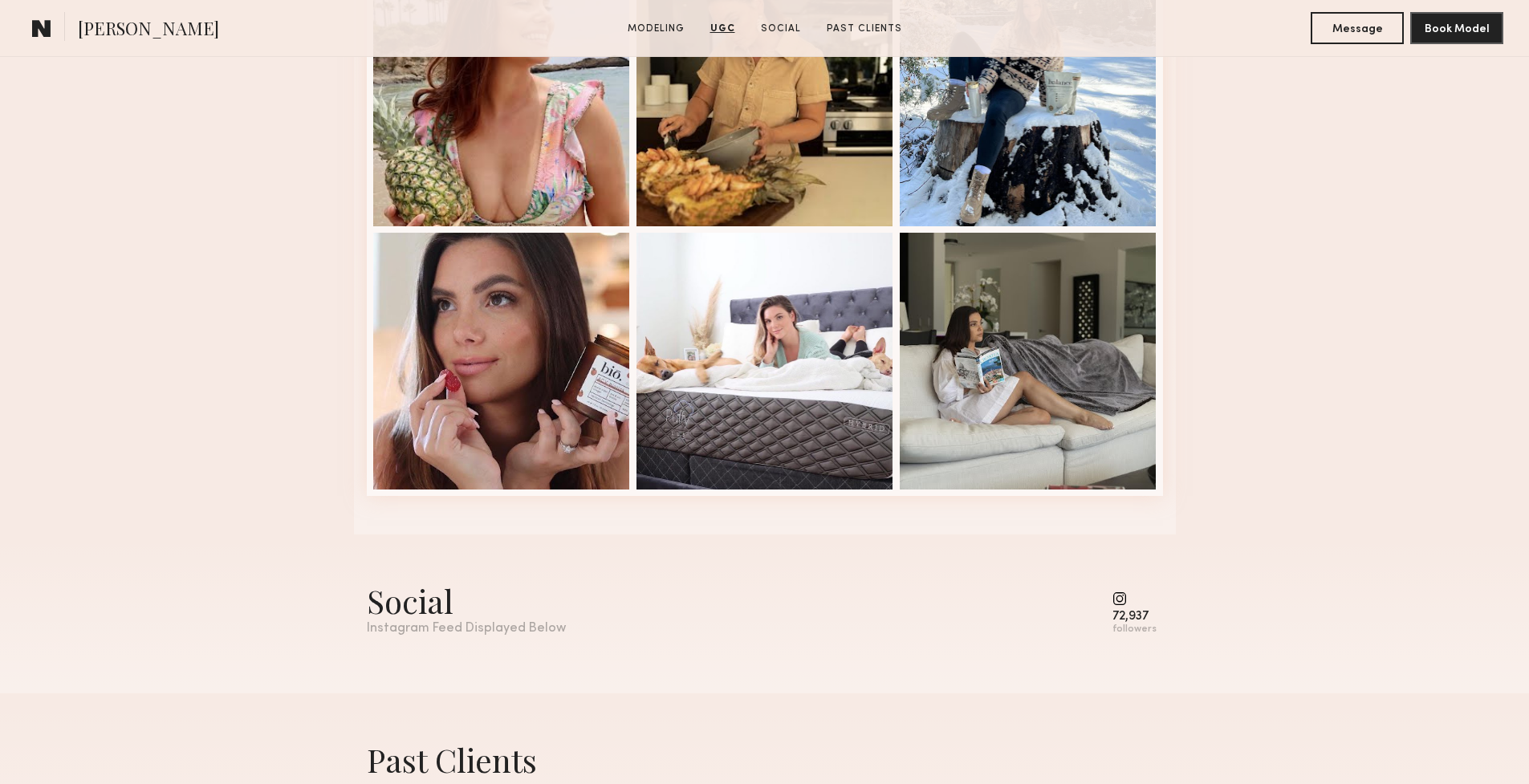
click at [423, 598] on div "Social" at bounding box center [466, 600] width 199 height 42
click at [1116, 602] on common-icon at bounding box center [1135, 599] width 44 height 14
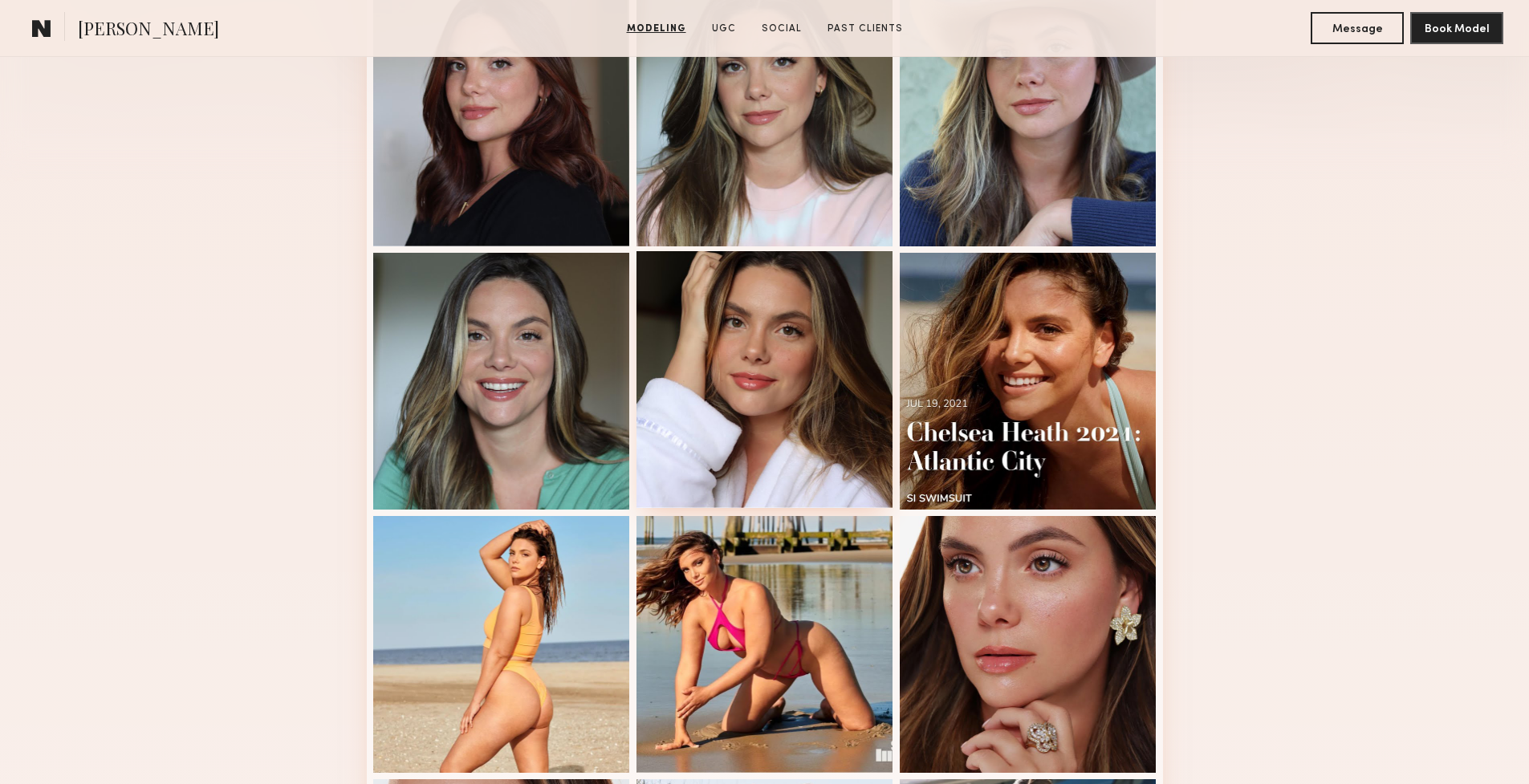
scroll to position [0, 0]
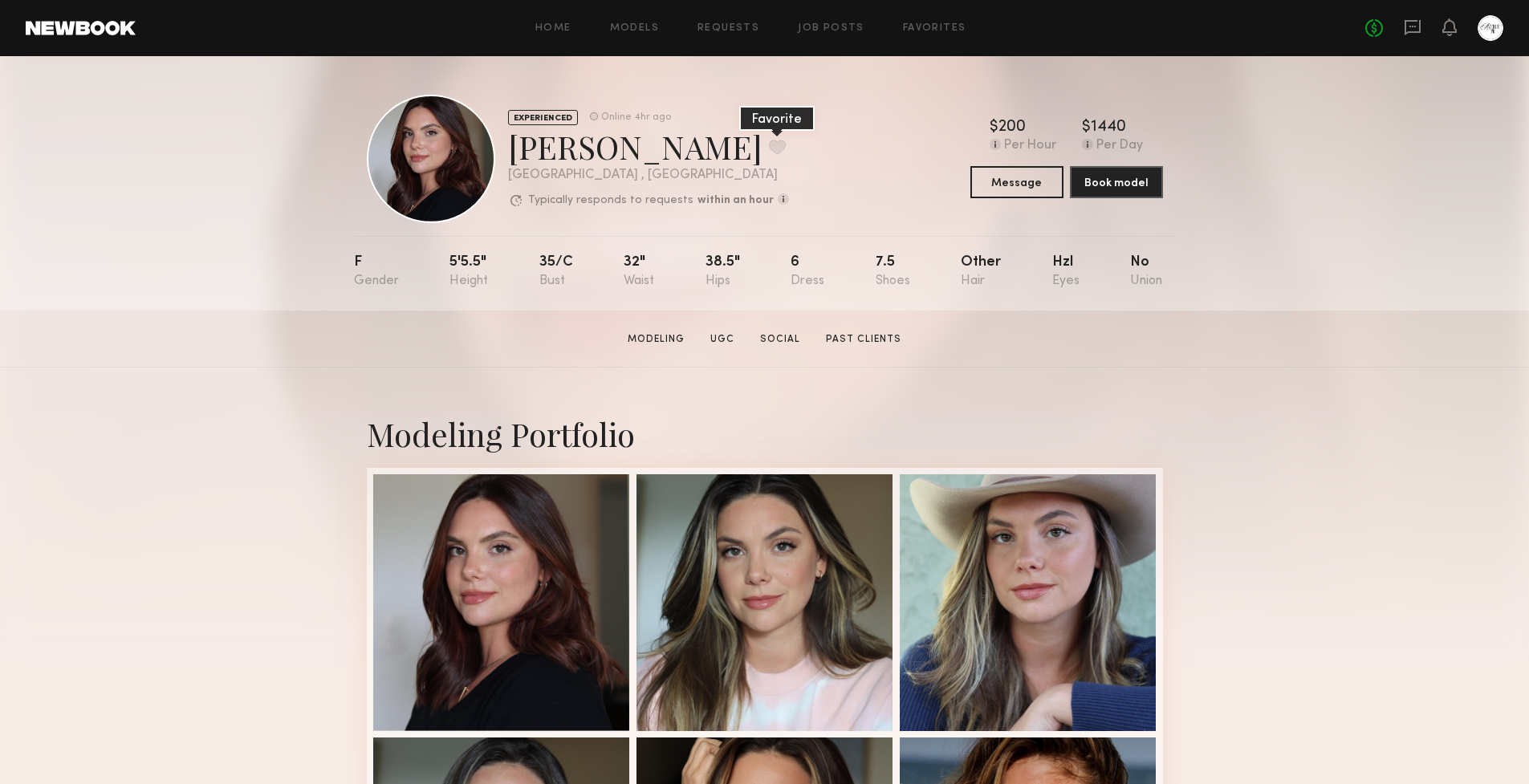
click at [769, 146] on button at bounding box center [777, 147] width 17 height 14
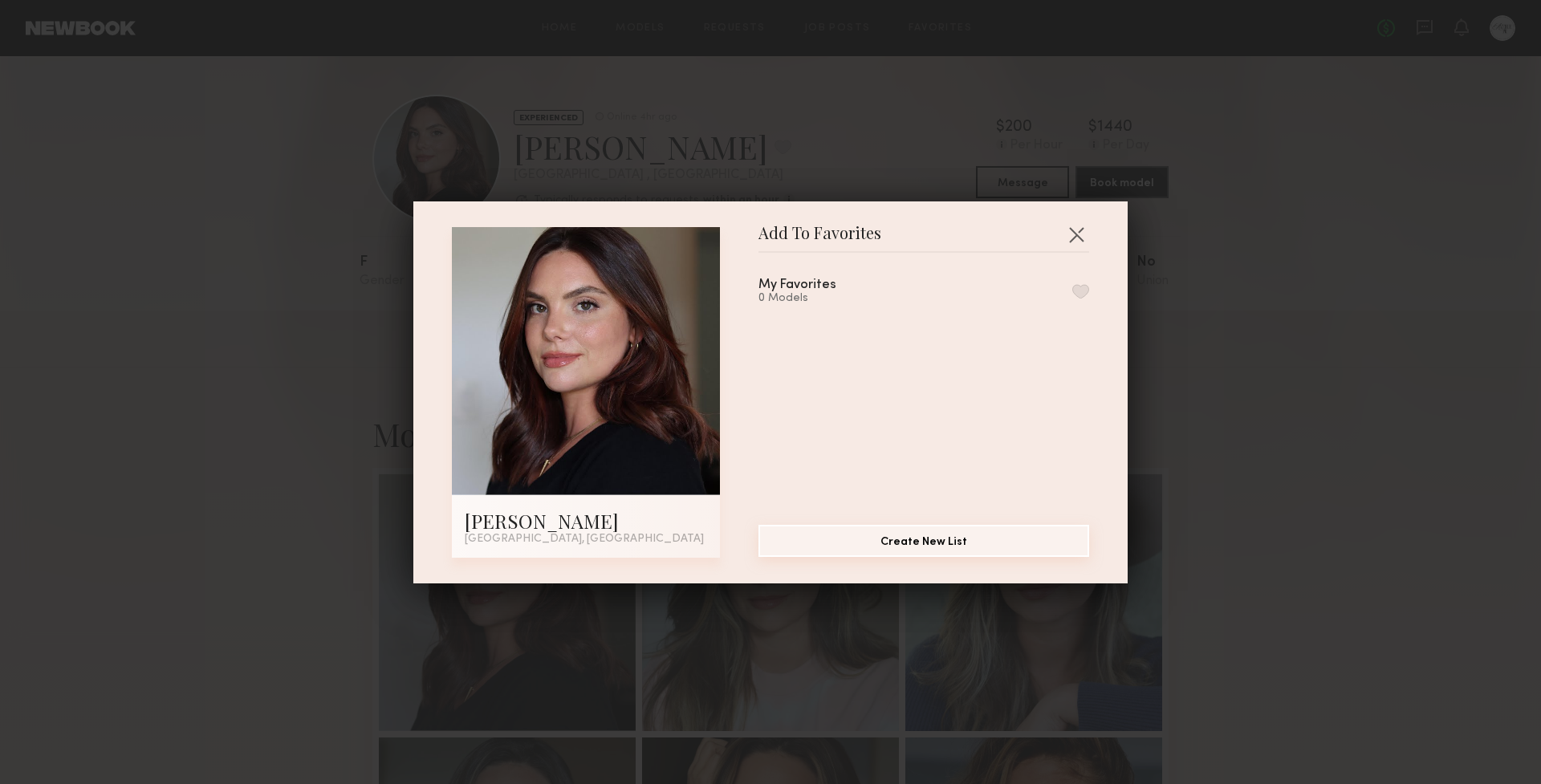
click at [944, 537] on button "Create New List" at bounding box center [923, 541] width 330 height 32
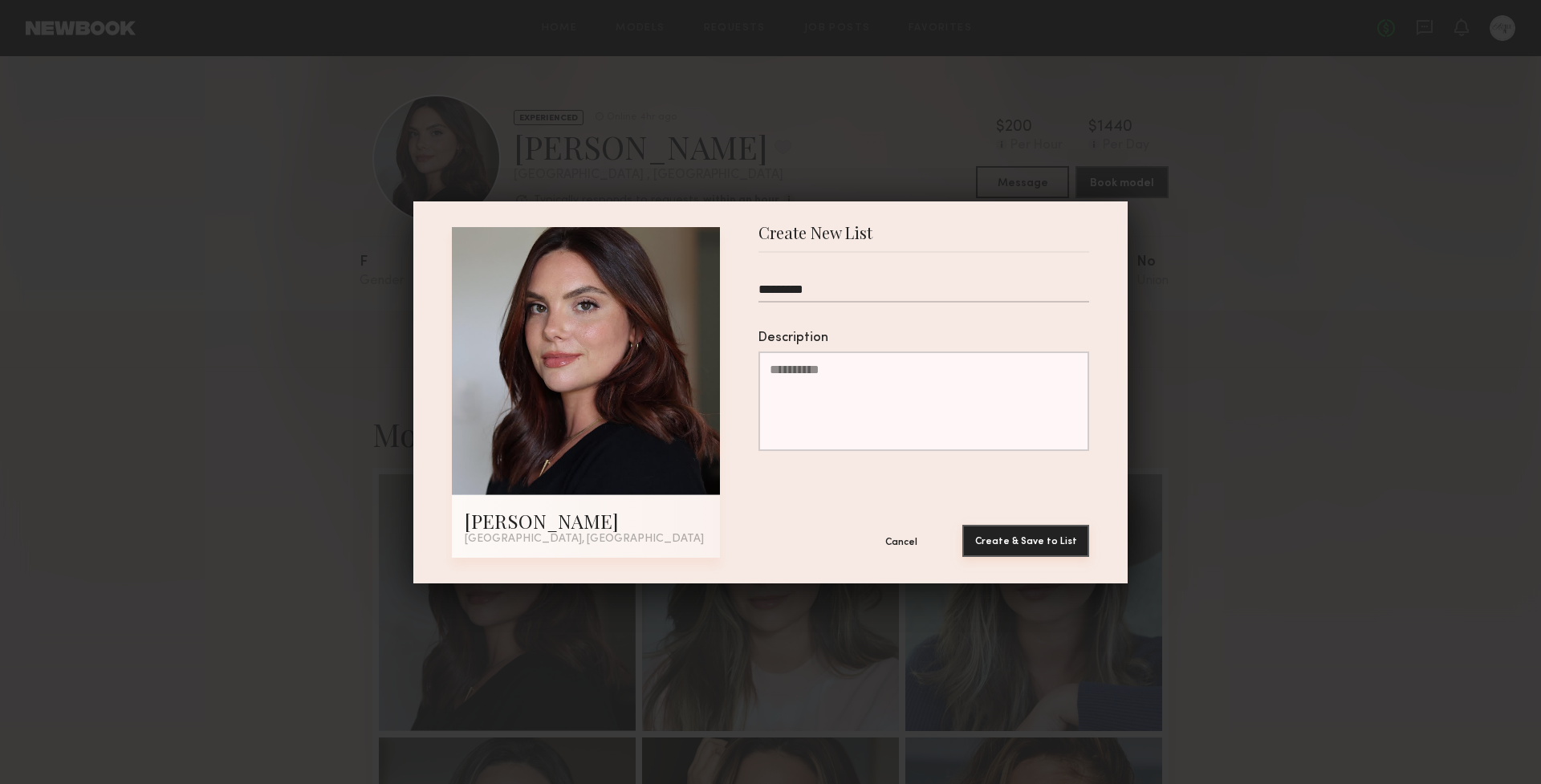
type input "*********"
click at [1038, 550] on button "Create & Save to List" at bounding box center [1025, 541] width 127 height 32
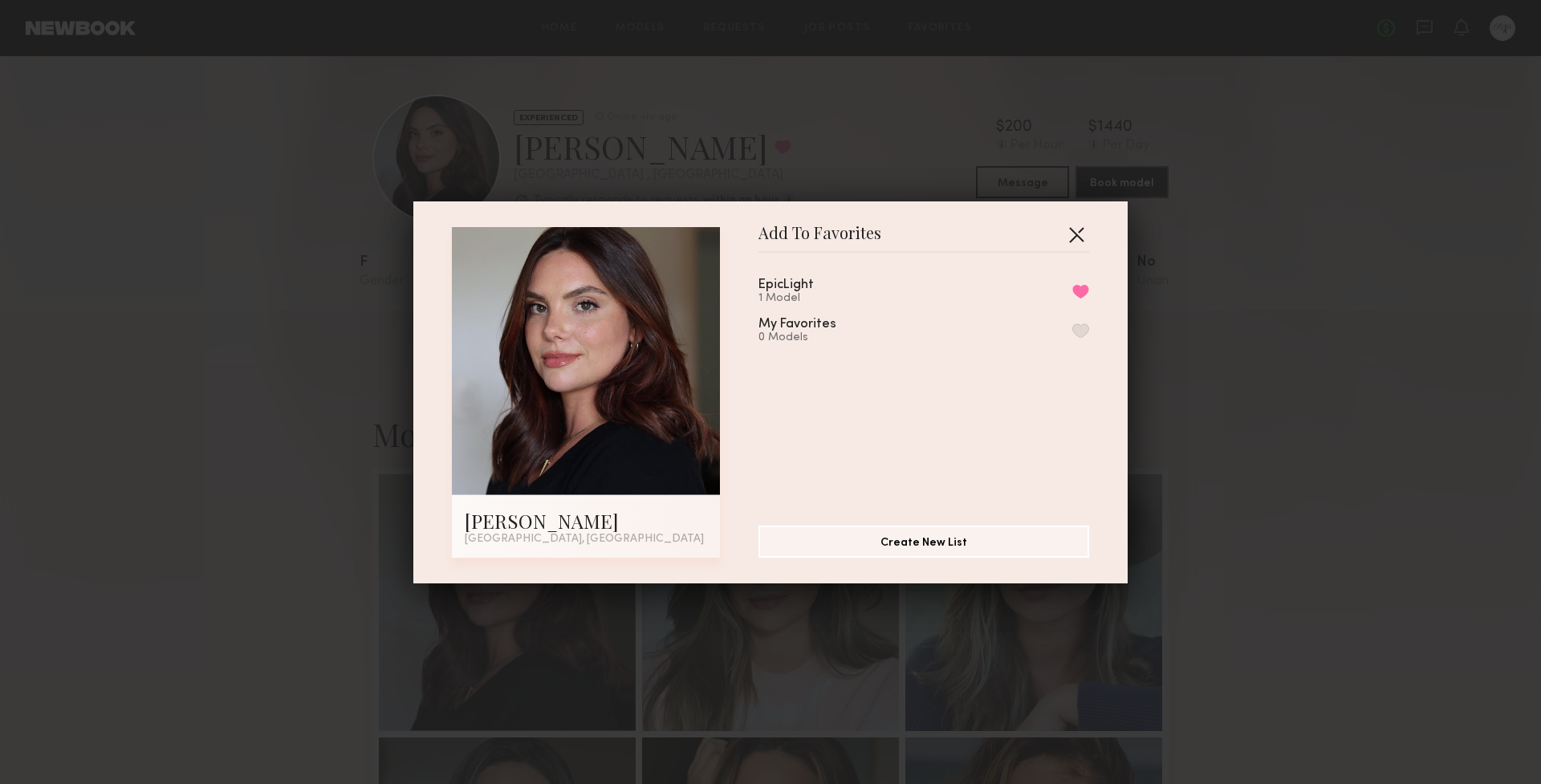
click at [1068, 236] on button "button" at bounding box center [1076, 234] width 26 height 26
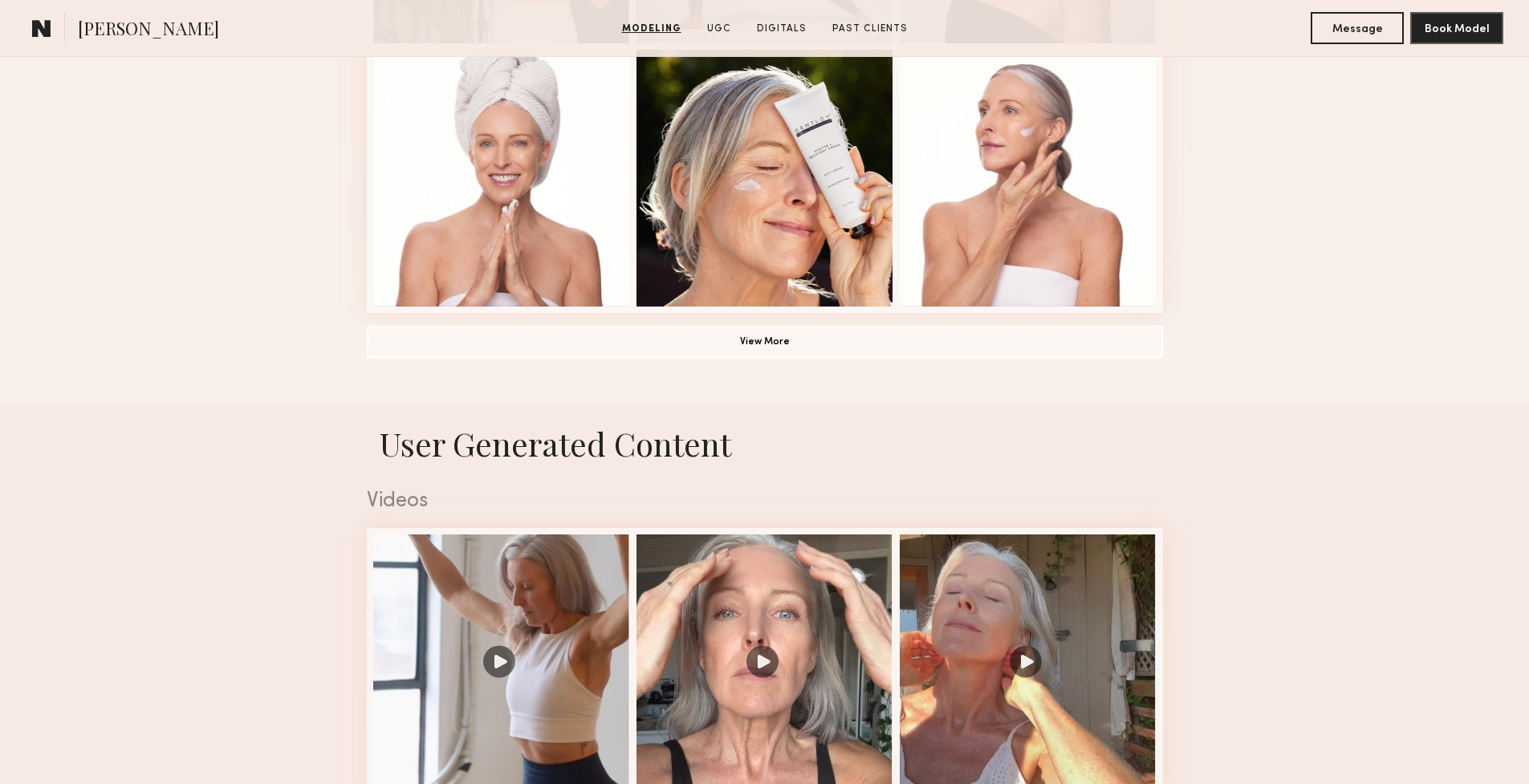
scroll to position [1342, 0]
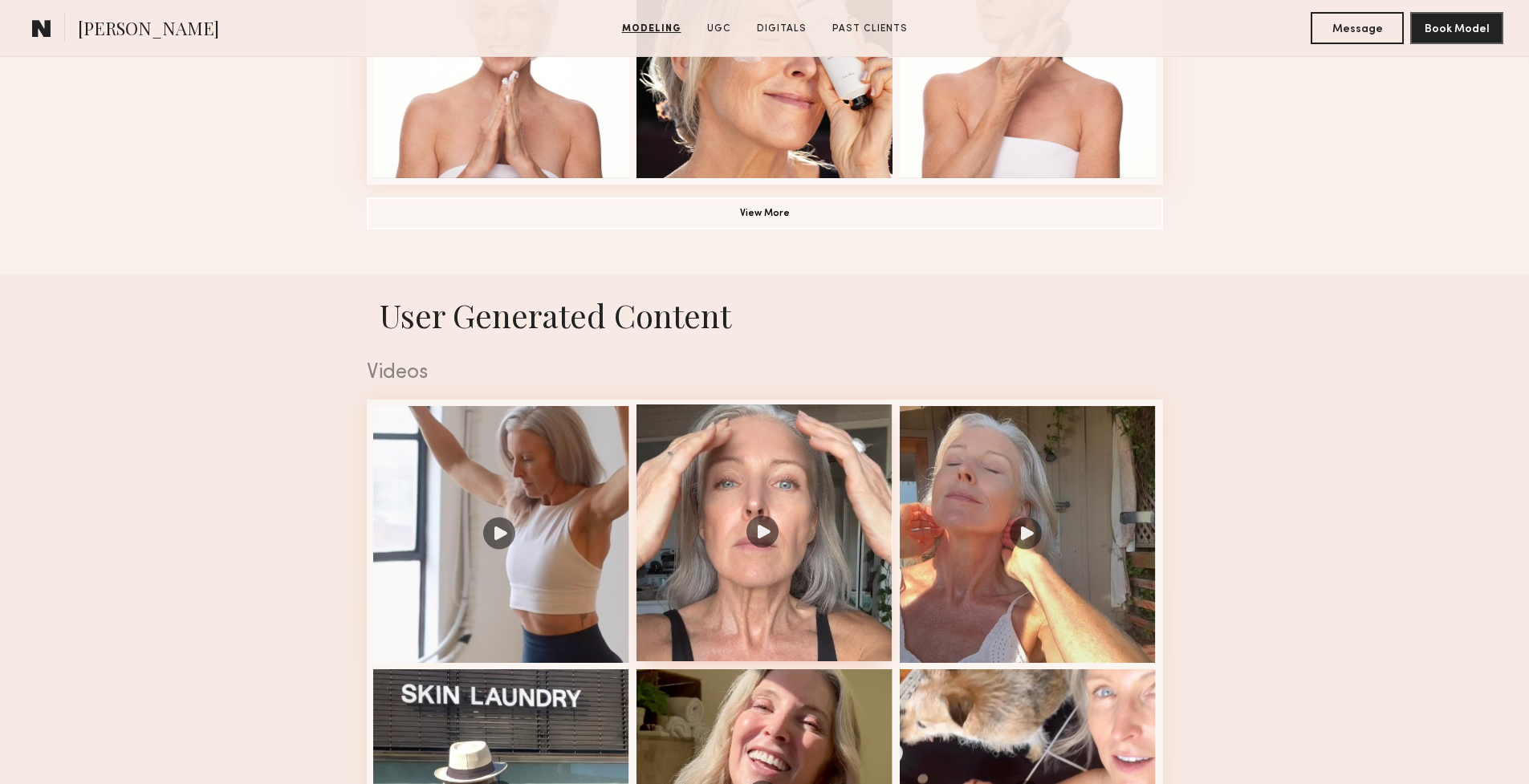
click at [762, 536] on div at bounding box center [764, 532] width 257 height 257
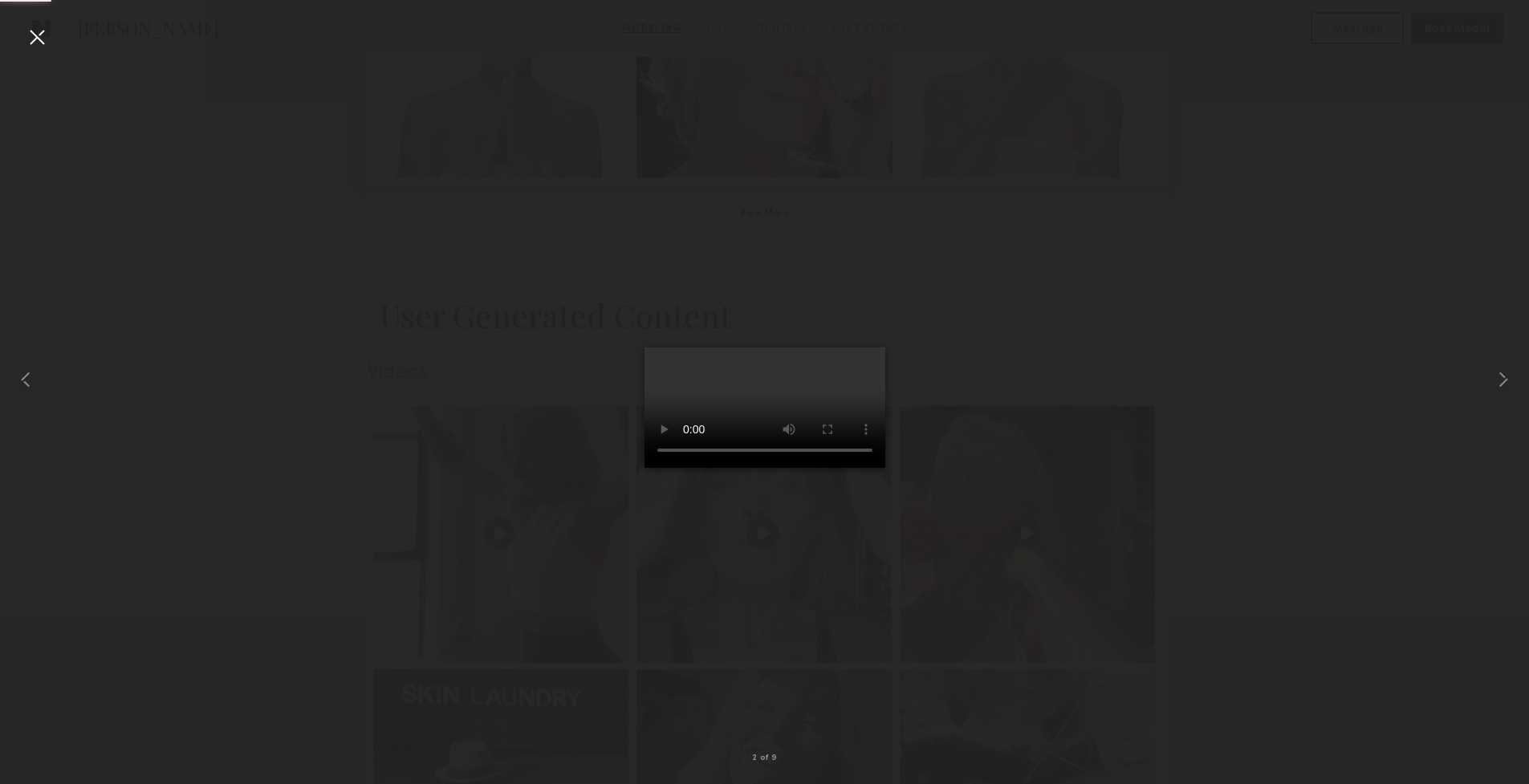
click at [885, 468] on video at bounding box center [764, 408] width 240 height 121
click at [1506, 368] on common-icon at bounding box center [1504, 379] width 26 height 26
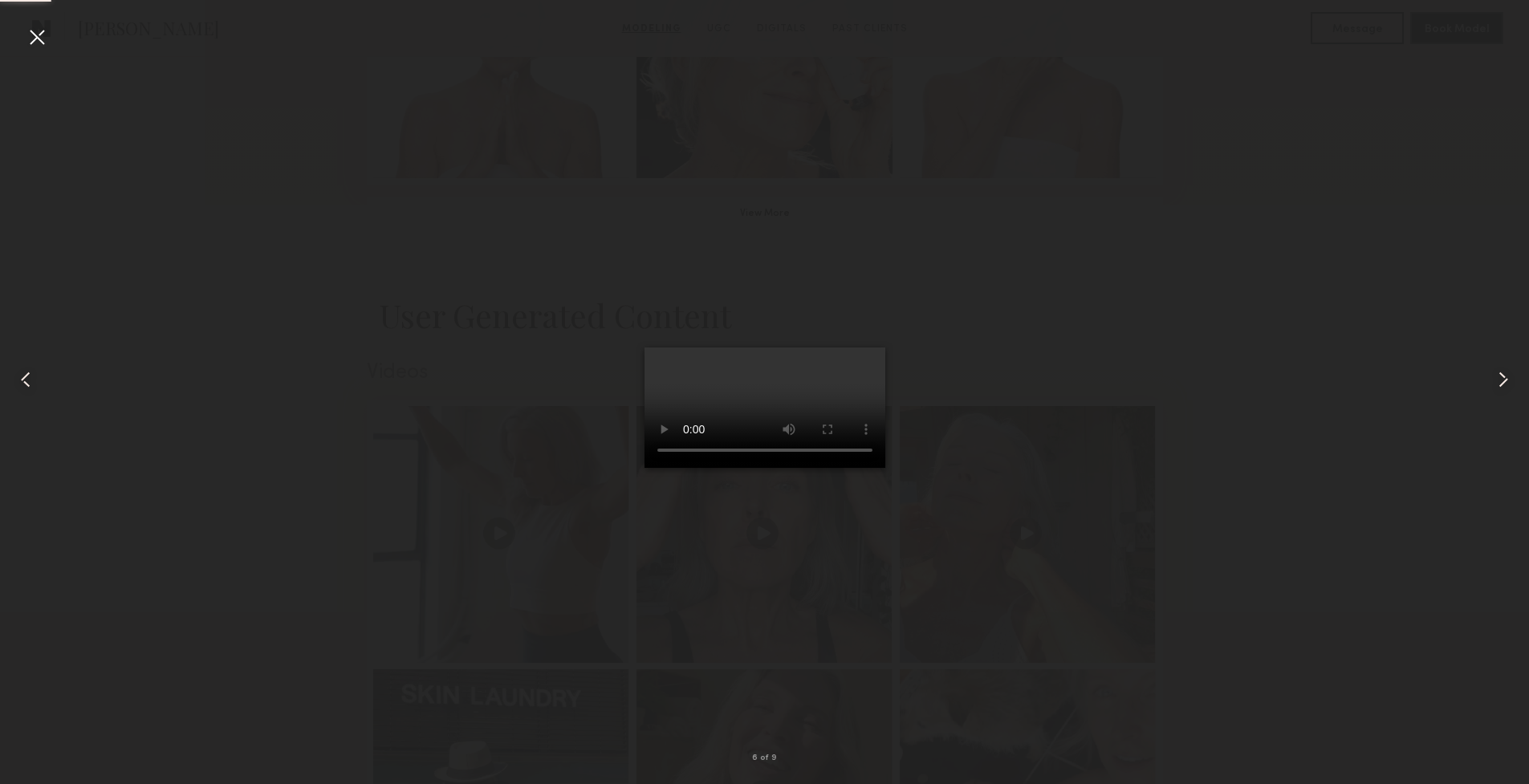
click at [1335, 367] on div at bounding box center [764, 379] width 1529 height 707
click at [1498, 381] on common-icon at bounding box center [1504, 379] width 26 height 26
click at [1255, 333] on div at bounding box center [764, 379] width 1529 height 707
click at [41, 41] on div at bounding box center [37, 37] width 26 height 26
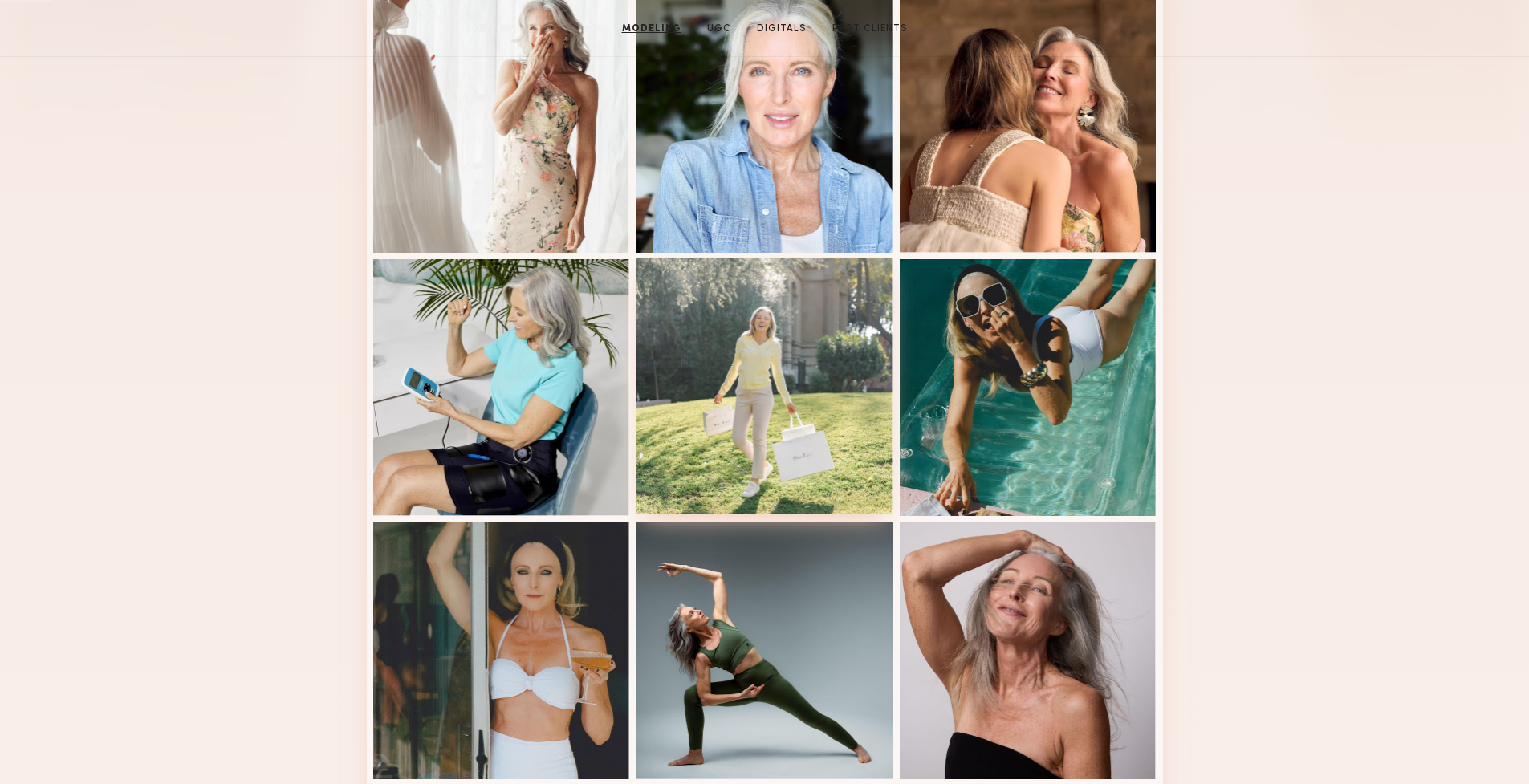
scroll to position [0, 0]
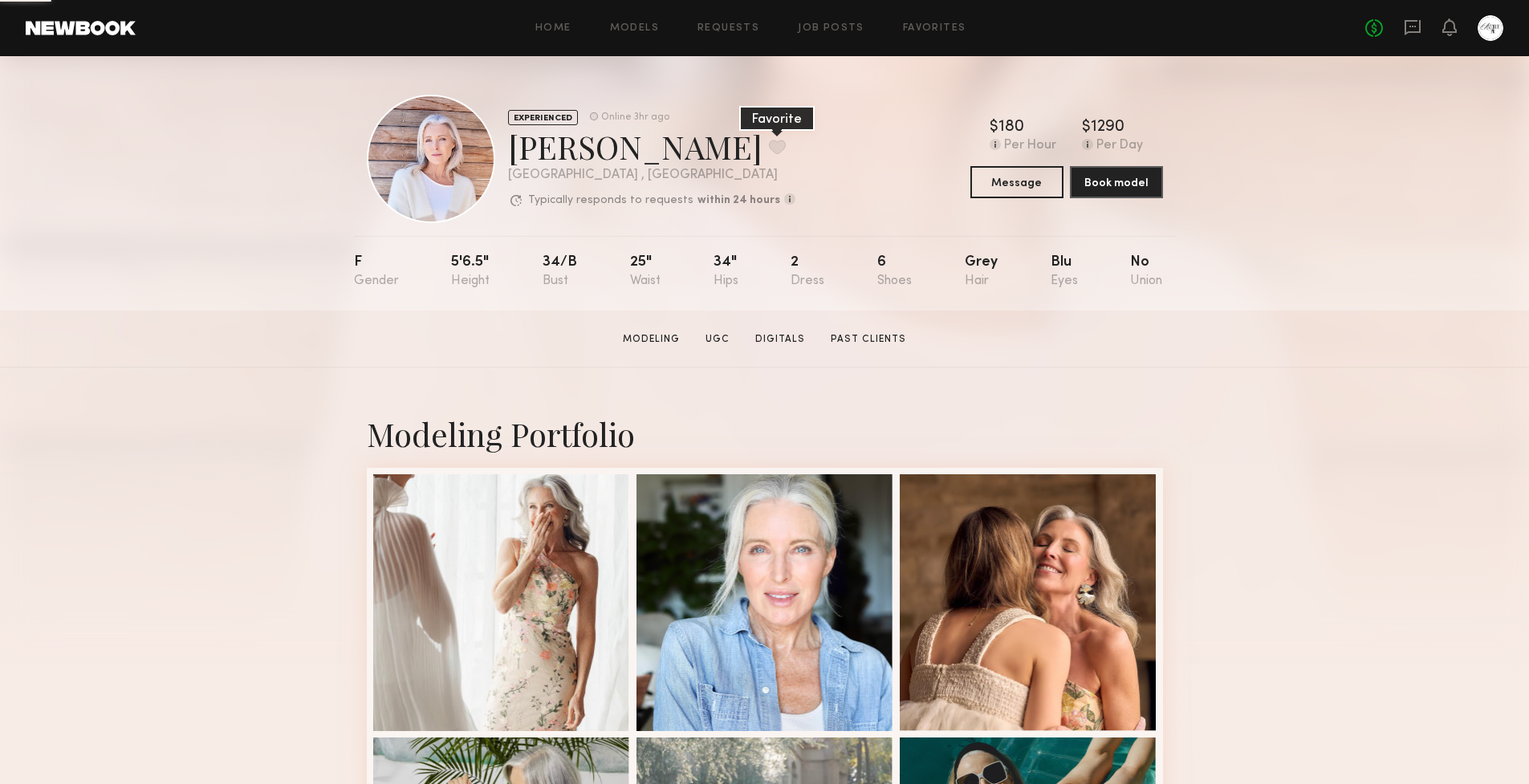
click at [769, 144] on button at bounding box center [777, 147] width 17 height 14
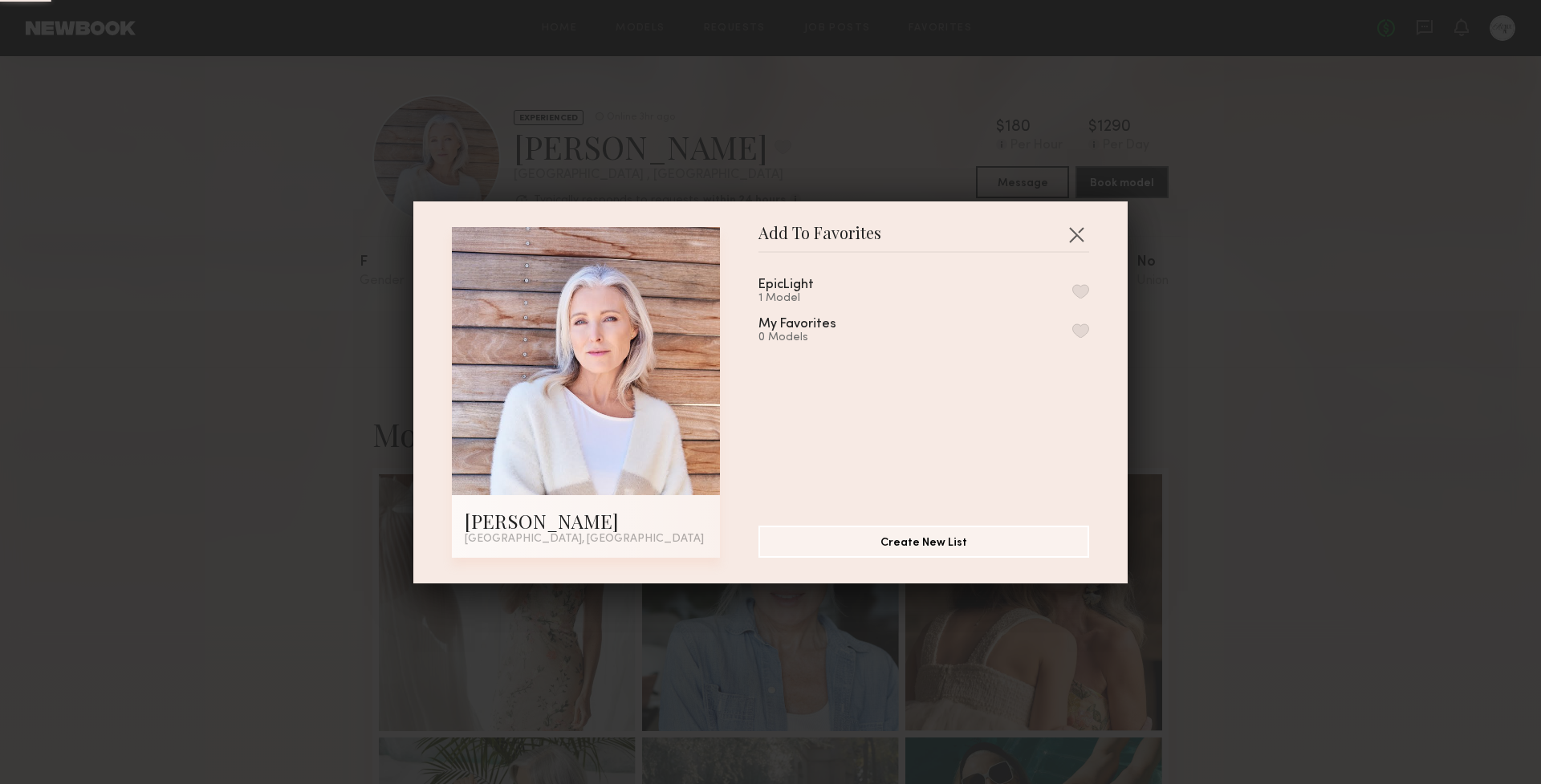
click at [1072, 284] on button "button" at bounding box center [1080, 292] width 17 height 14
click at [1069, 224] on button "button" at bounding box center [1076, 234] width 26 height 26
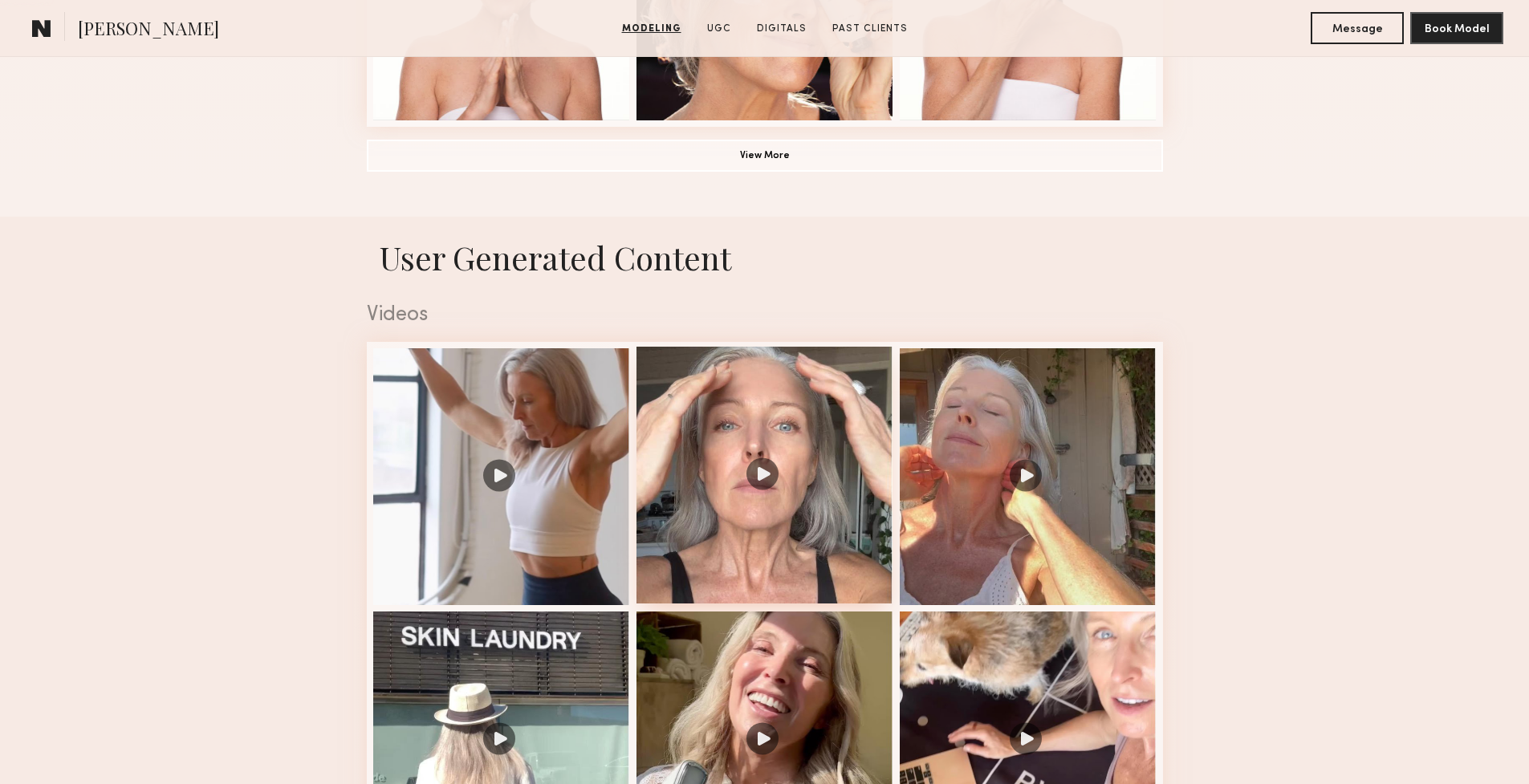
scroll to position [1548, 0]
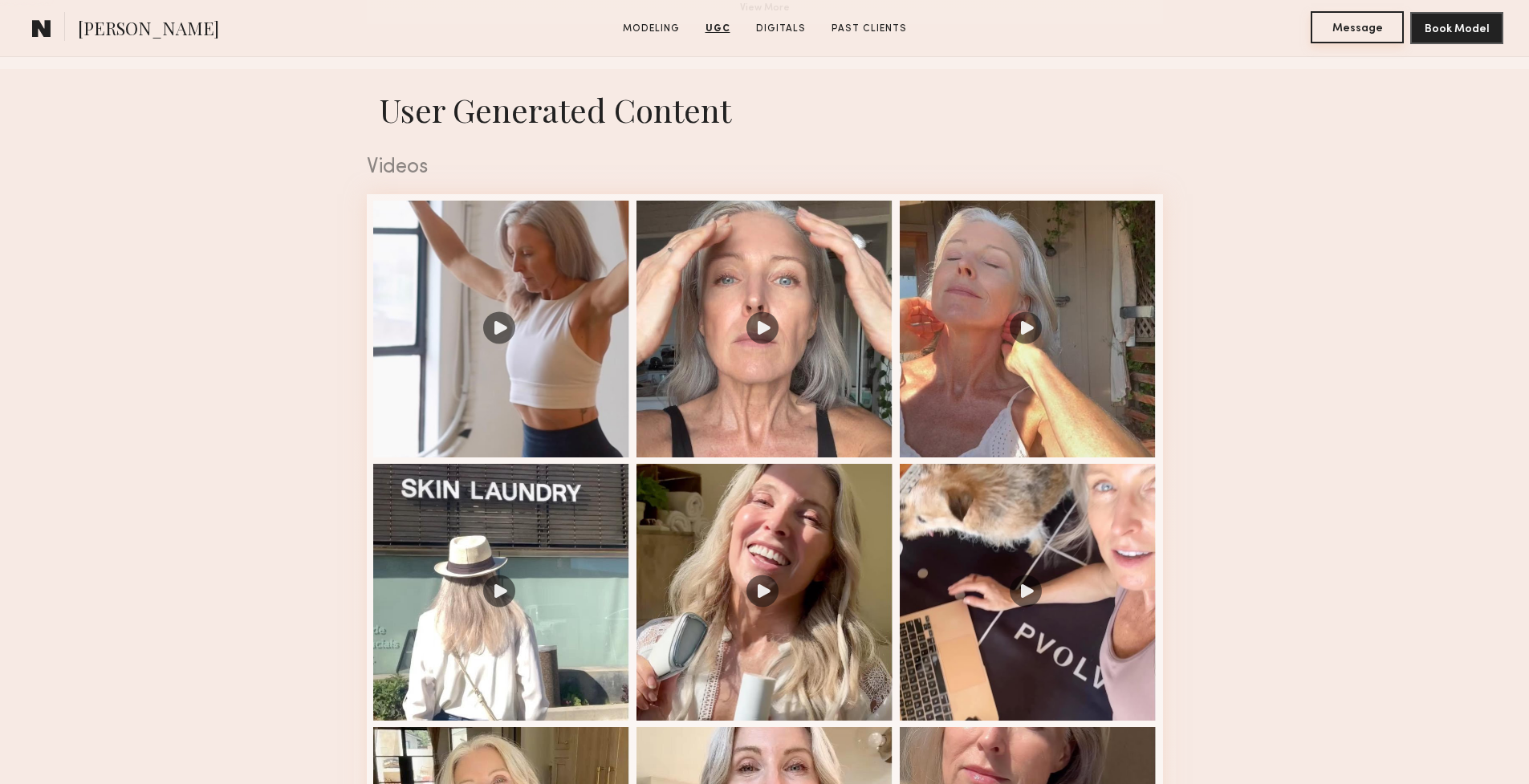
click at [1365, 36] on button "Message" at bounding box center [1357, 27] width 93 height 32
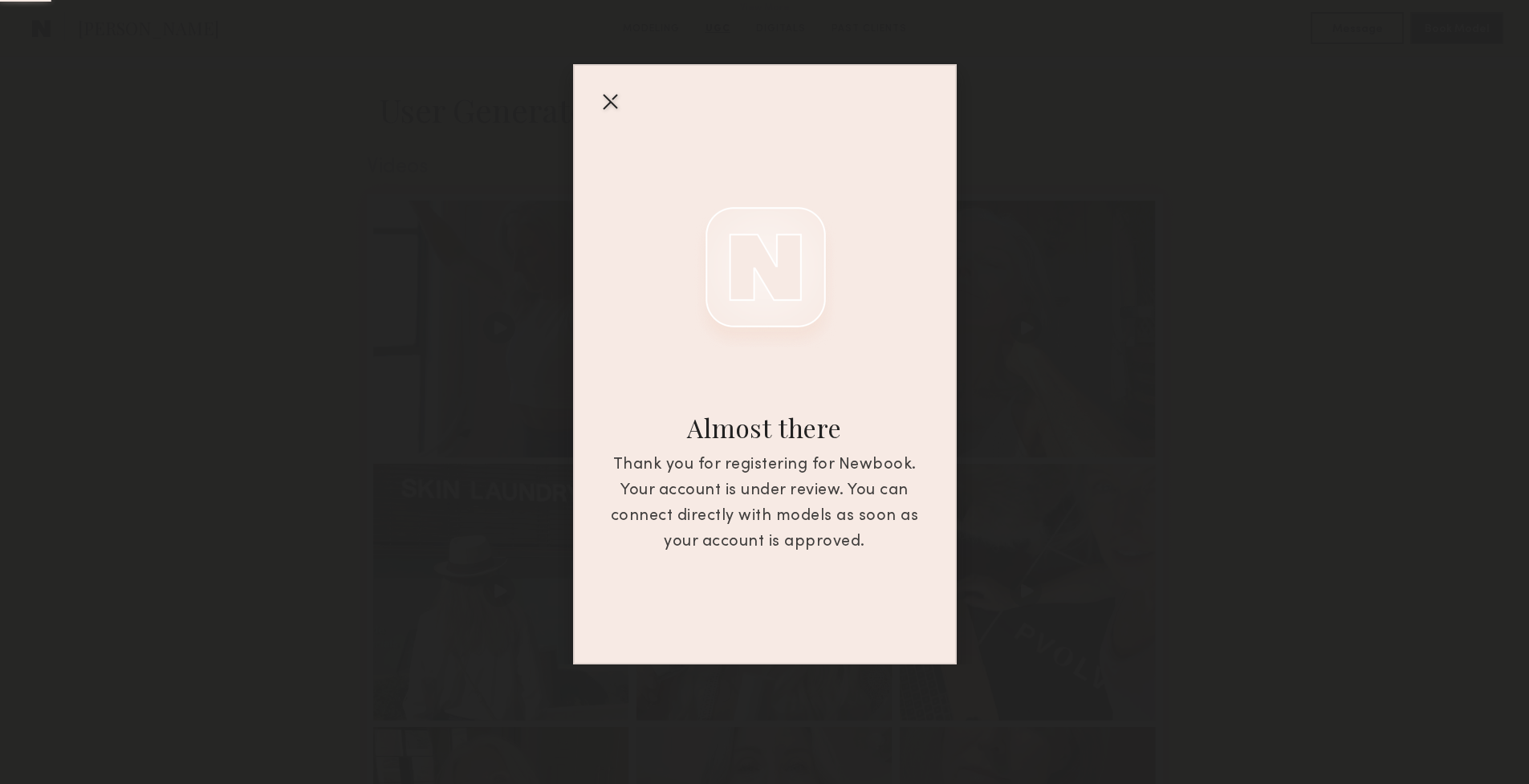
click at [603, 101] on div at bounding box center [610, 101] width 26 height 26
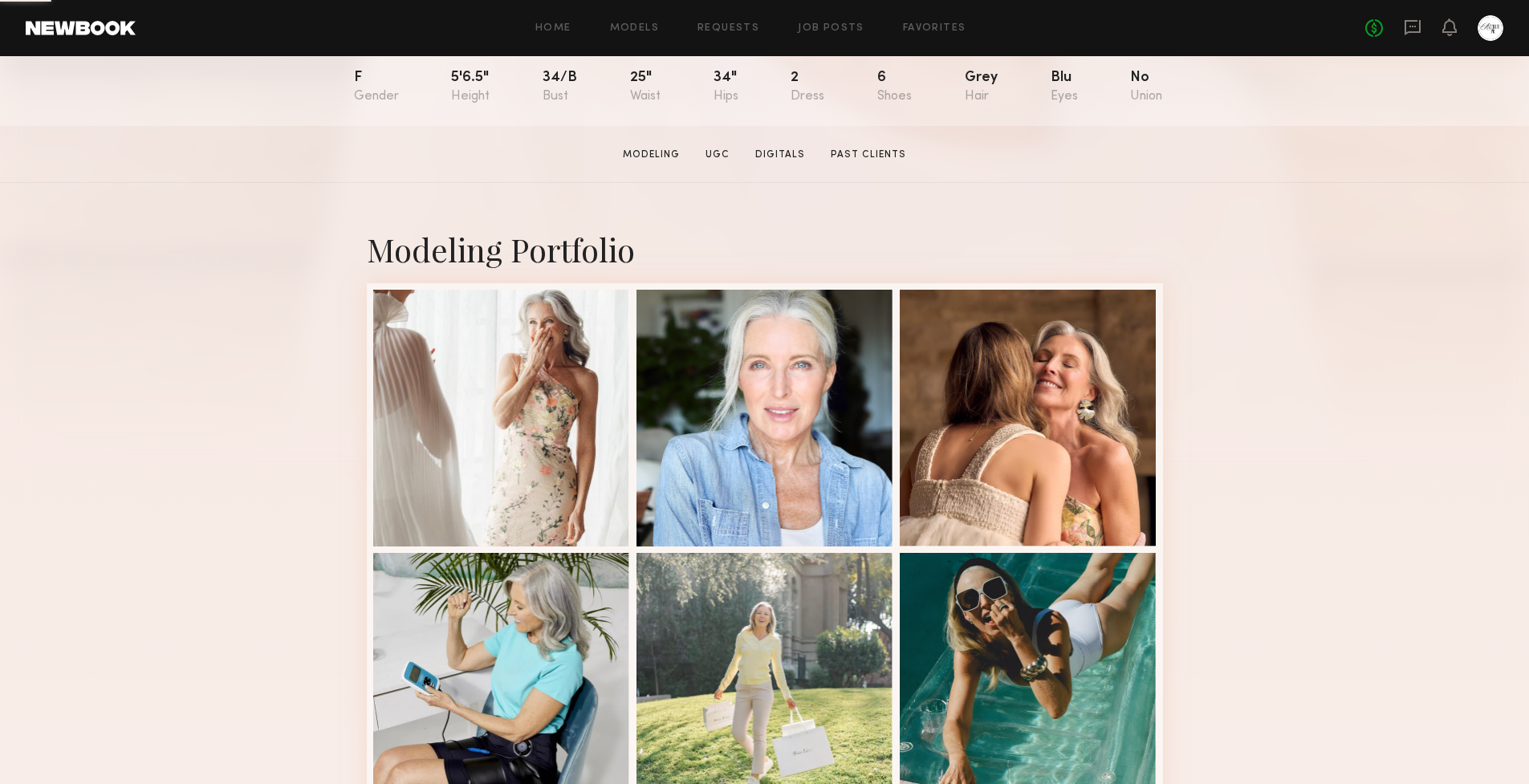
scroll to position [0, 0]
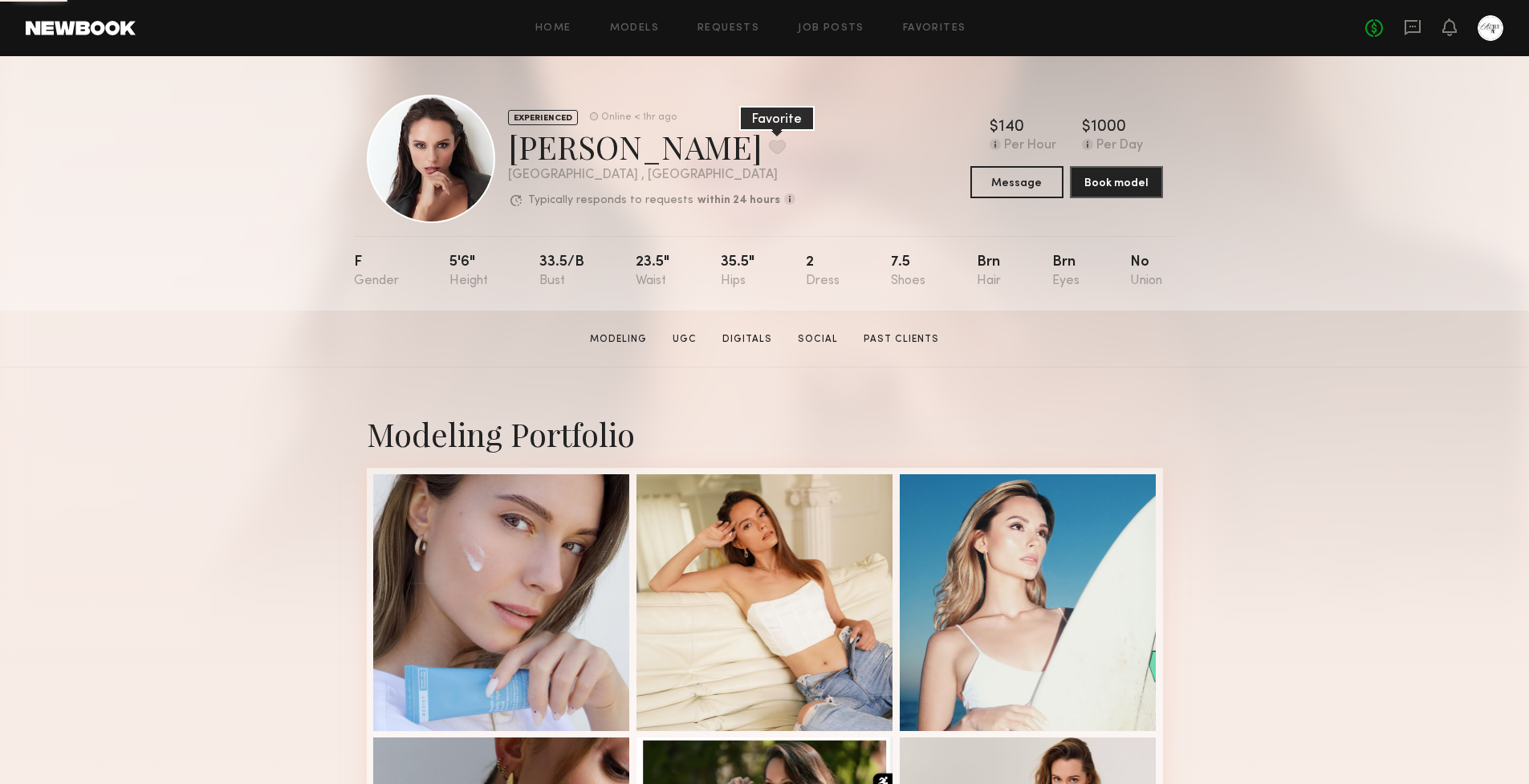
click at [769, 142] on button at bounding box center [777, 147] width 17 height 14
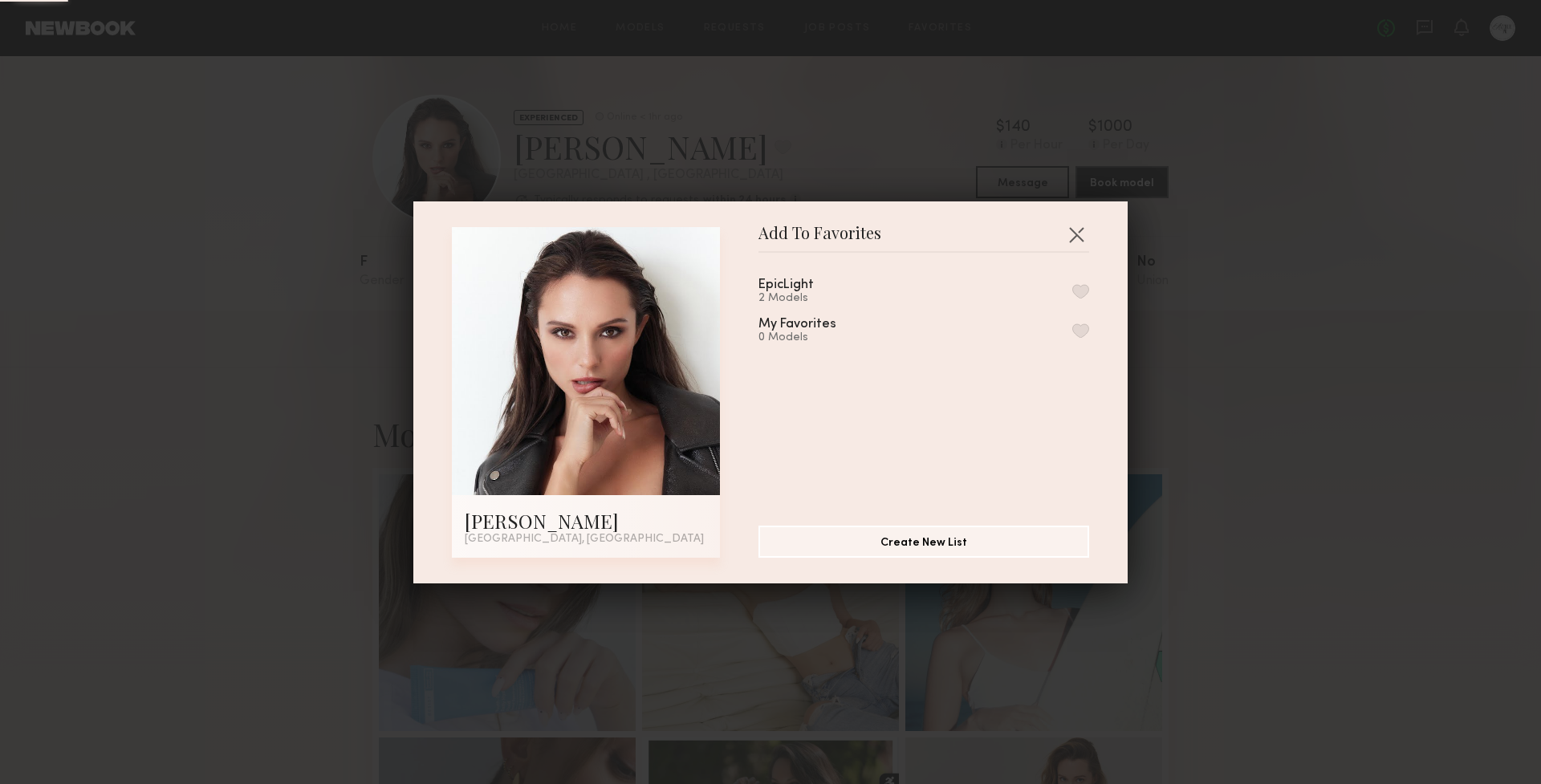
click at [795, 290] on div "EpicLight" at bounding box center [786, 284] width 56 height 14
click at [1050, 293] on div "EpicLight 2 Models" at bounding box center [923, 291] width 330 height 26
click at [1072, 292] on button "button" at bounding box center [1080, 292] width 17 height 14
click at [1070, 231] on button "button" at bounding box center [1076, 234] width 26 height 26
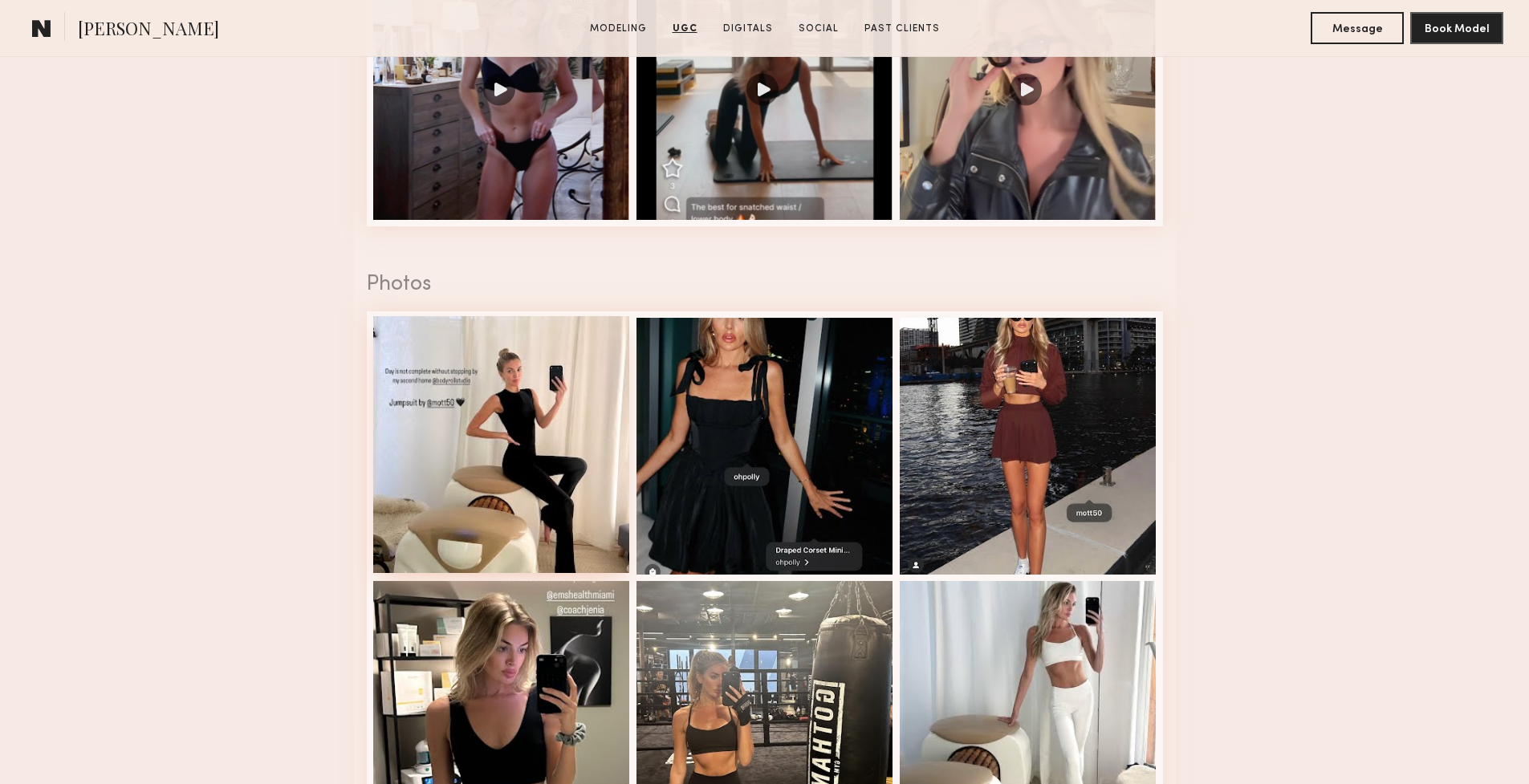
scroll to position [2708, 0]
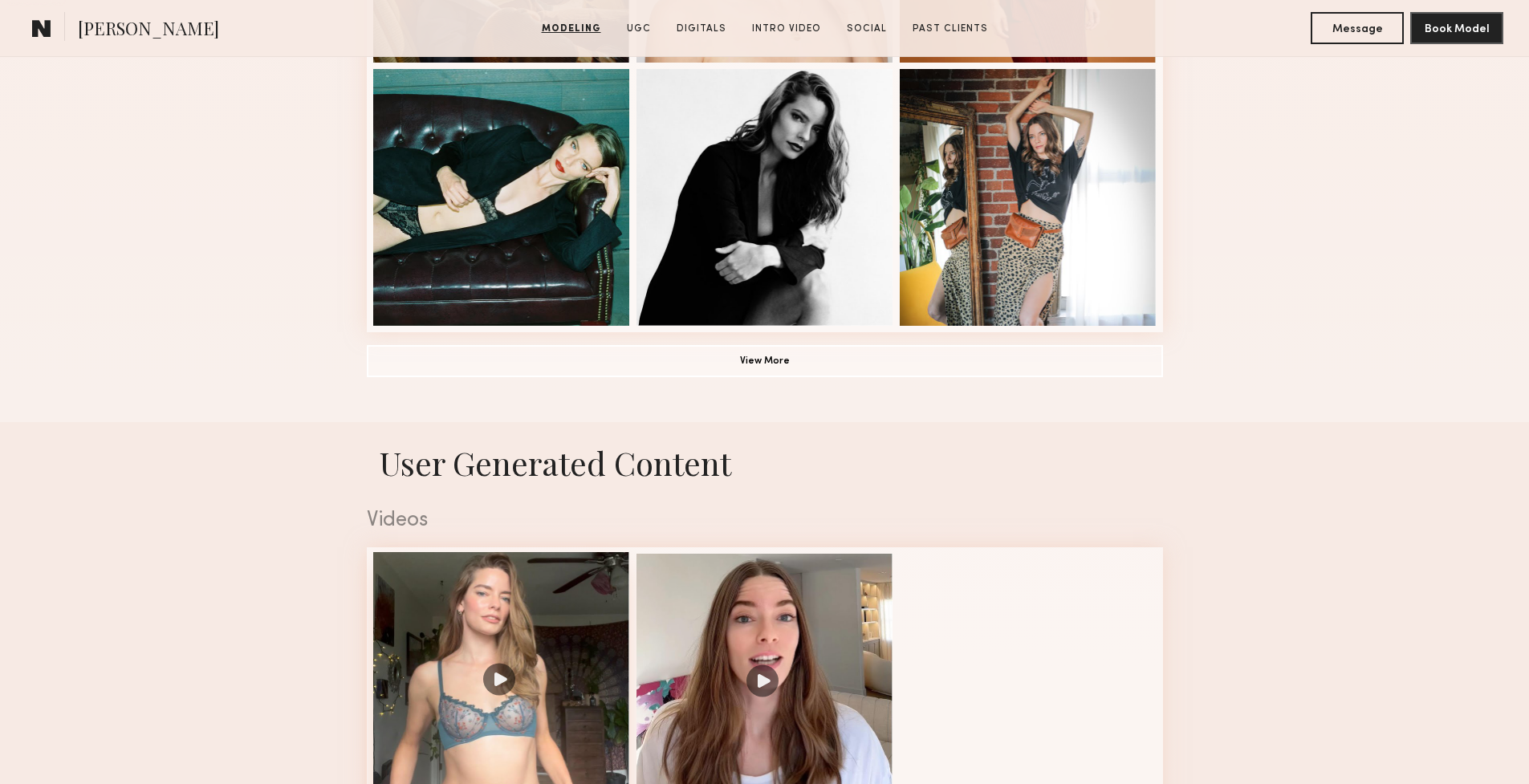
scroll to position [1327, 0]
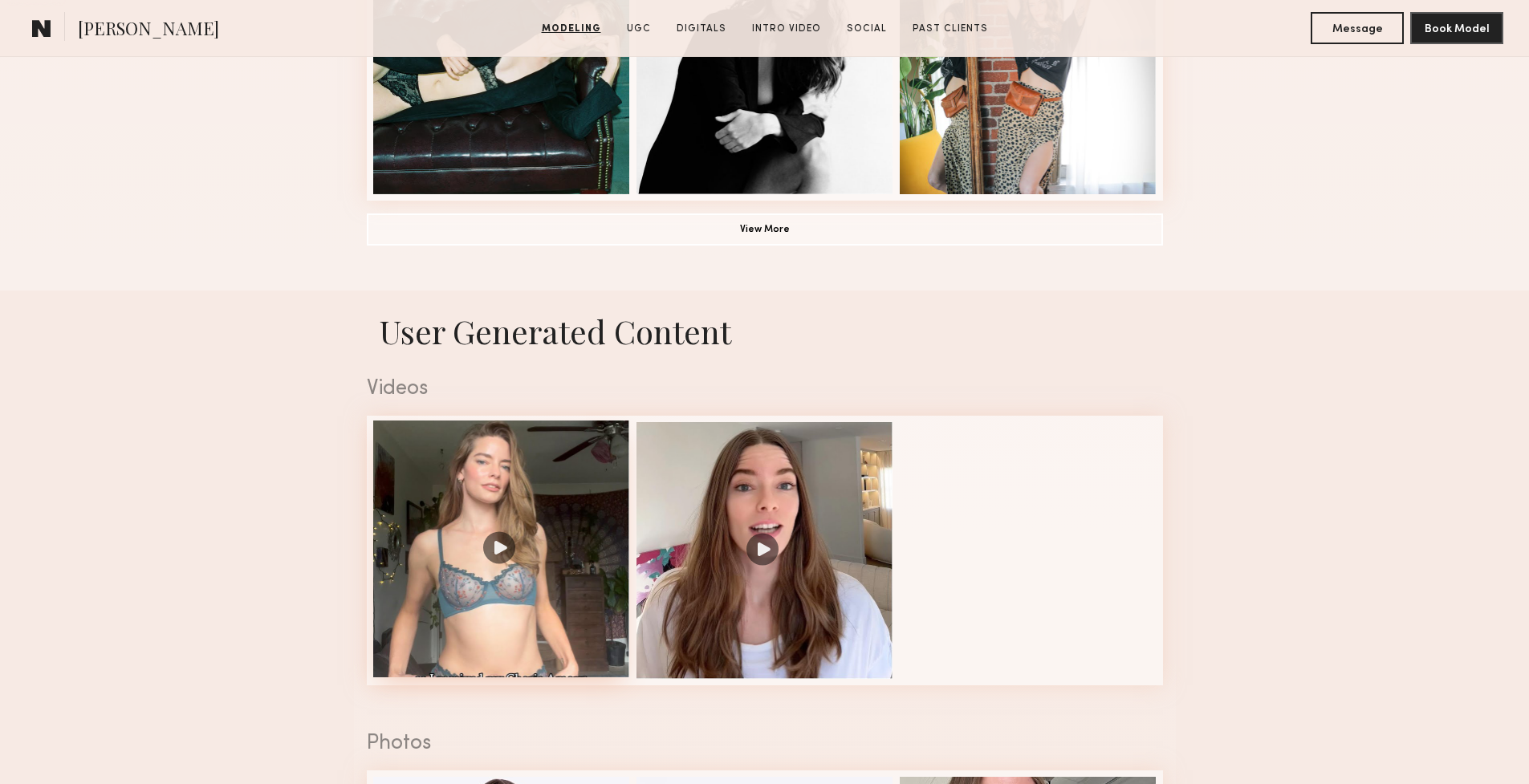
click at [492, 558] on div at bounding box center [502, 548] width 257 height 257
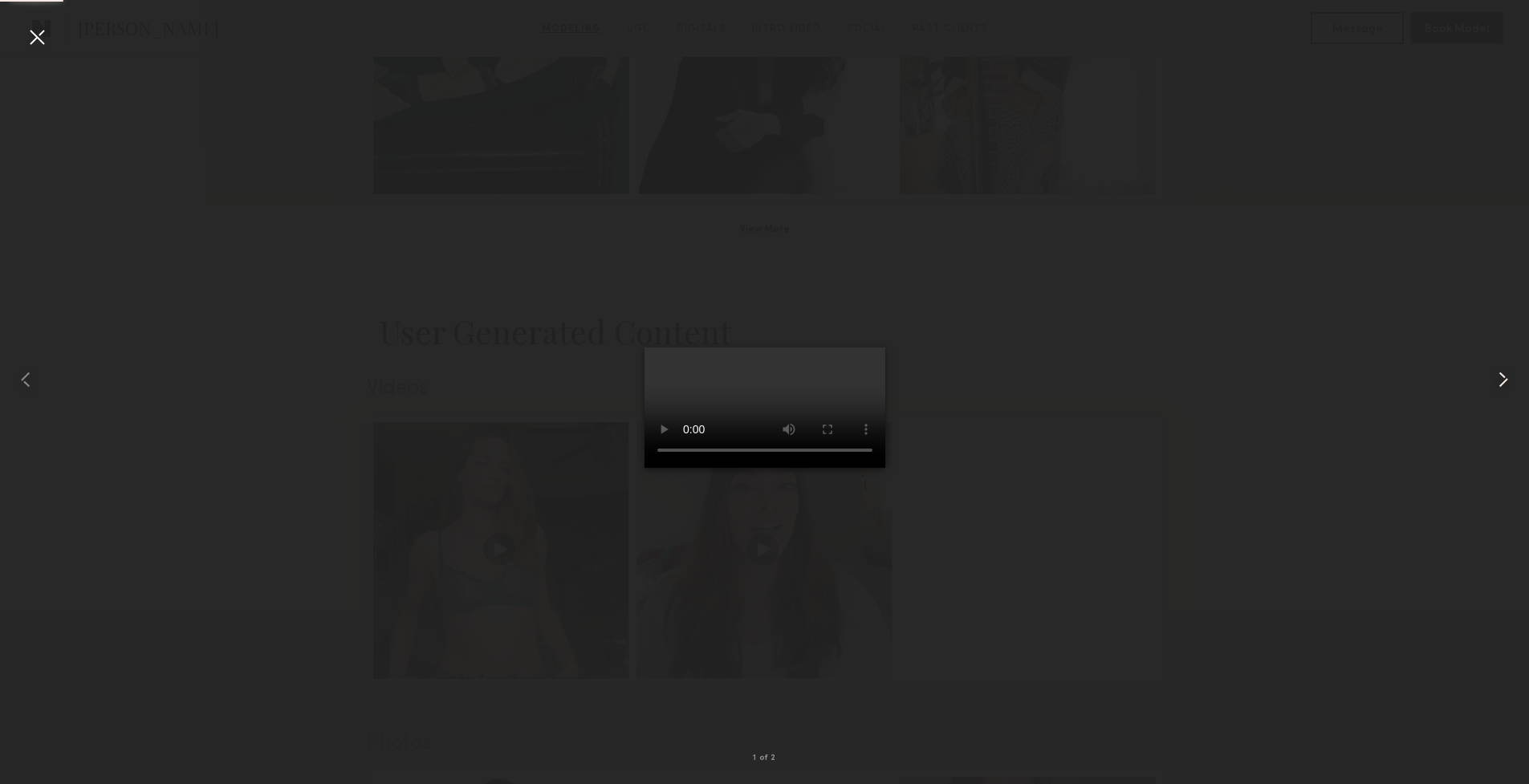
click at [1507, 382] on common-icon at bounding box center [1504, 379] width 26 height 26
click at [1342, 382] on div at bounding box center [764, 379] width 1529 height 707
click at [41, 41] on div at bounding box center [37, 37] width 26 height 26
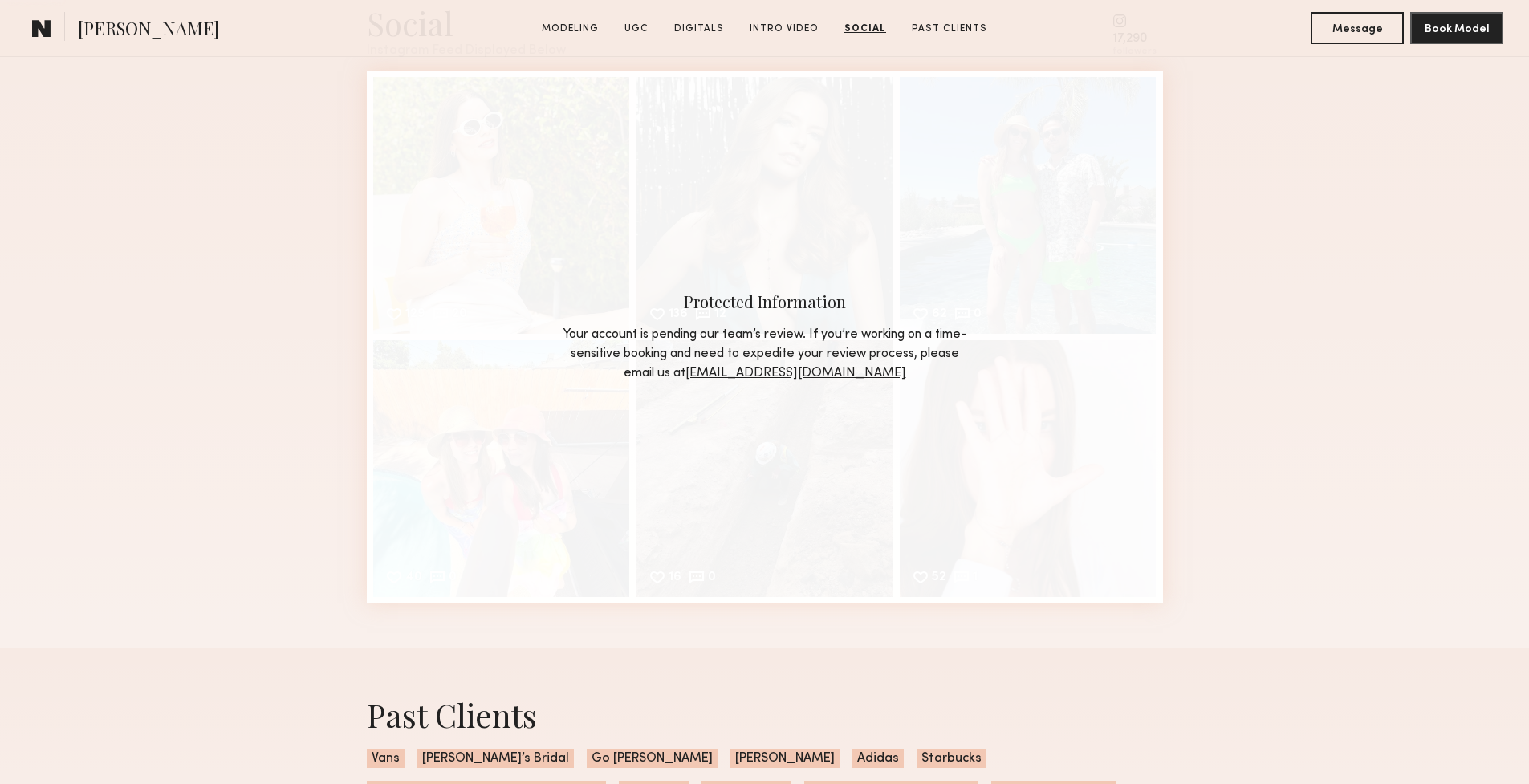
scroll to position [4371, 0]
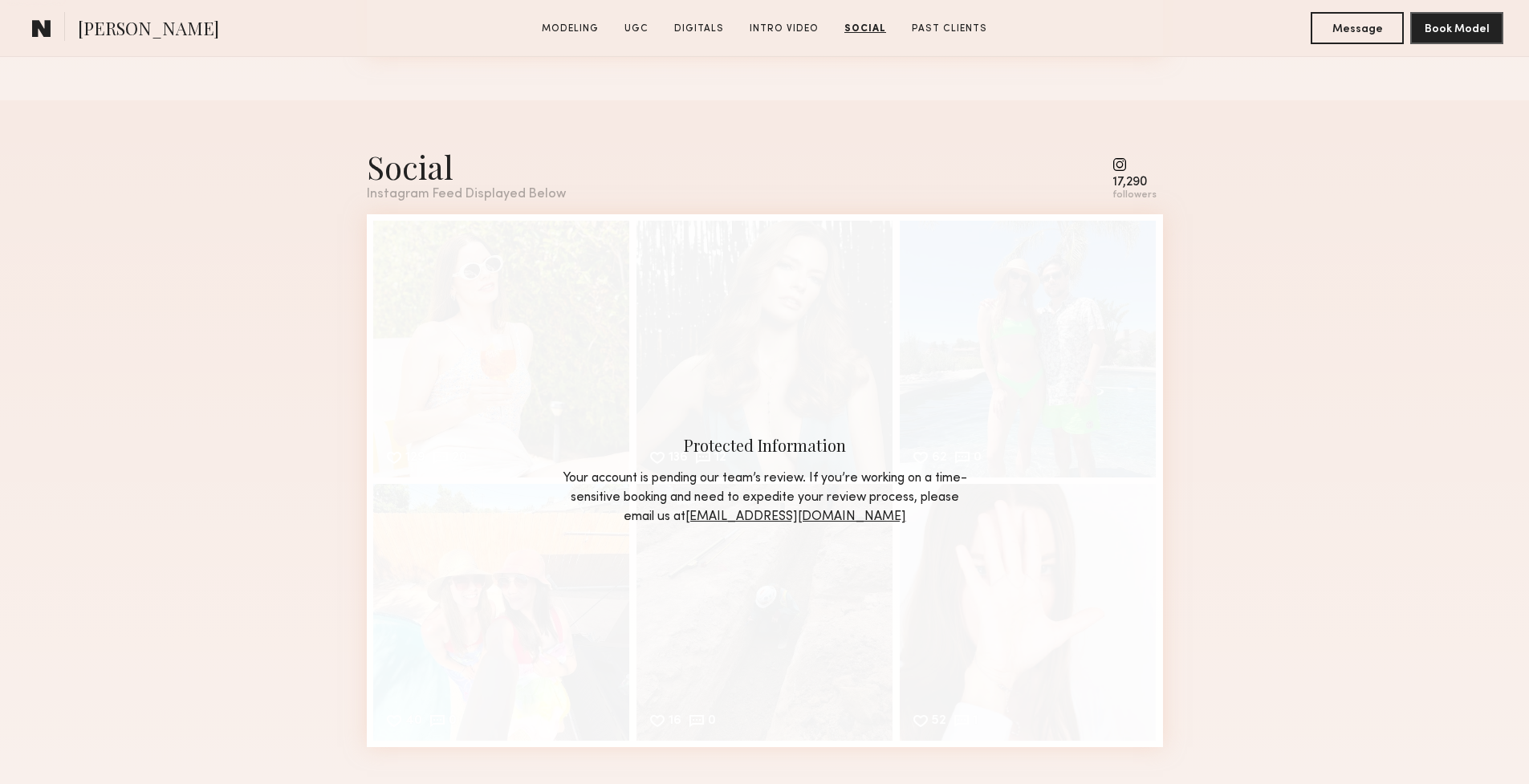
click at [1133, 172] on common-icon at bounding box center [1135, 165] width 44 height 14
click at [1127, 168] on common-icon at bounding box center [1135, 165] width 44 height 14
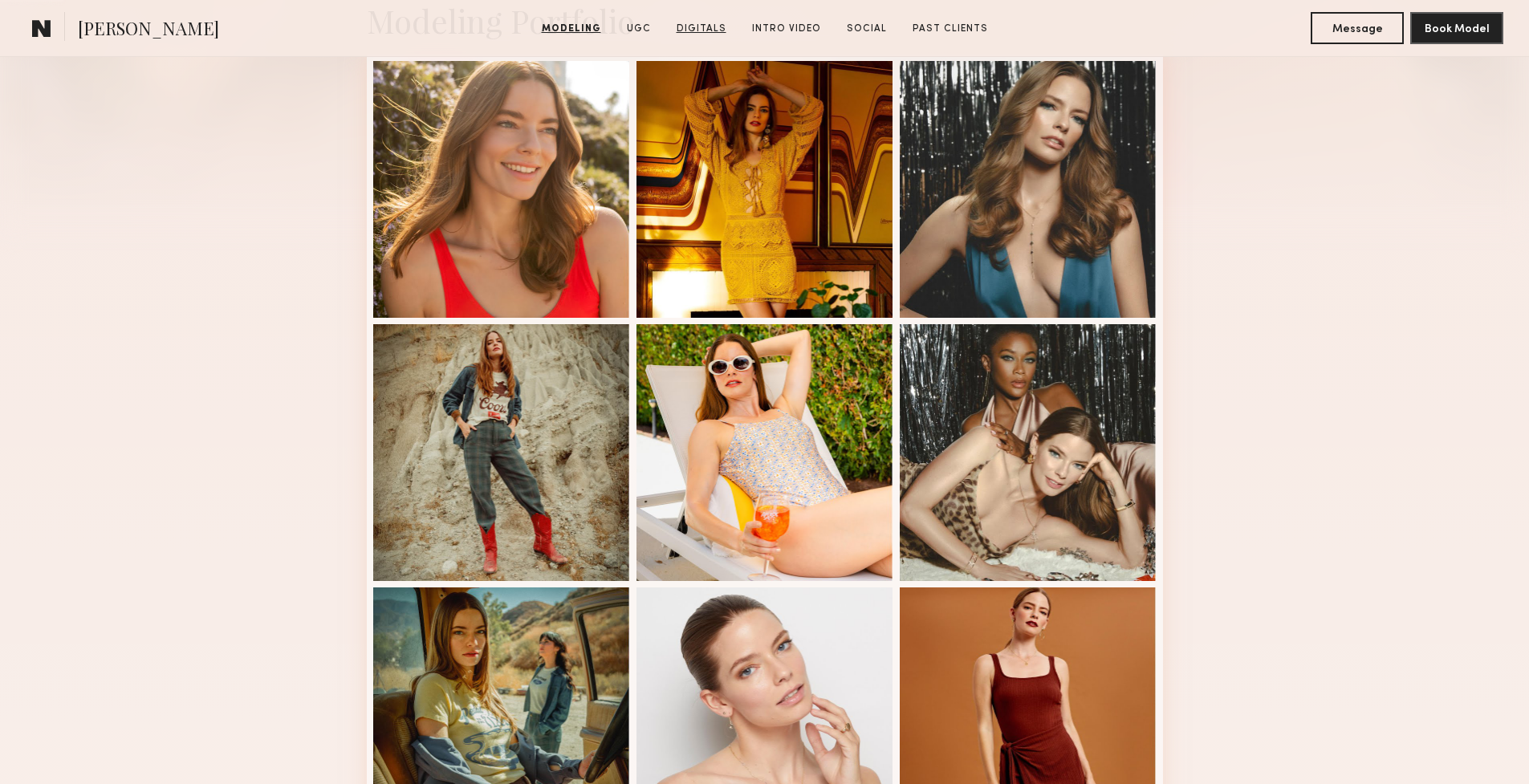
scroll to position [0, 0]
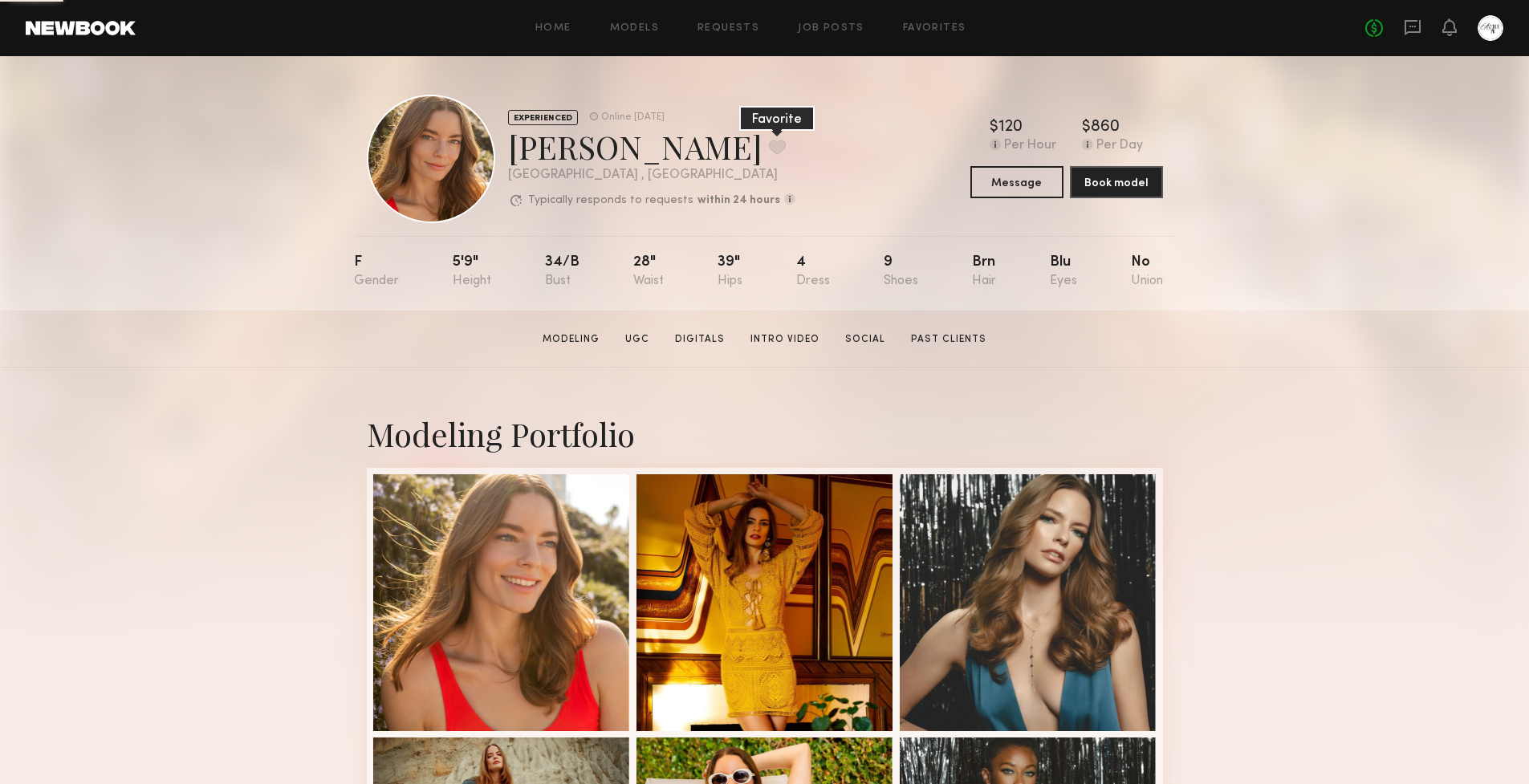
click at [769, 148] on button at bounding box center [777, 147] width 17 height 14
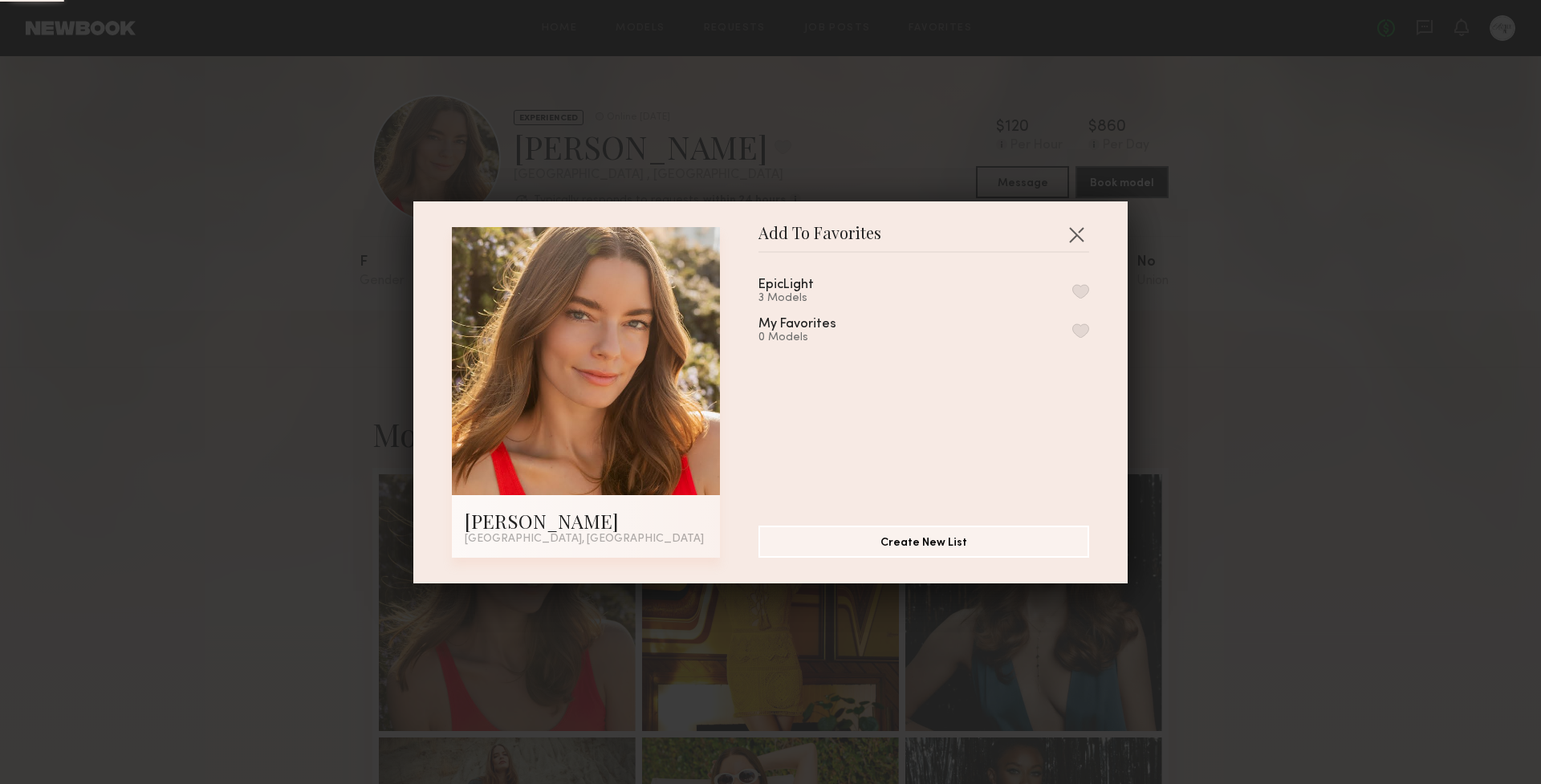
click at [788, 287] on div "EpicLight" at bounding box center [786, 284] width 56 height 14
click at [1072, 290] on button "button" at bounding box center [1080, 292] width 17 height 14
click at [1071, 233] on button "button" at bounding box center [1076, 234] width 26 height 26
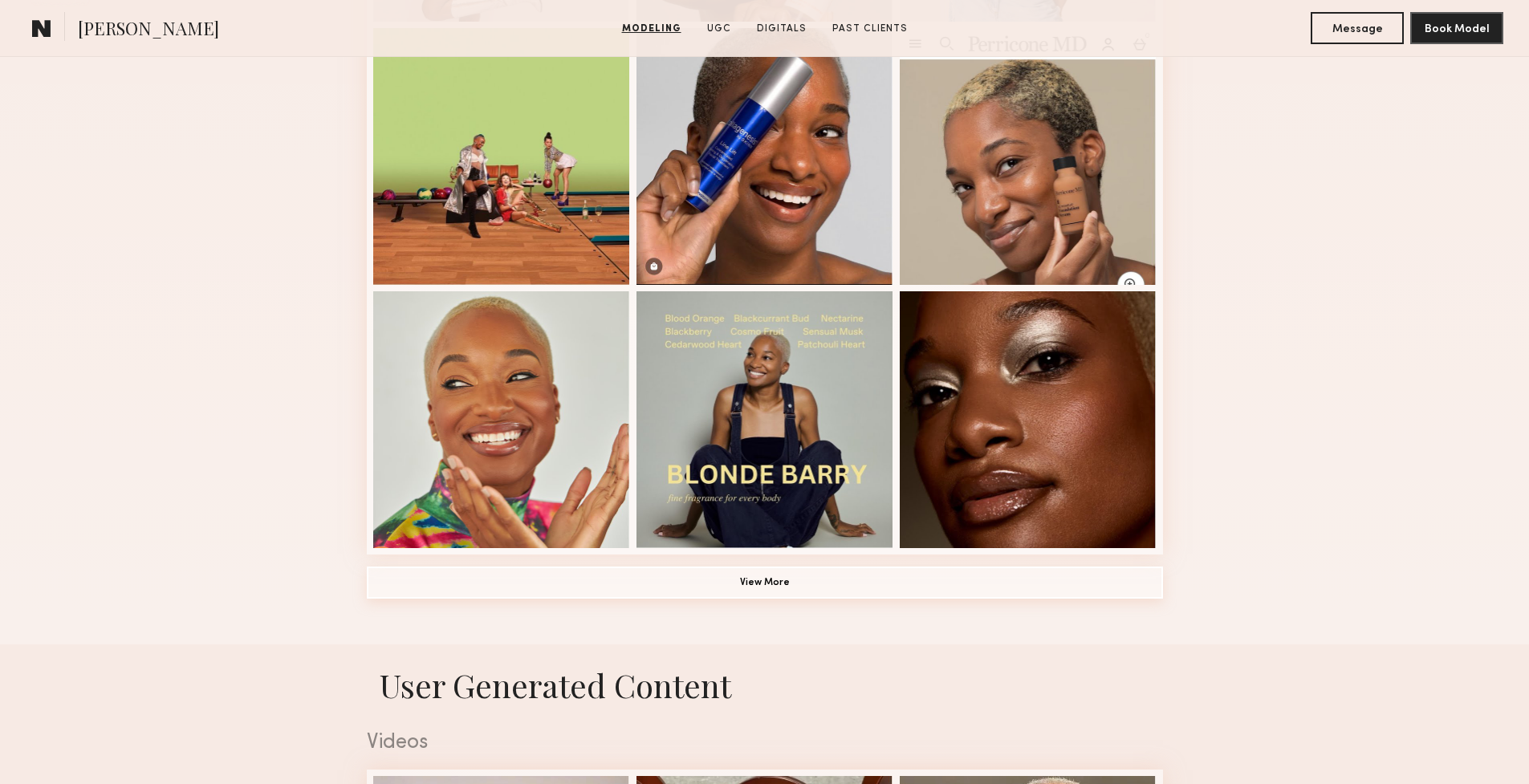
scroll to position [1458, 0]
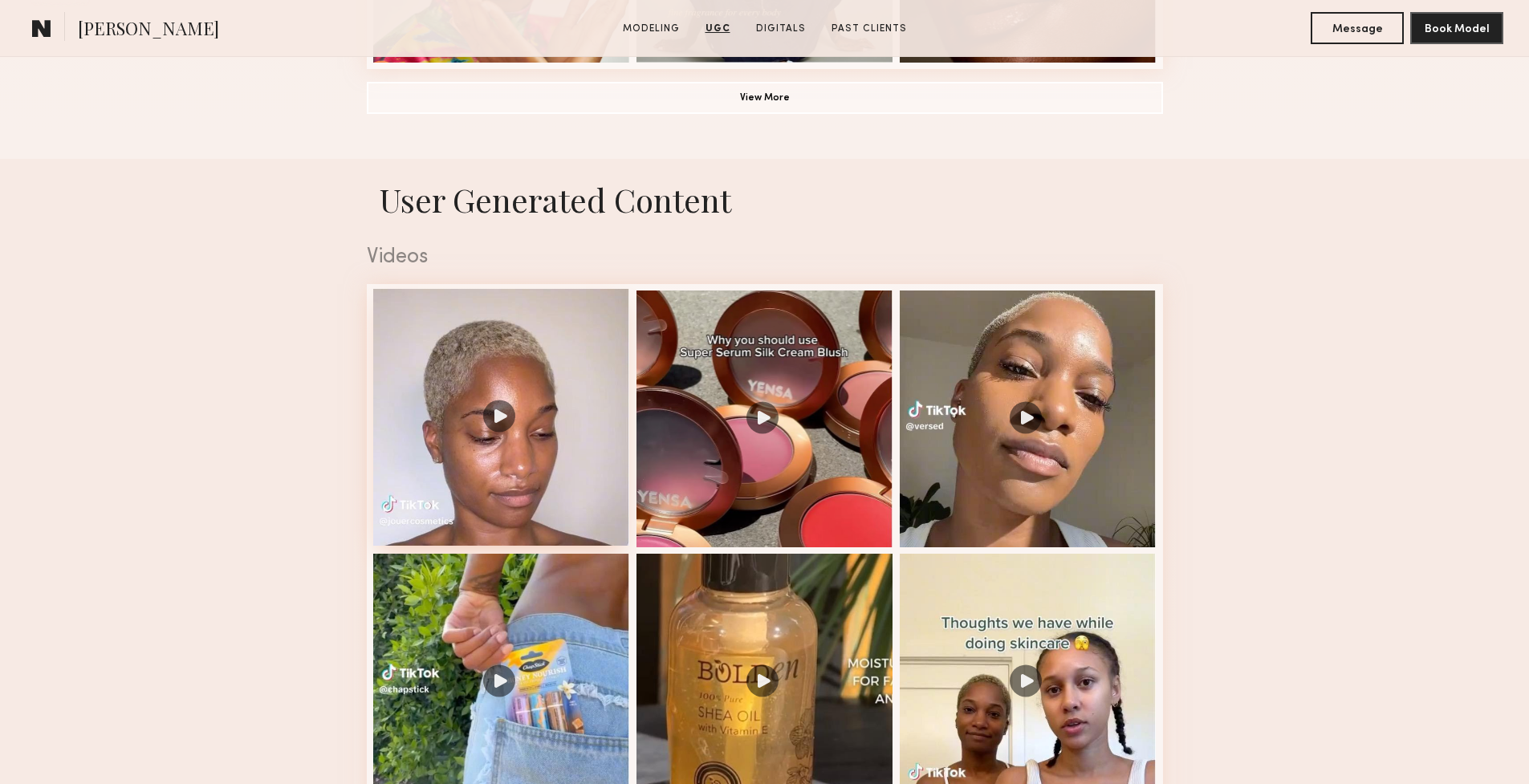
click at [492, 421] on div at bounding box center [502, 417] width 257 height 257
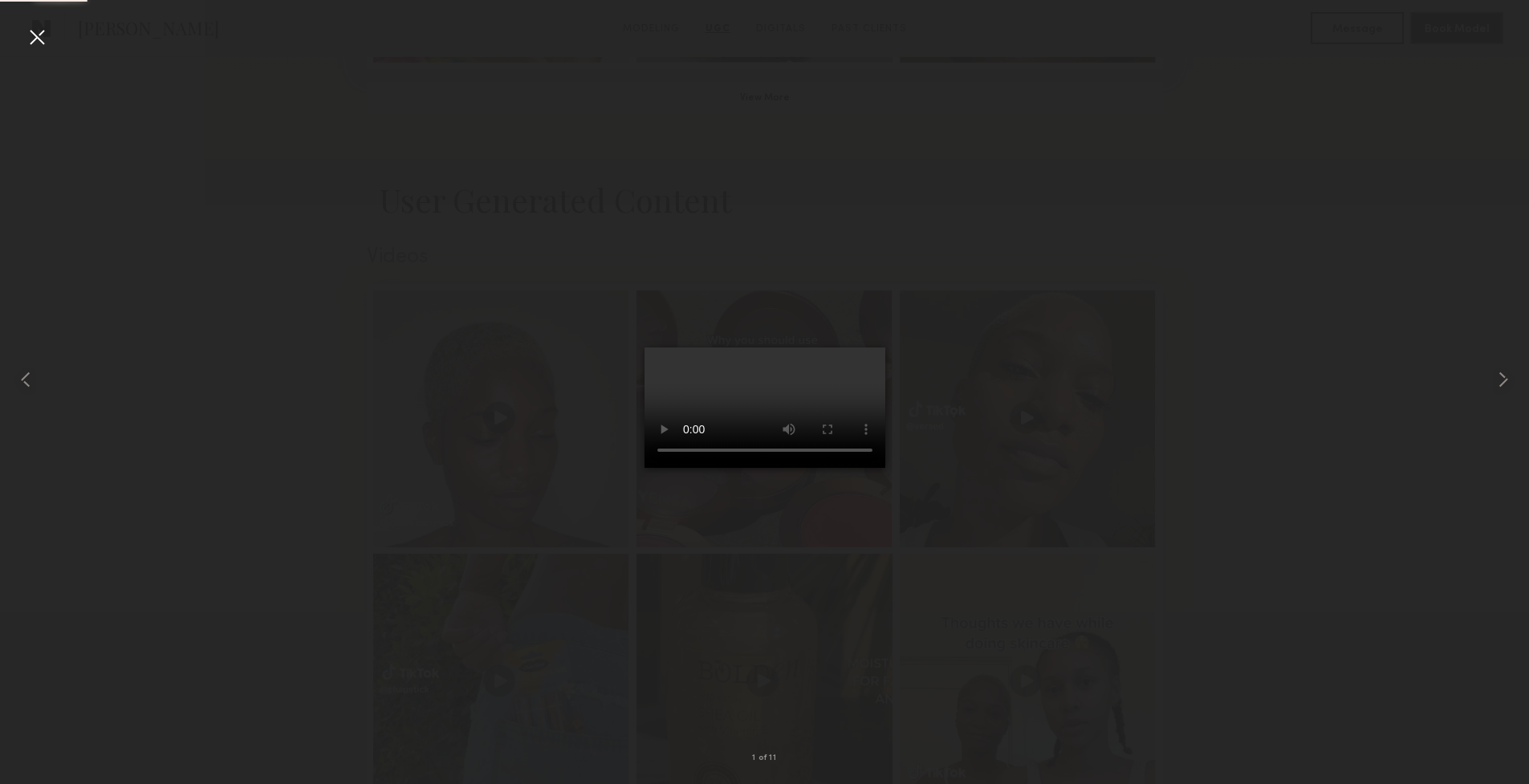
click at [864, 468] on video at bounding box center [764, 408] width 240 height 121
click at [1144, 266] on div at bounding box center [764, 379] width 1529 height 707
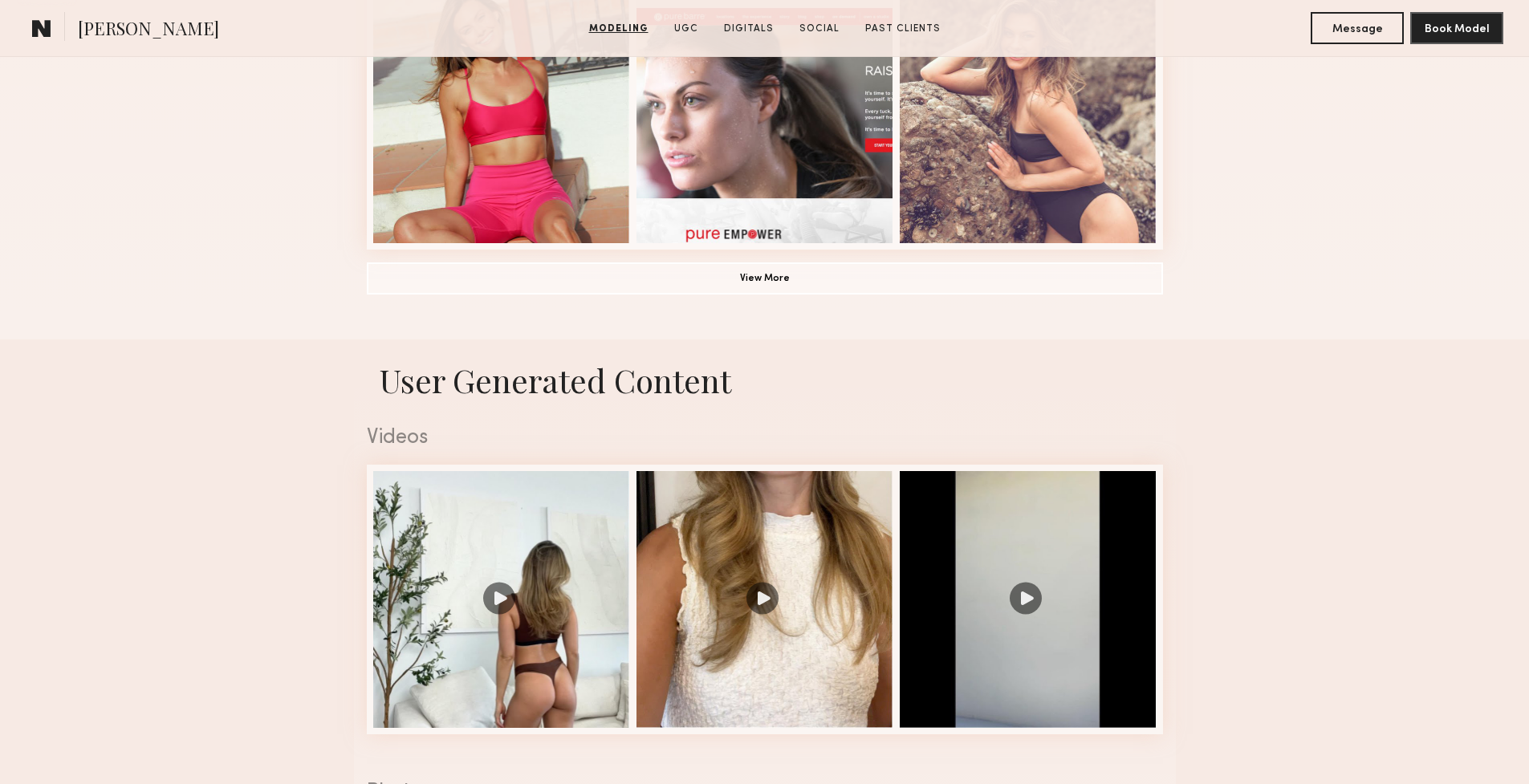
scroll to position [1281, 0]
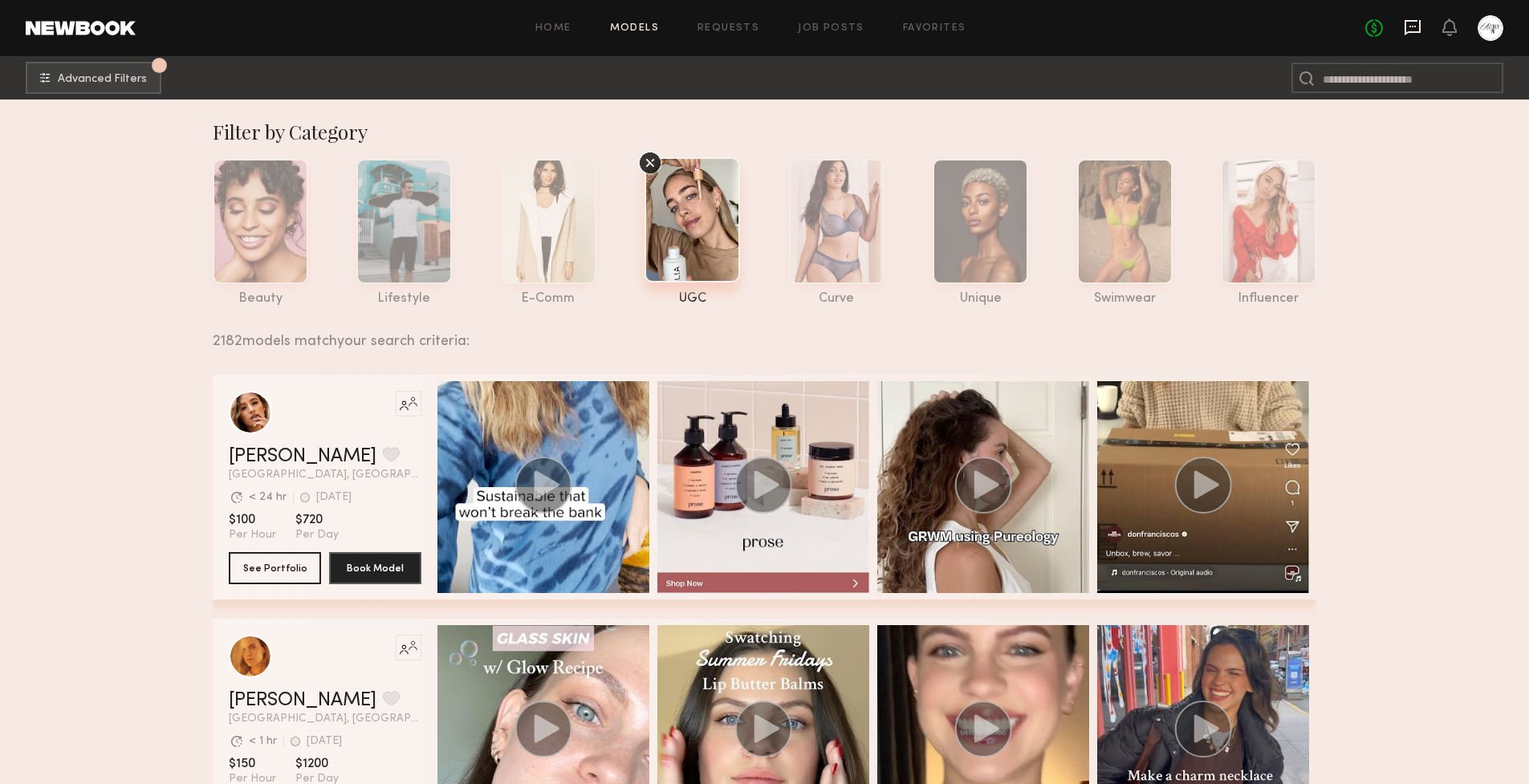
click at [1405, 26] on icon at bounding box center [1413, 27] width 16 height 15
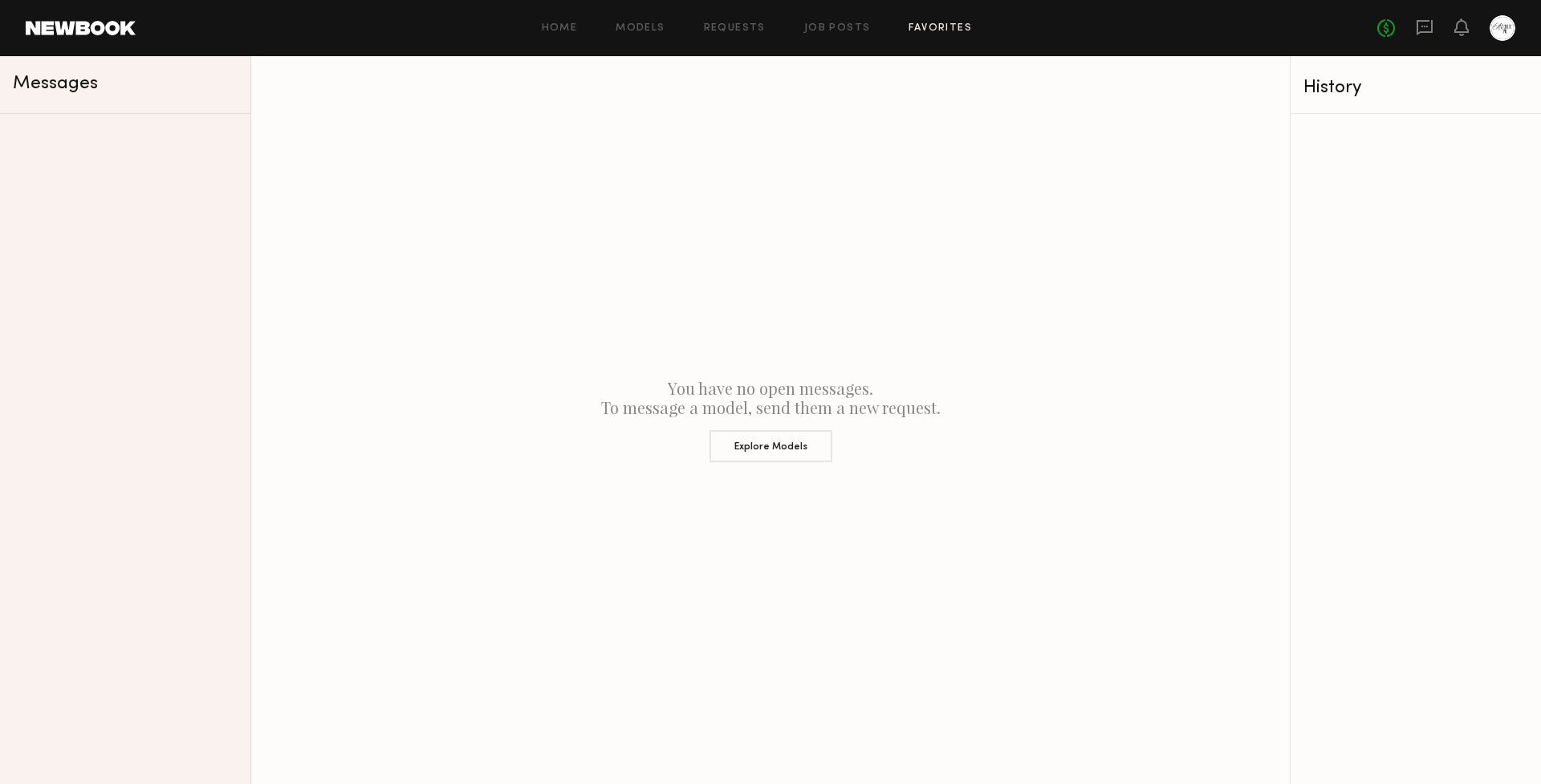
click at [930, 24] on link "Favorites" at bounding box center [940, 29] width 63 height 11
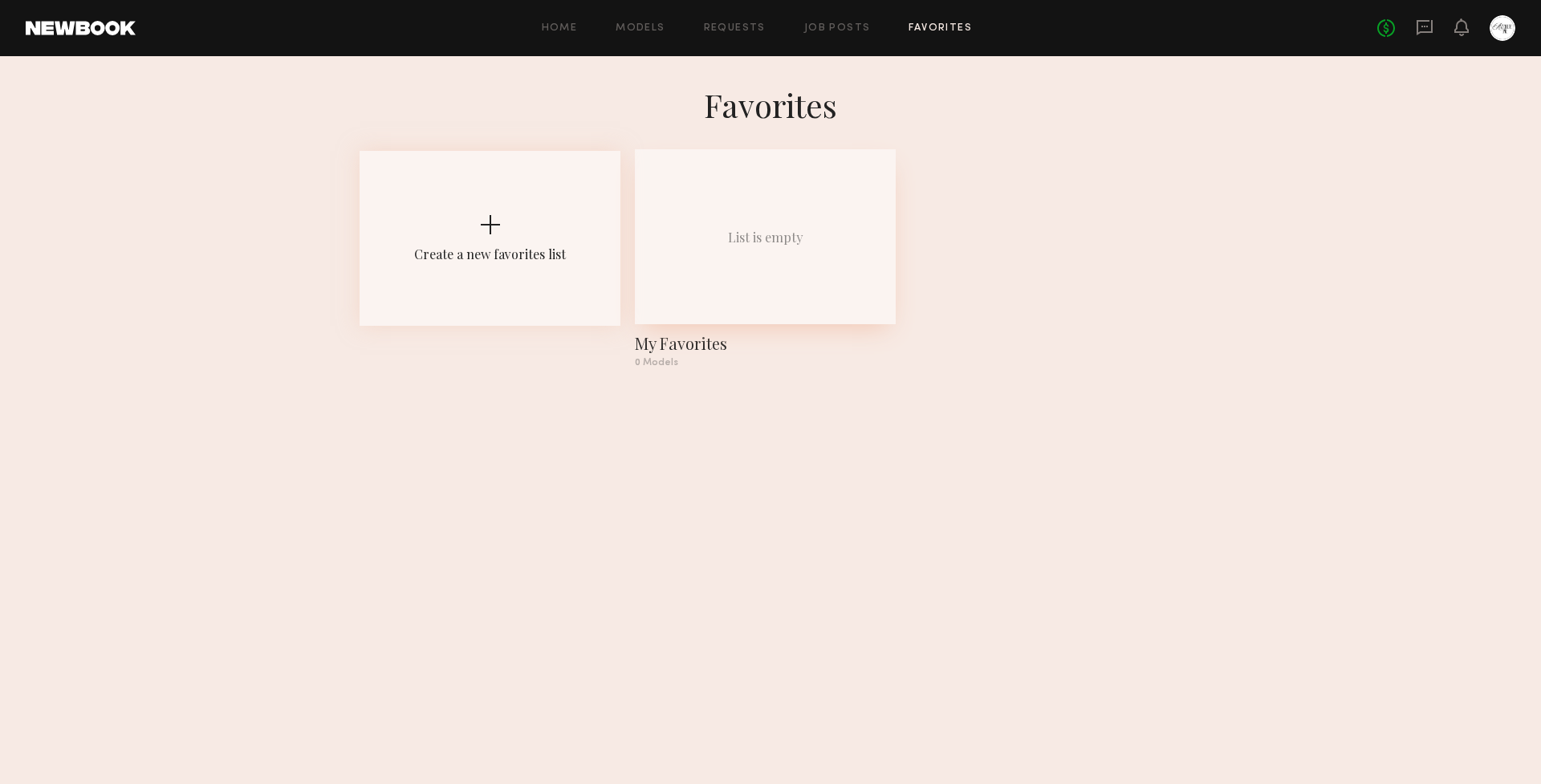
click at [789, 266] on div "List is empty" at bounding box center [765, 237] width 261 height 175
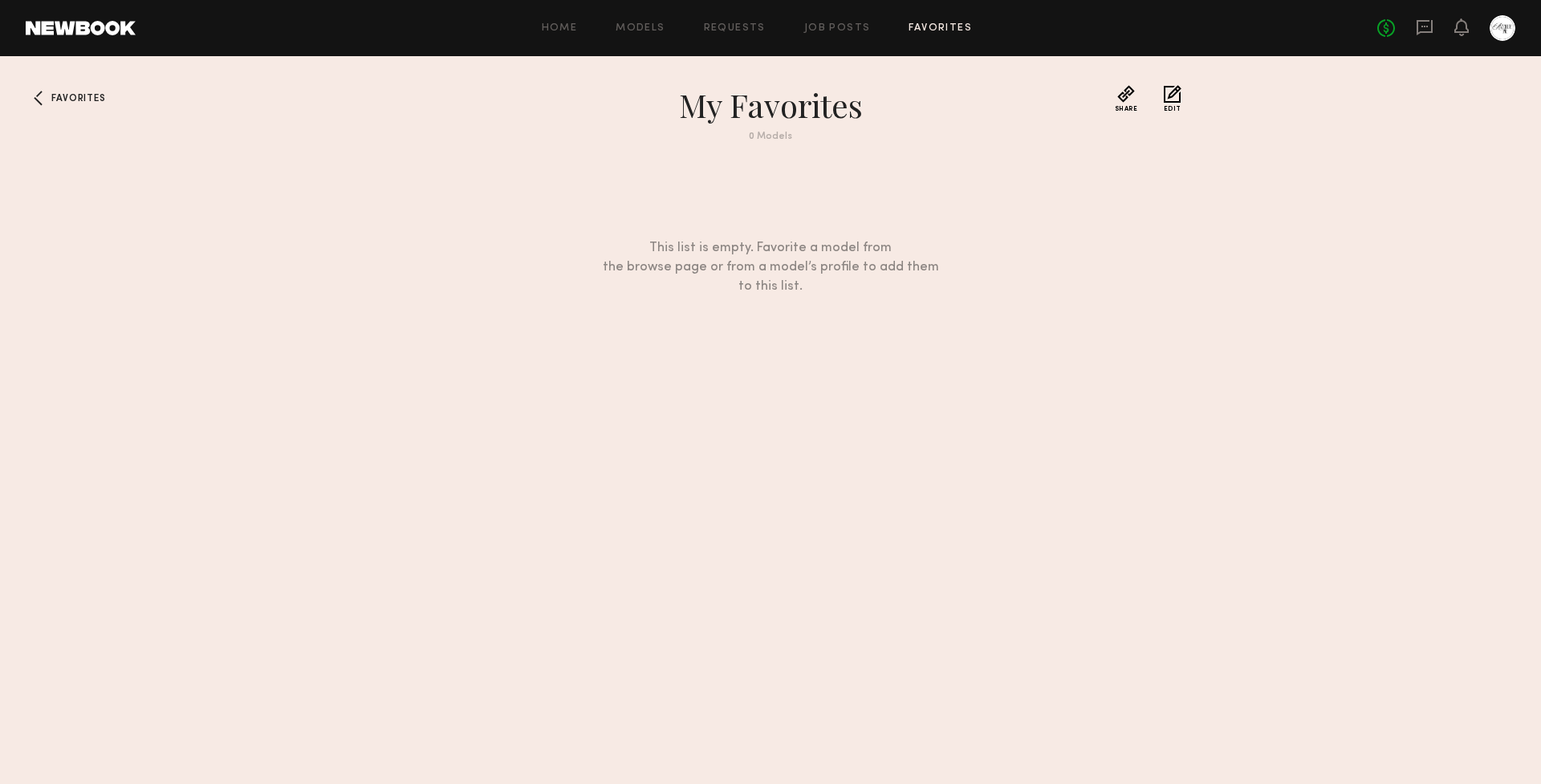
click at [937, 28] on link "Favorites" at bounding box center [940, 29] width 63 height 11
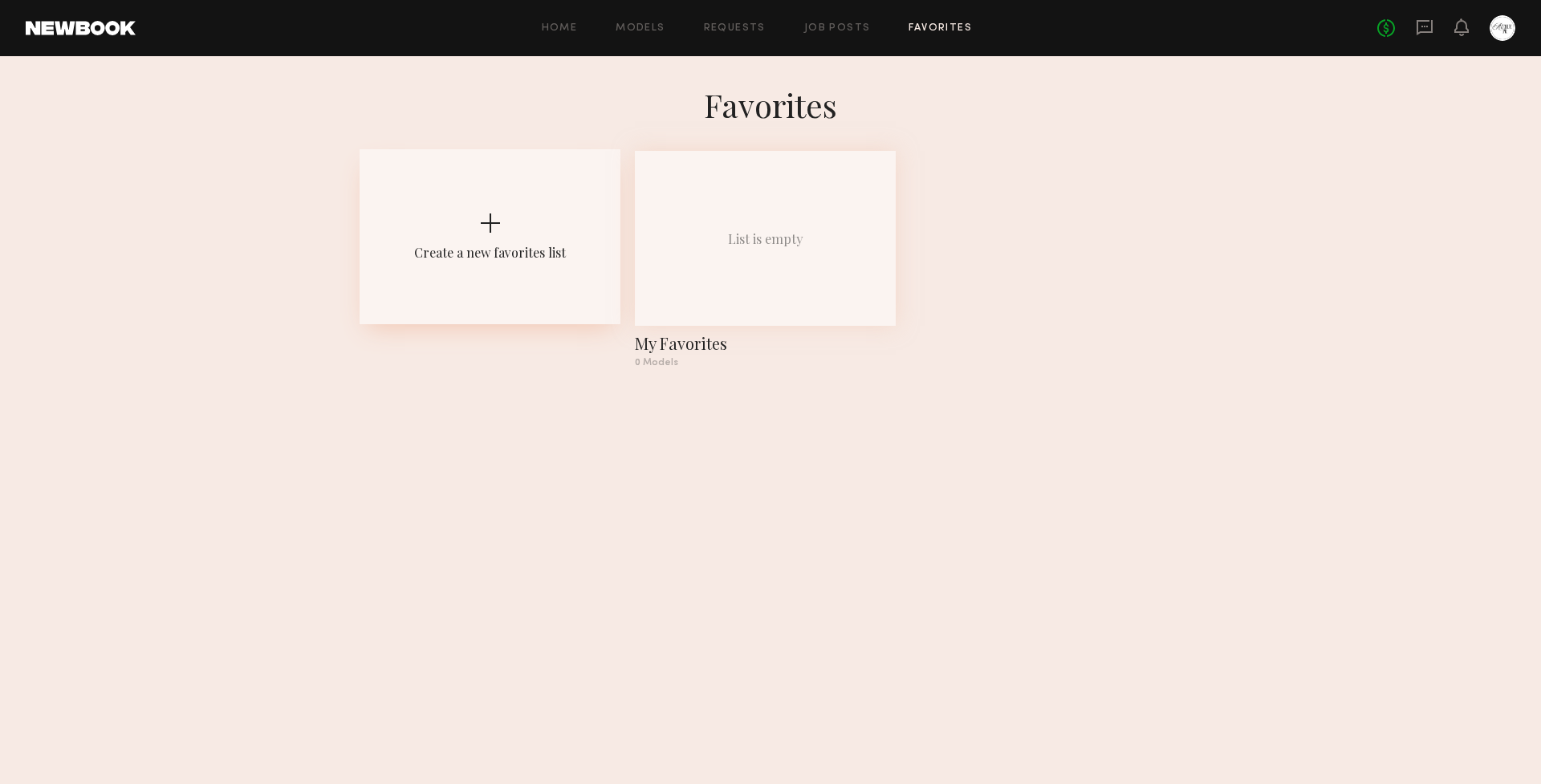
click at [509, 181] on div "Create a new favorites list" at bounding box center [490, 237] width 261 height 175
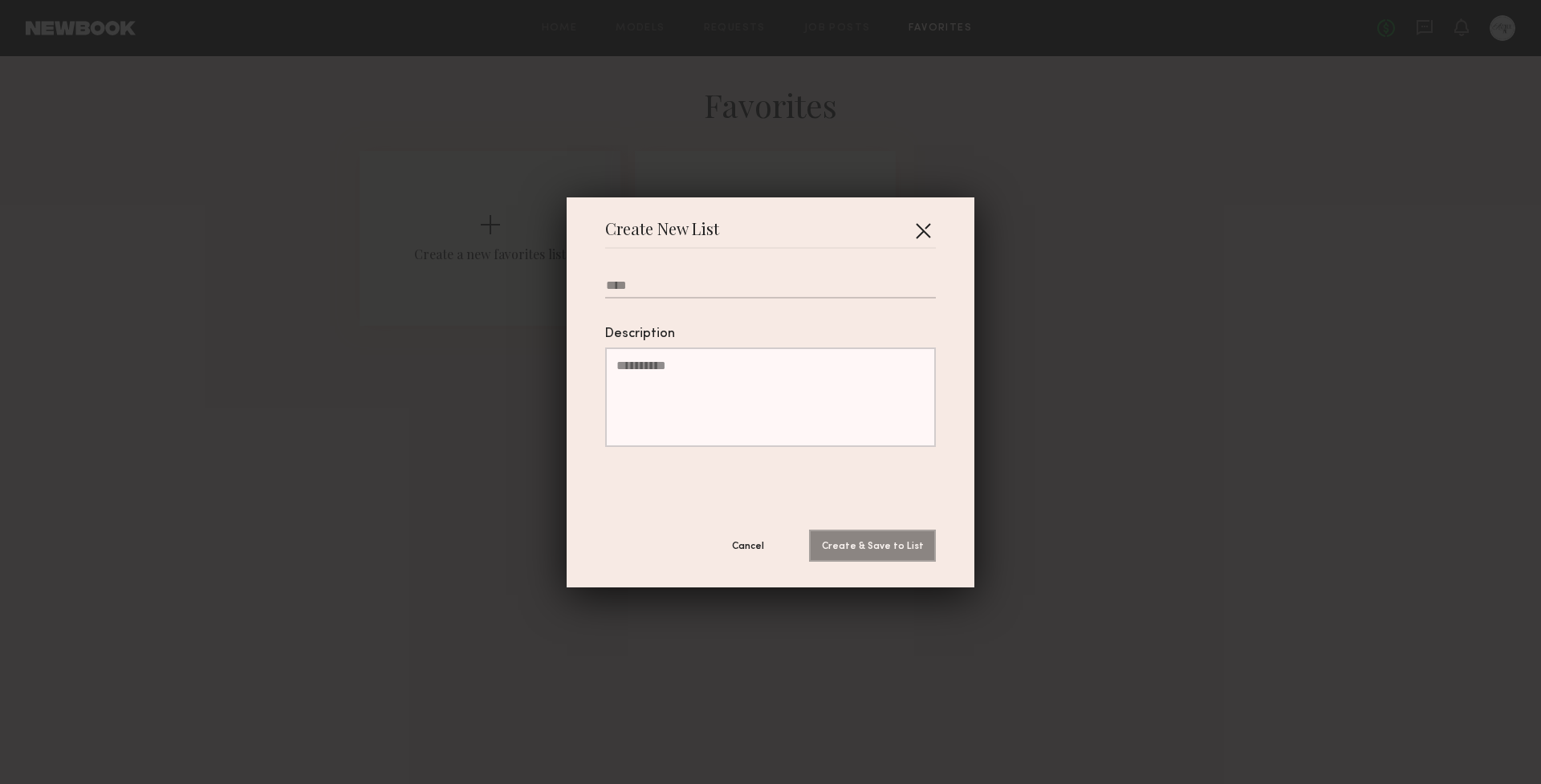
click at [928, 231] on button "button" at bounding box center [923, 230] width 26 height 26
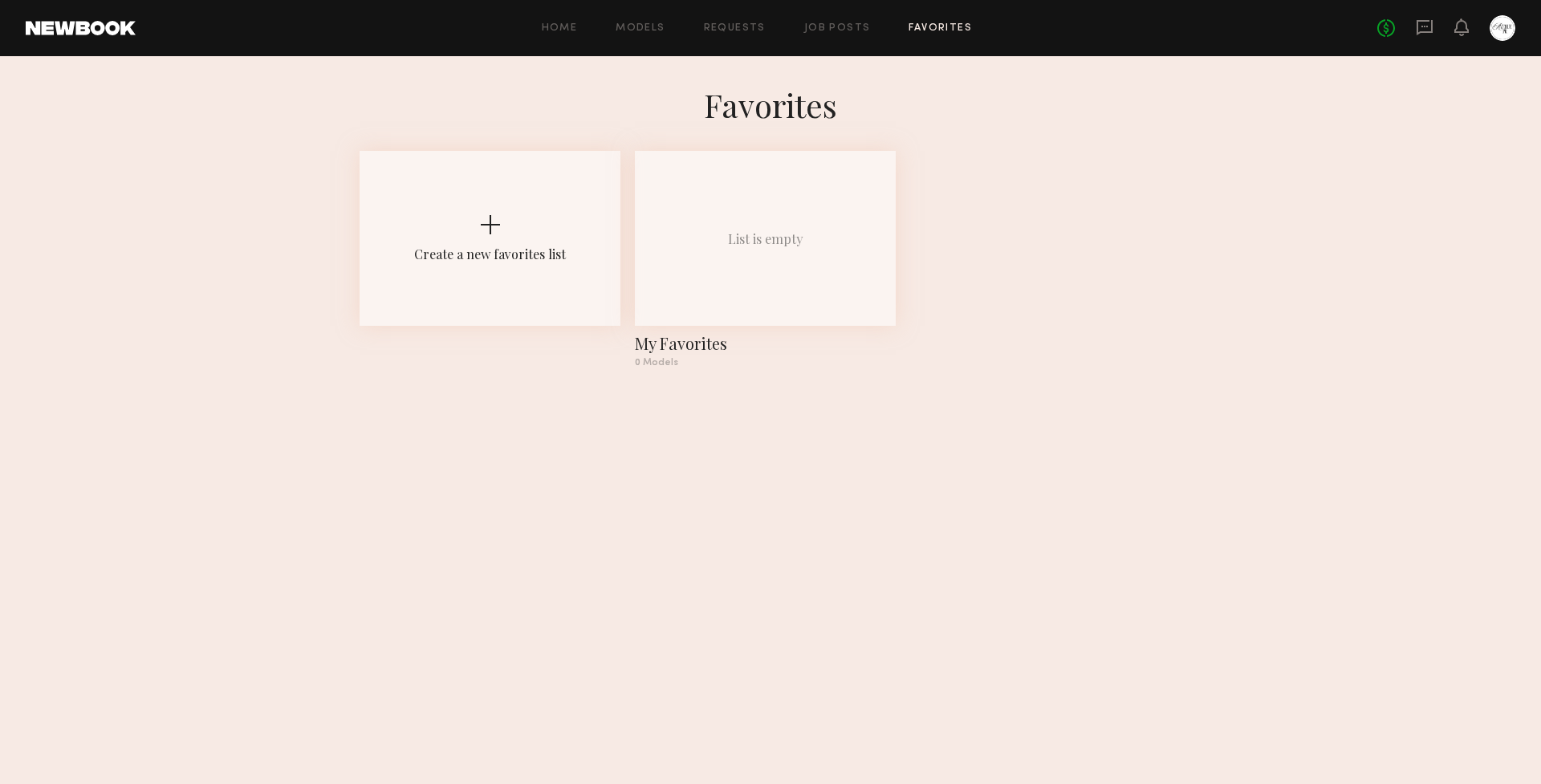
click at [677, 23] on div "Home Models Requests Job Posts Favorites Sign Out" at bounding box center [756, 29] width 1241 height 11
click at [664, 27] on link "Models" at bounding box center [640, 29] width 49 height 11
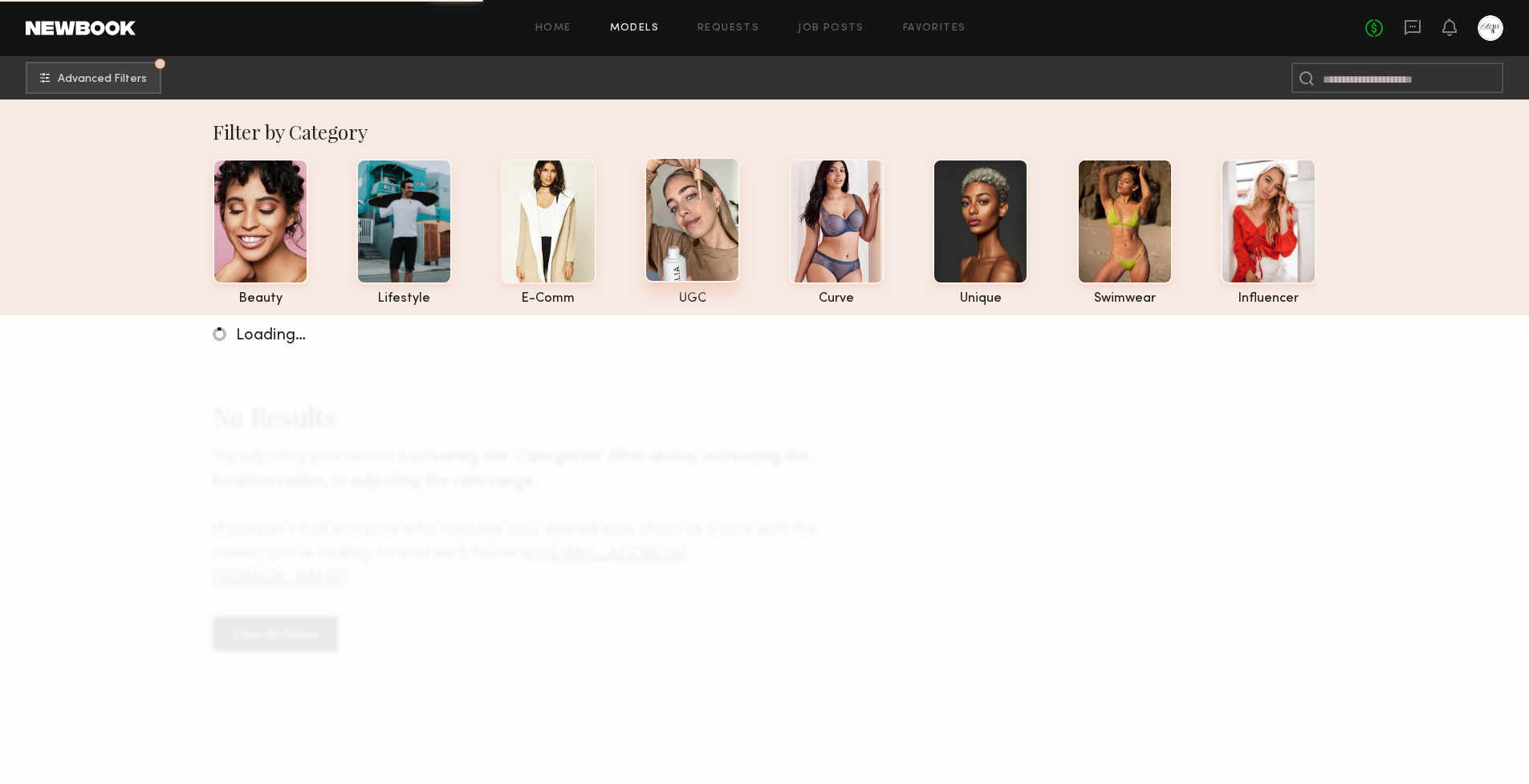
click at [694, 248] on div at bounding box center [692, 220] width 95 height 125
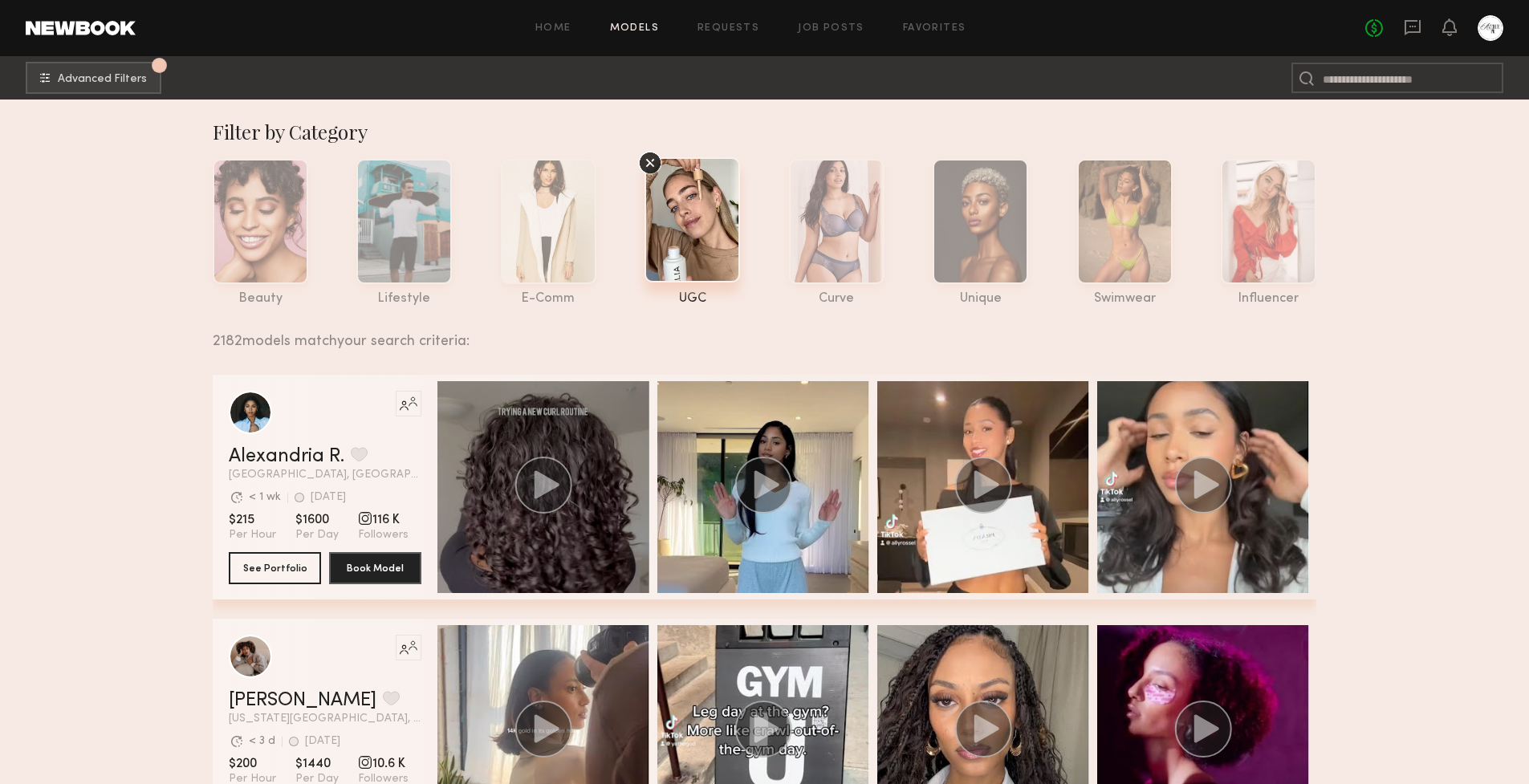
click at [630, 435] on div "grid" at bounding box center [543, 486] width 212 height 212
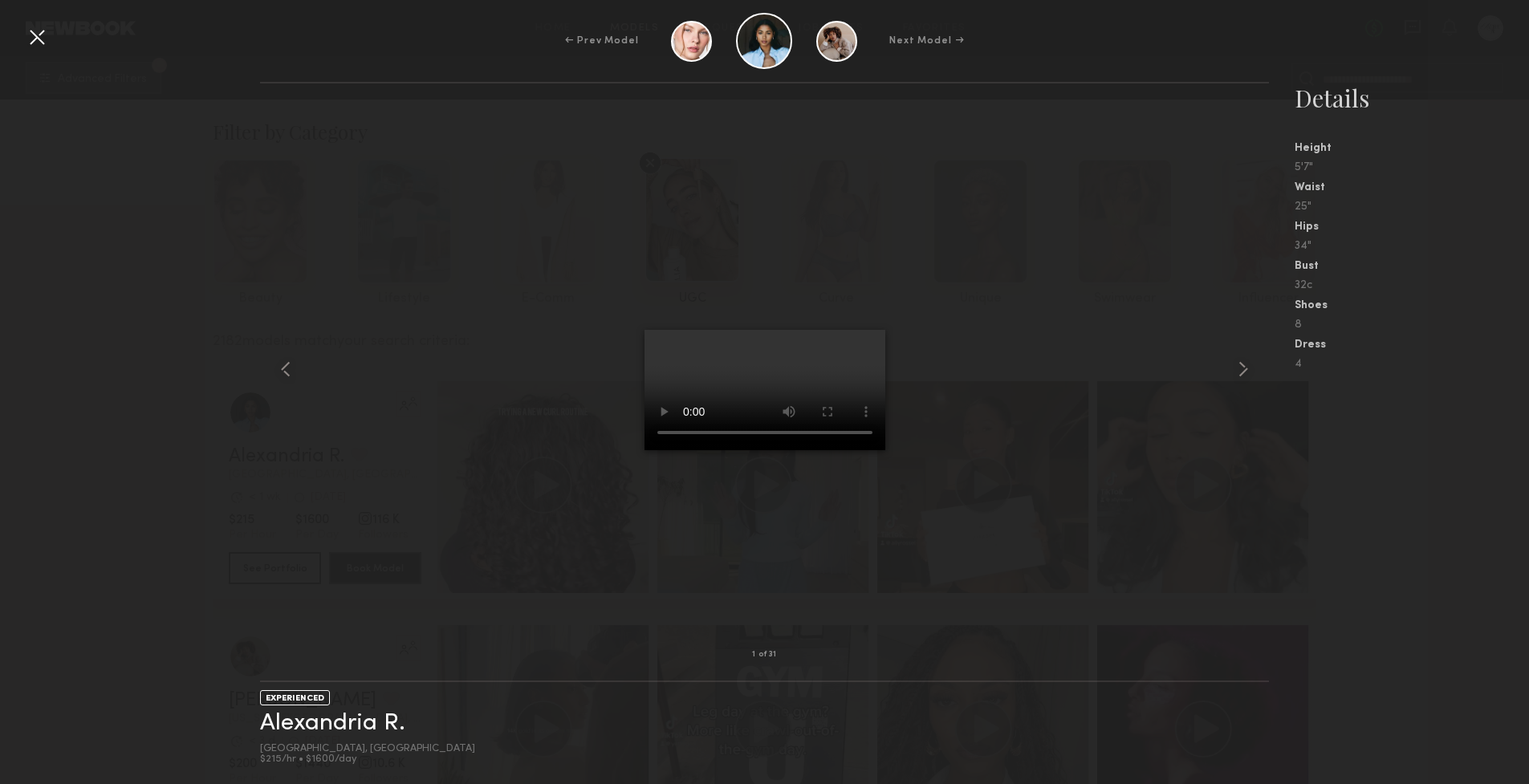
click at [31, 41] on div at bounding box center [37, 37] width 26 height 26
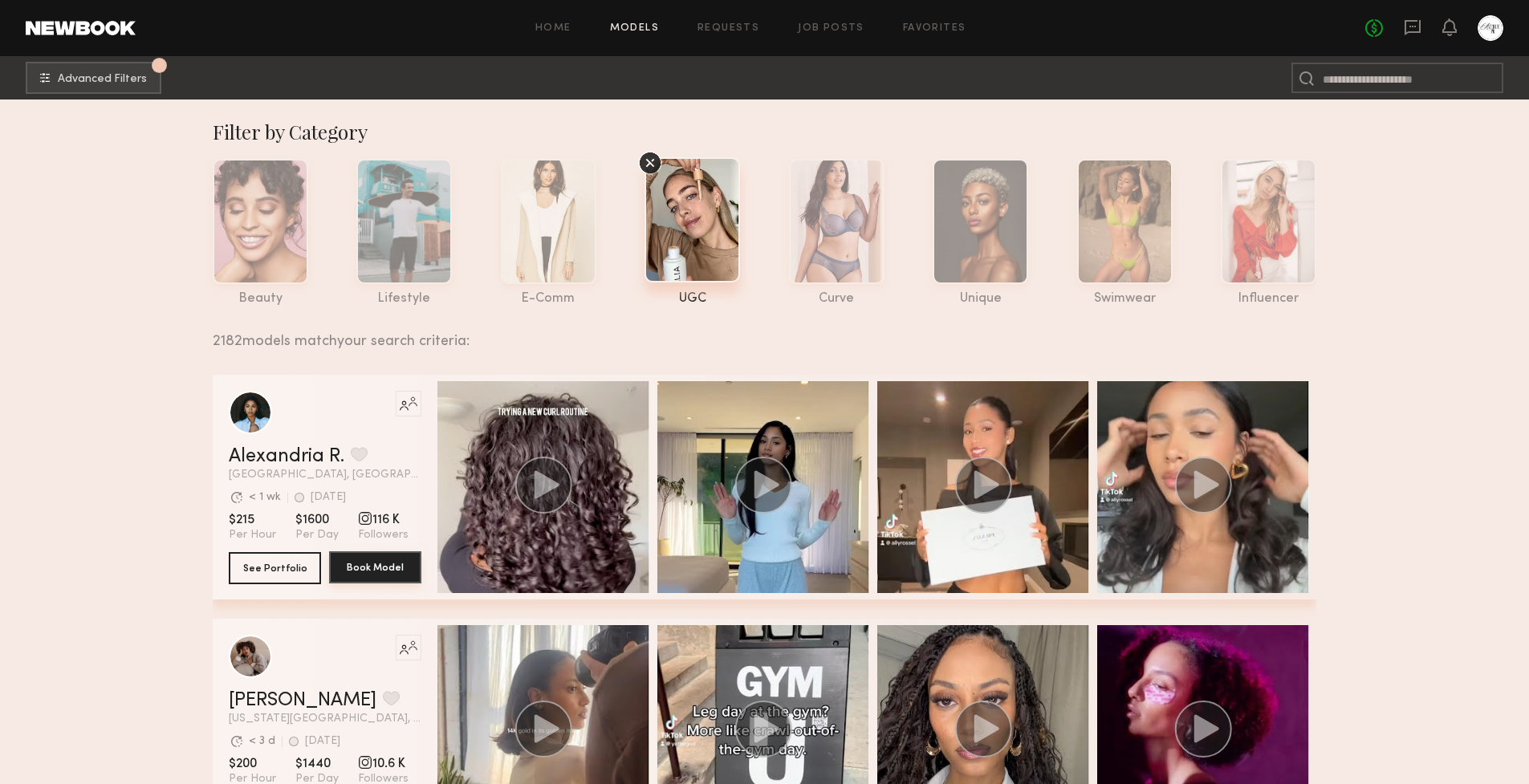
click at [415, 562] on button "Book Model" at bounding box center [375, 567] width 93 height 32
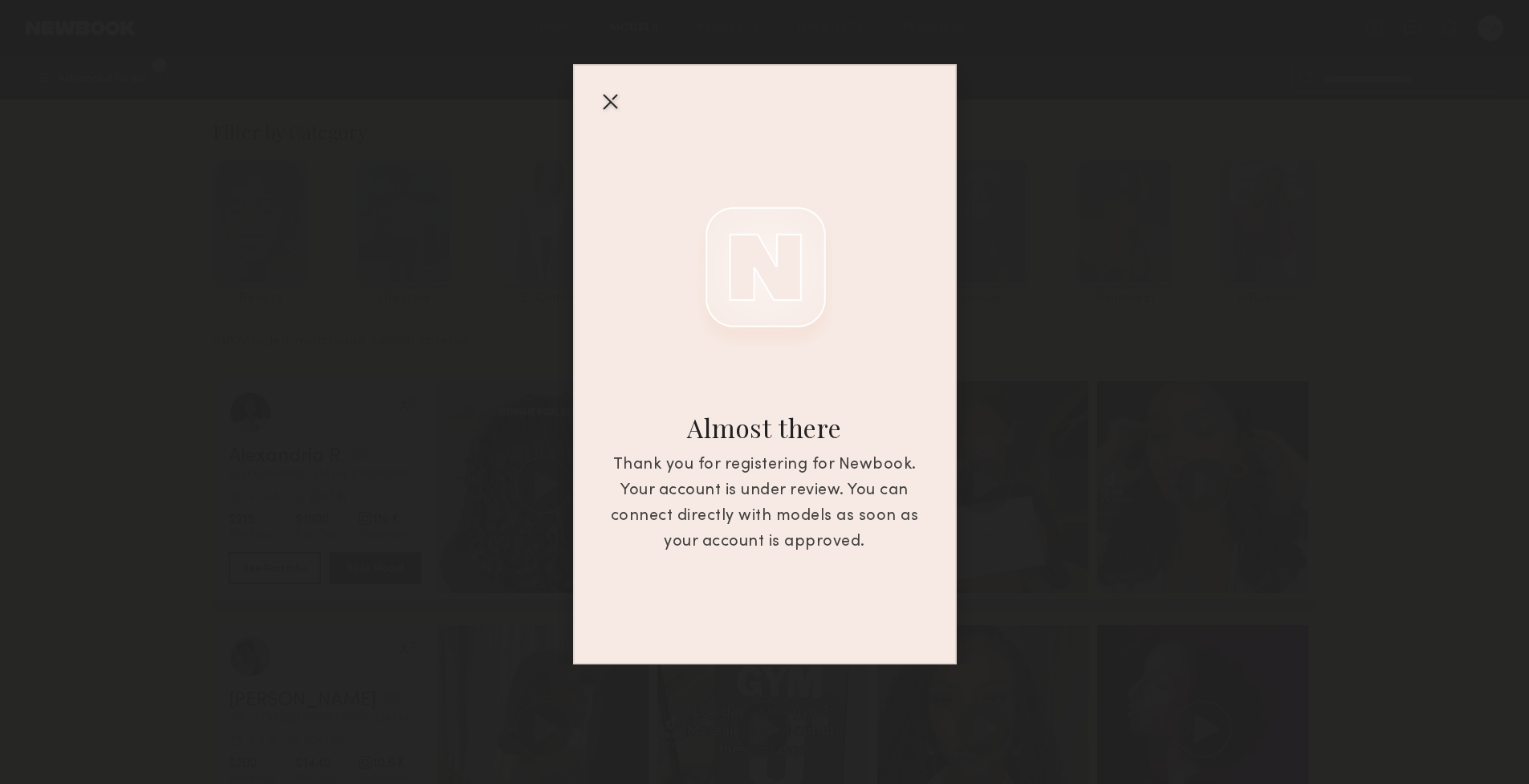
click at [607, 100] on div at bounding box center [610, 101] width 26 height 26
